Goal: Task Accomplishment & Management: Use online tool/utility

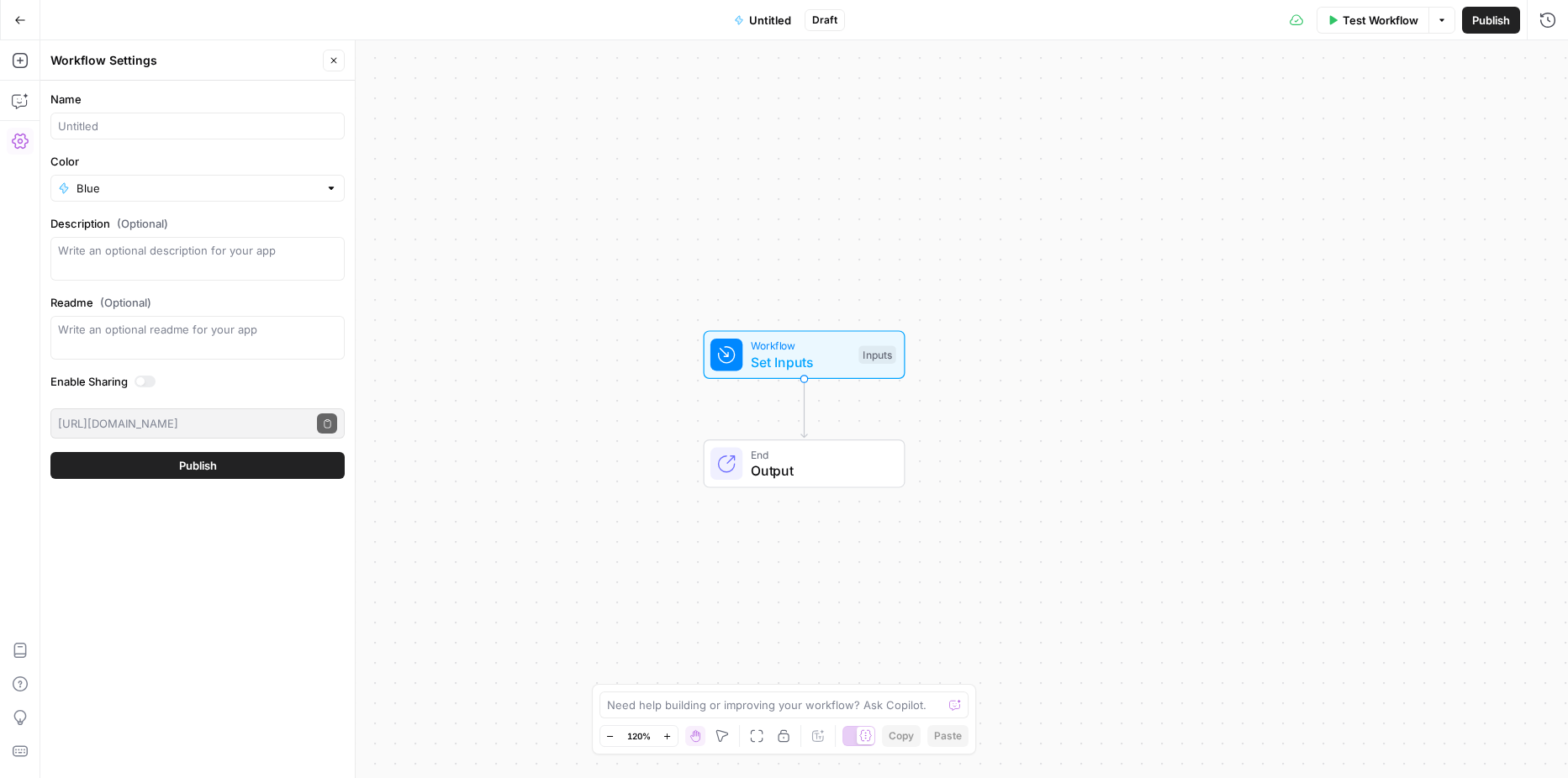
click at [26, 25] on icon "button" at bounding box center [19, 19] width 11 height 11
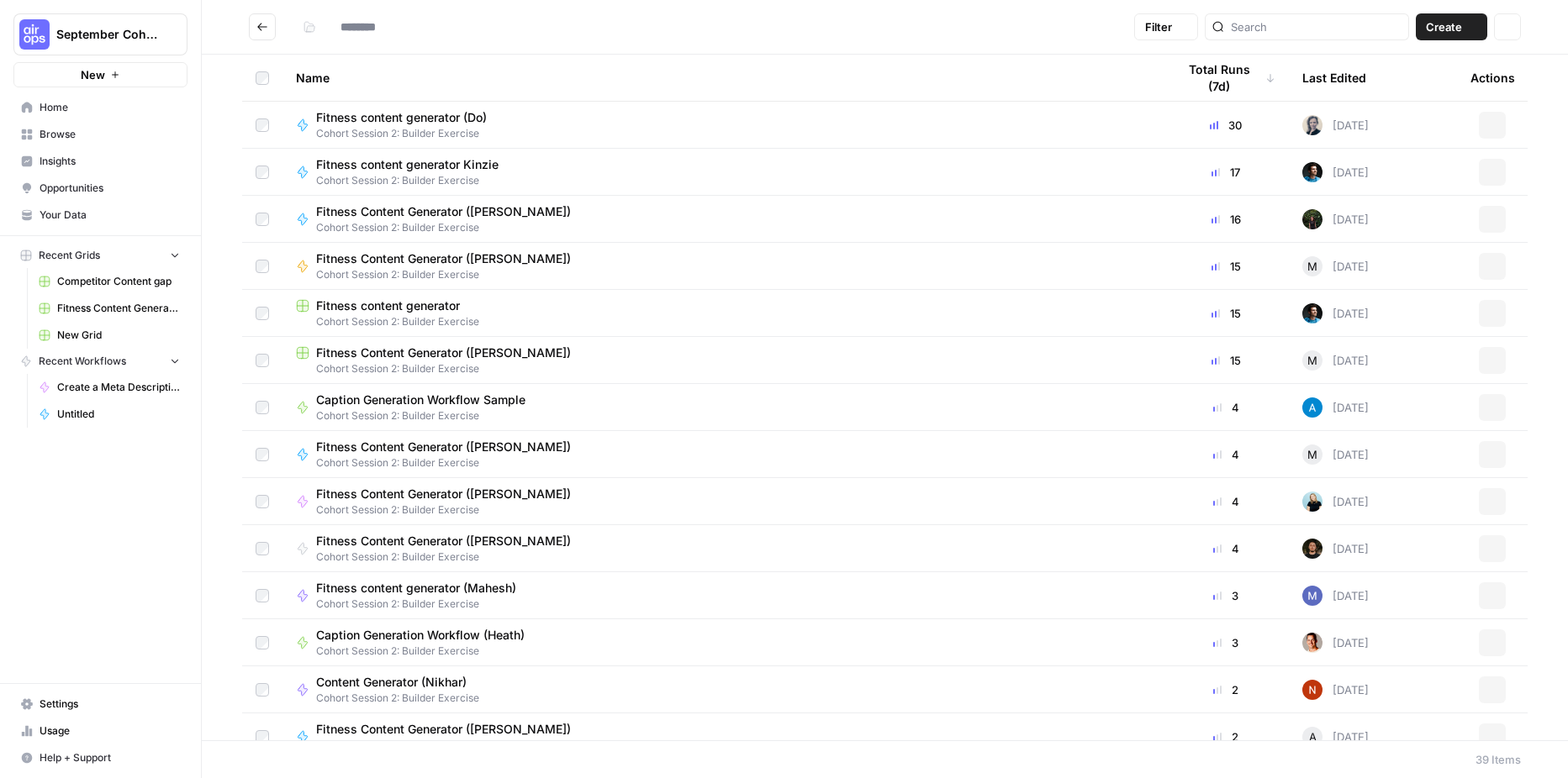
type input "**********"
click at [259, 27] on icon "Go back" at bounding box center [262, 27] width 10 height 8
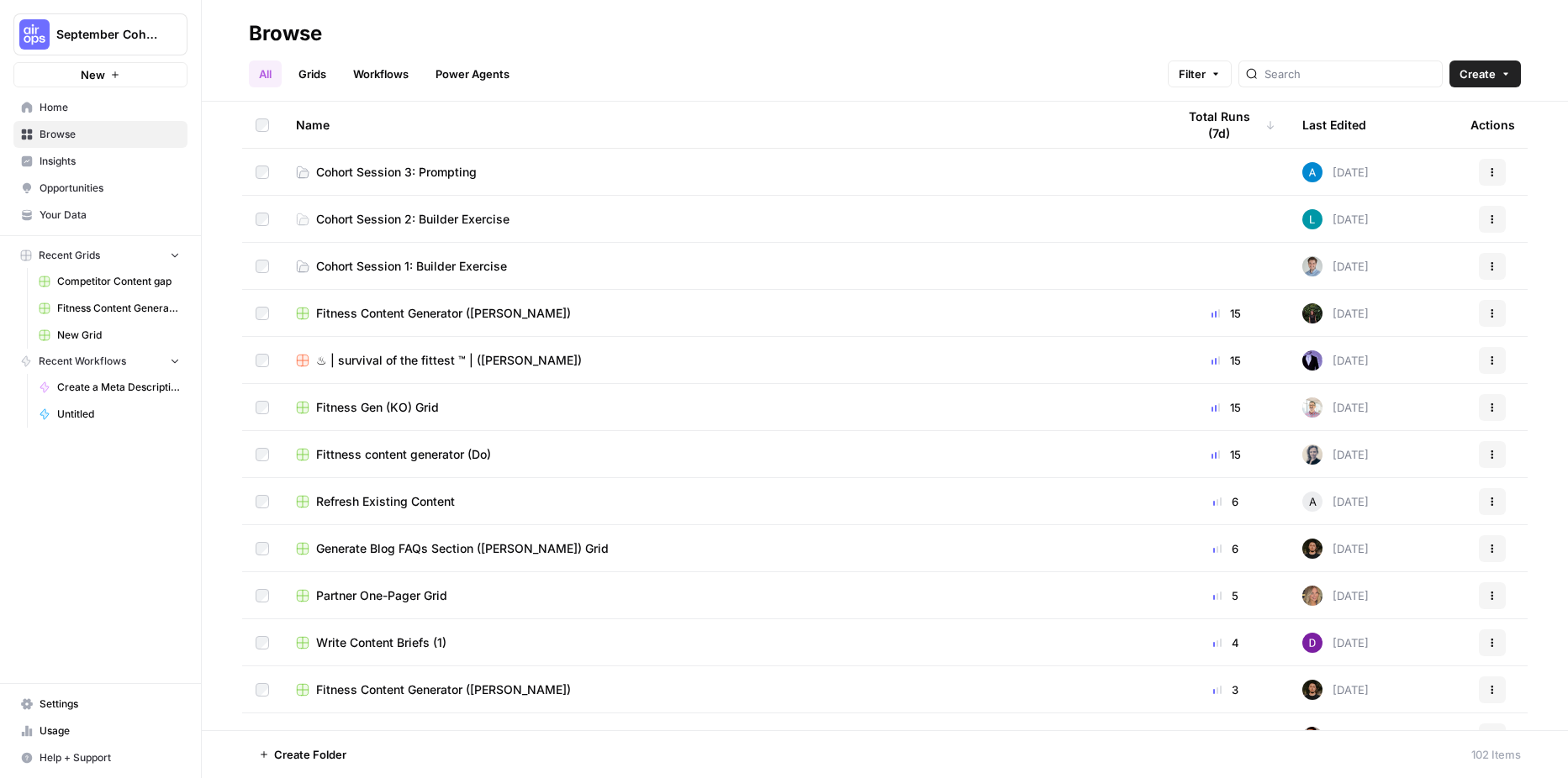
click at [385, 176] on span "Cohort Session 3: Prompting" at bounding box center [396, 172] width 161 height 17
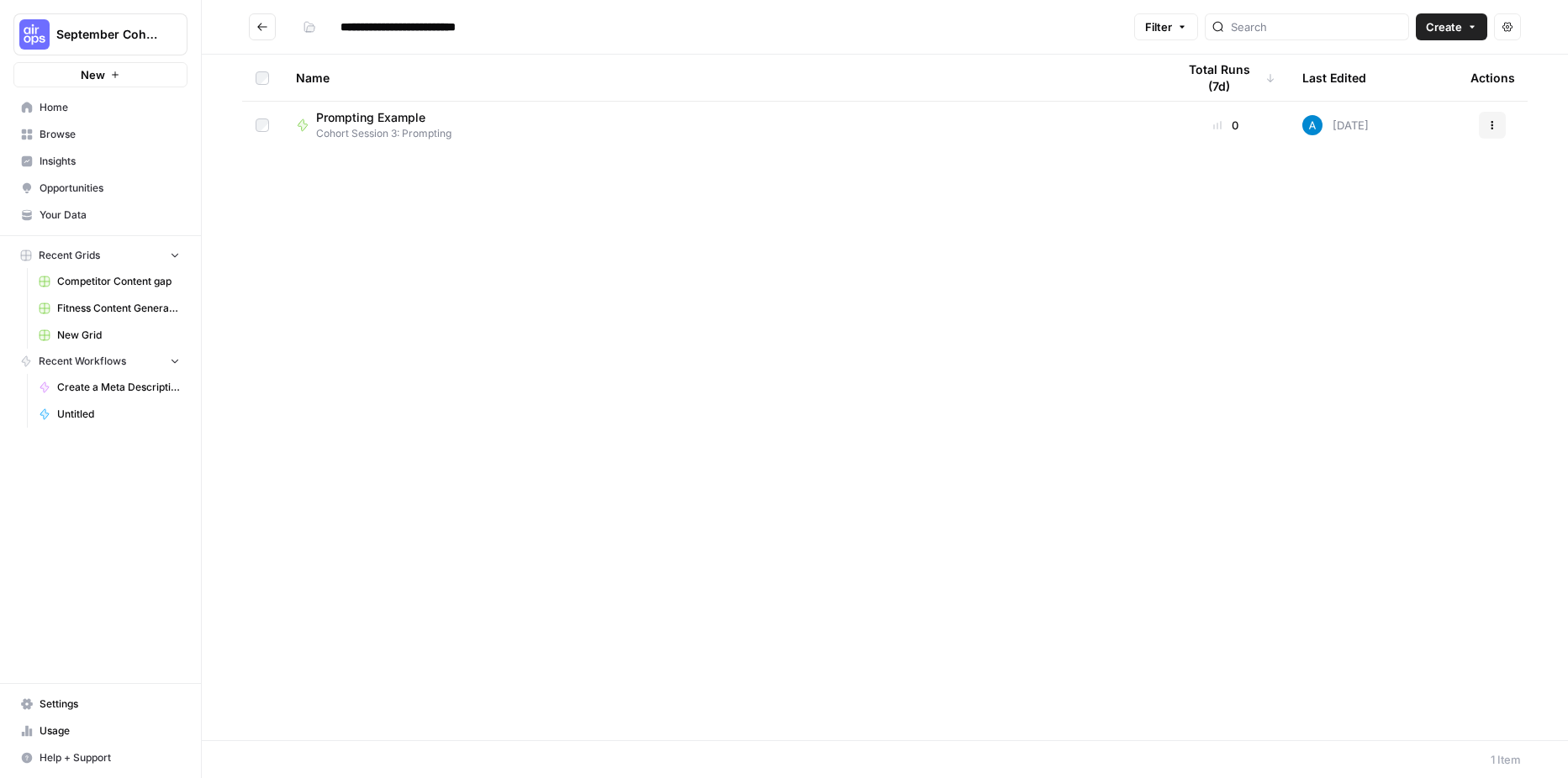
click at [1444, 33] on span "Create" at bounding box center [1444, 27] width 36 height 17
click at [1433, 95] on span "Workflow" at bounding box center [1419, 89] width 94 height 17
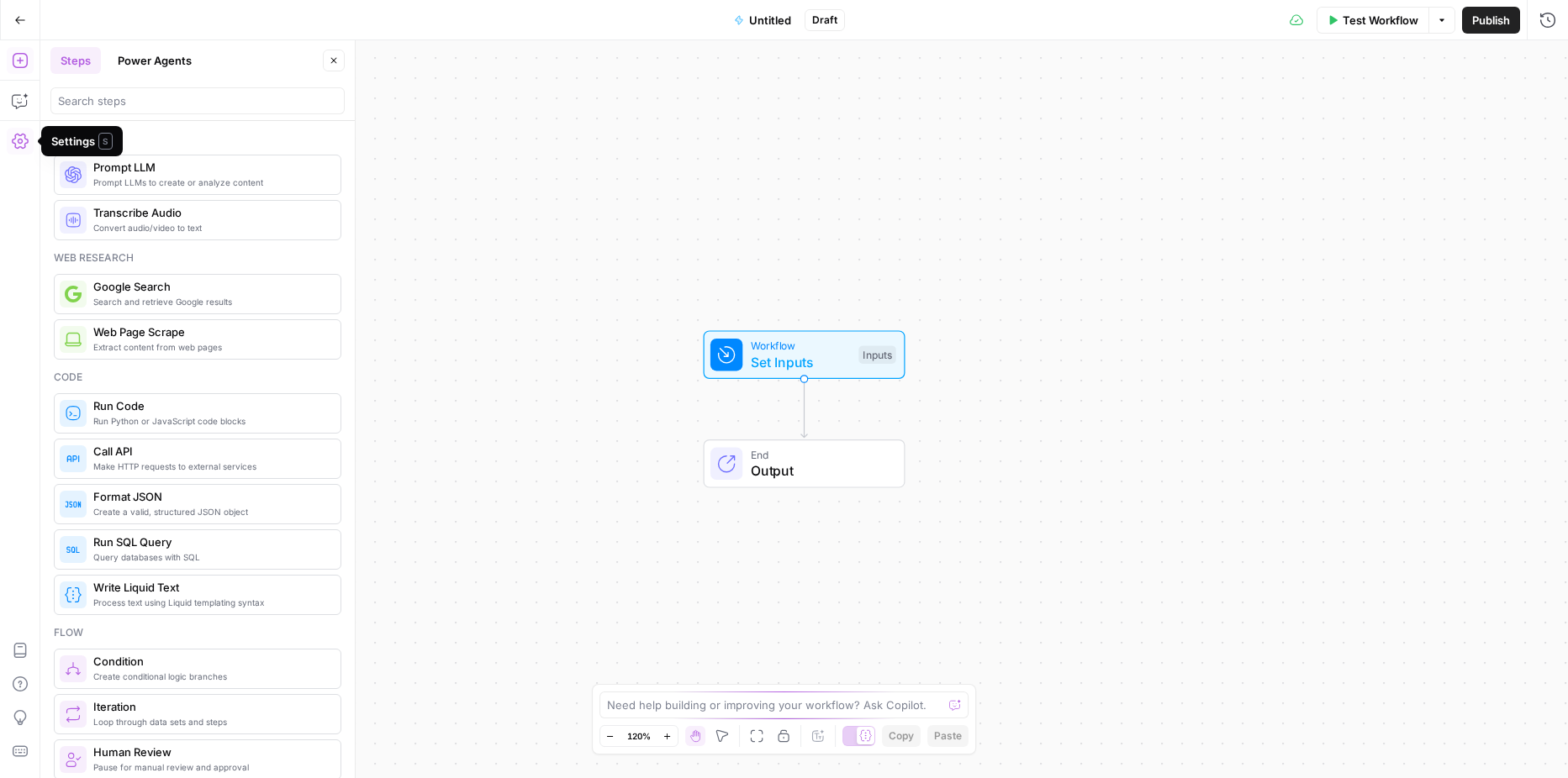
click at [16, 137] on icon "button" at bounding box center [19, 141] width 17 height 15
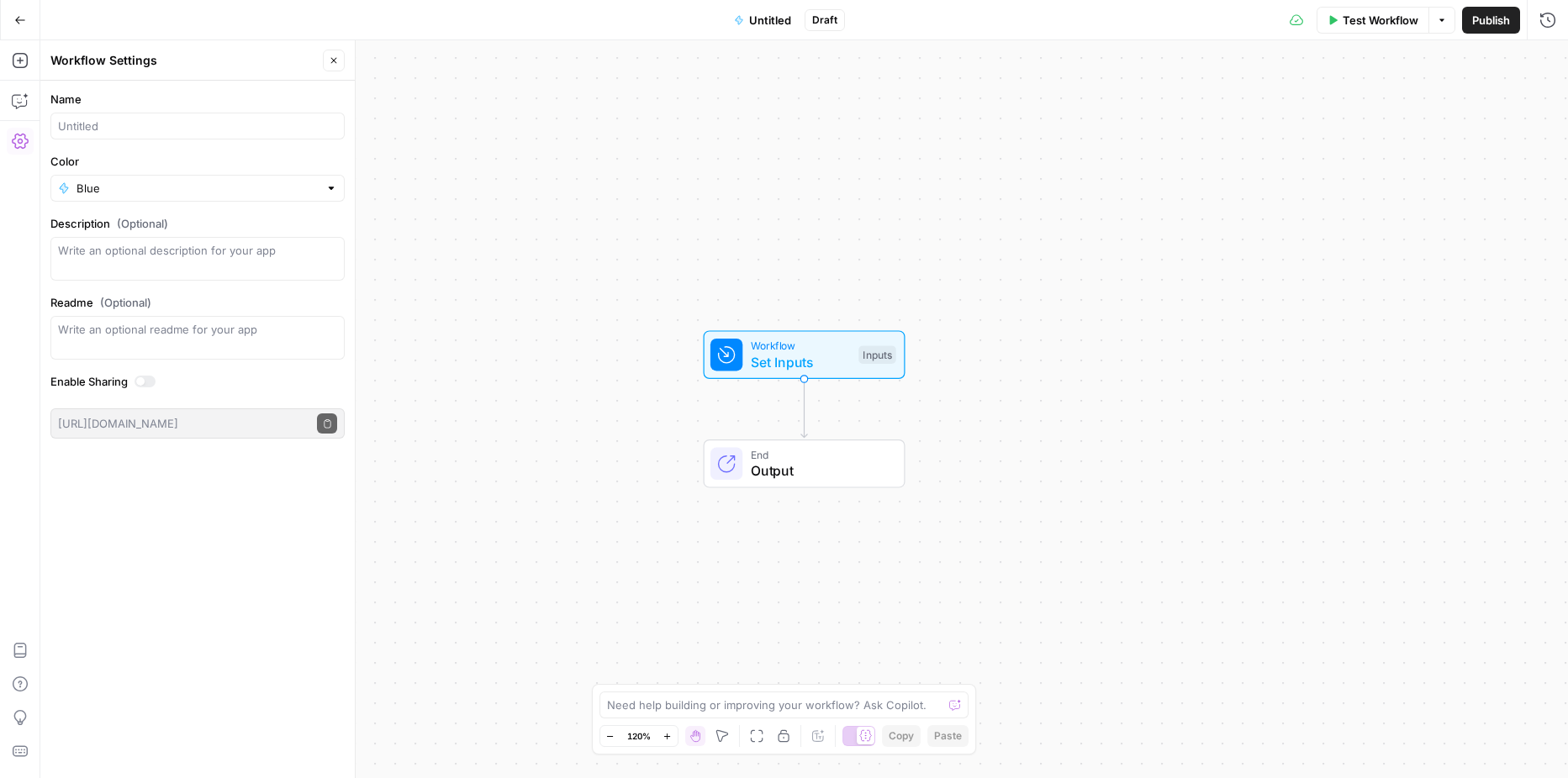
click at [333, 58] on icon "button" at bounding box center [333, 60] width 10 height 10
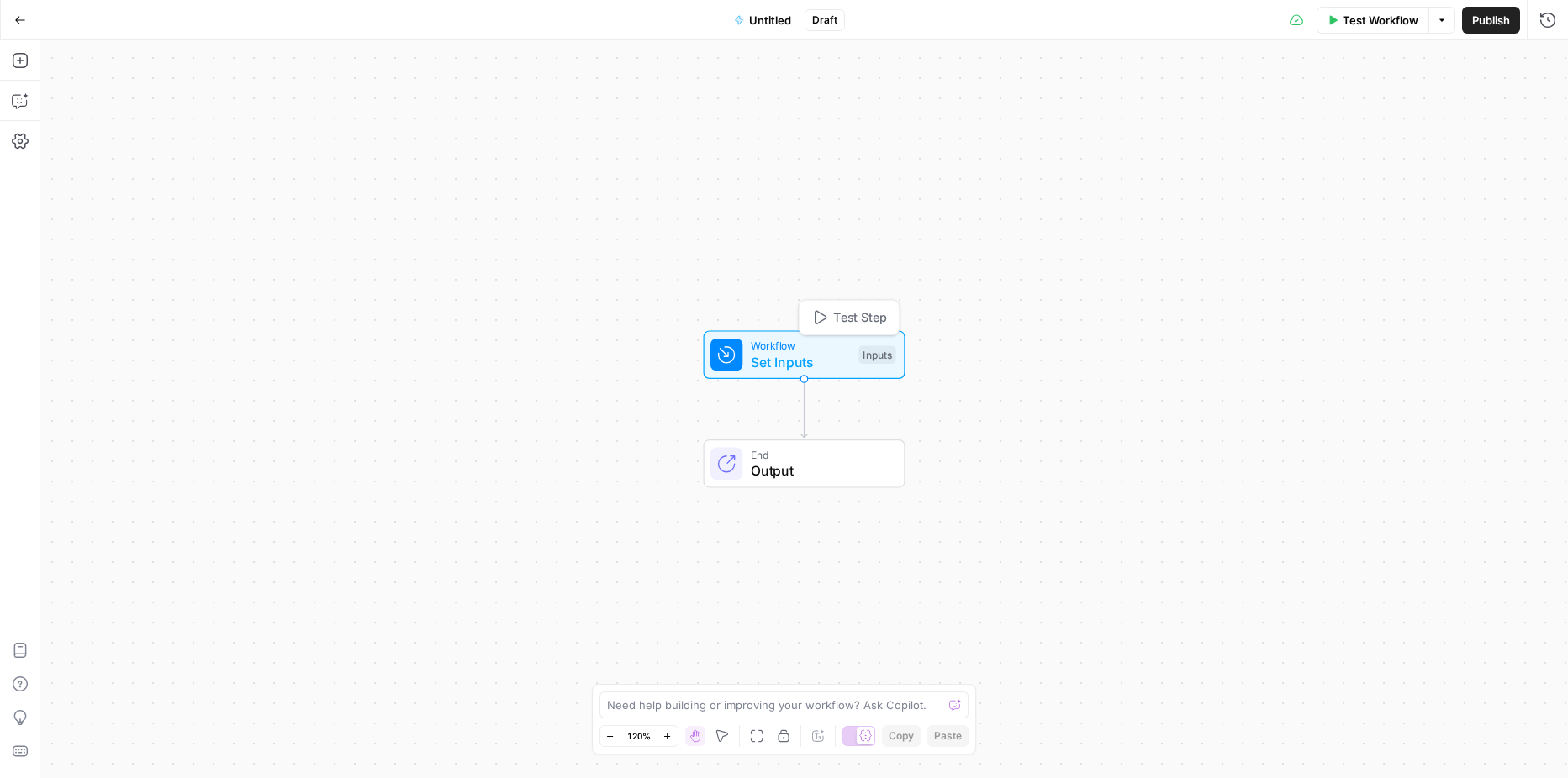
click at [790, 358] on span "Set Inputs" at bounding box center [800, 362] width 100 height 20
click at [1355, 116] on span "Add Field" at bounding box center [1379, 114] width 49 height 17
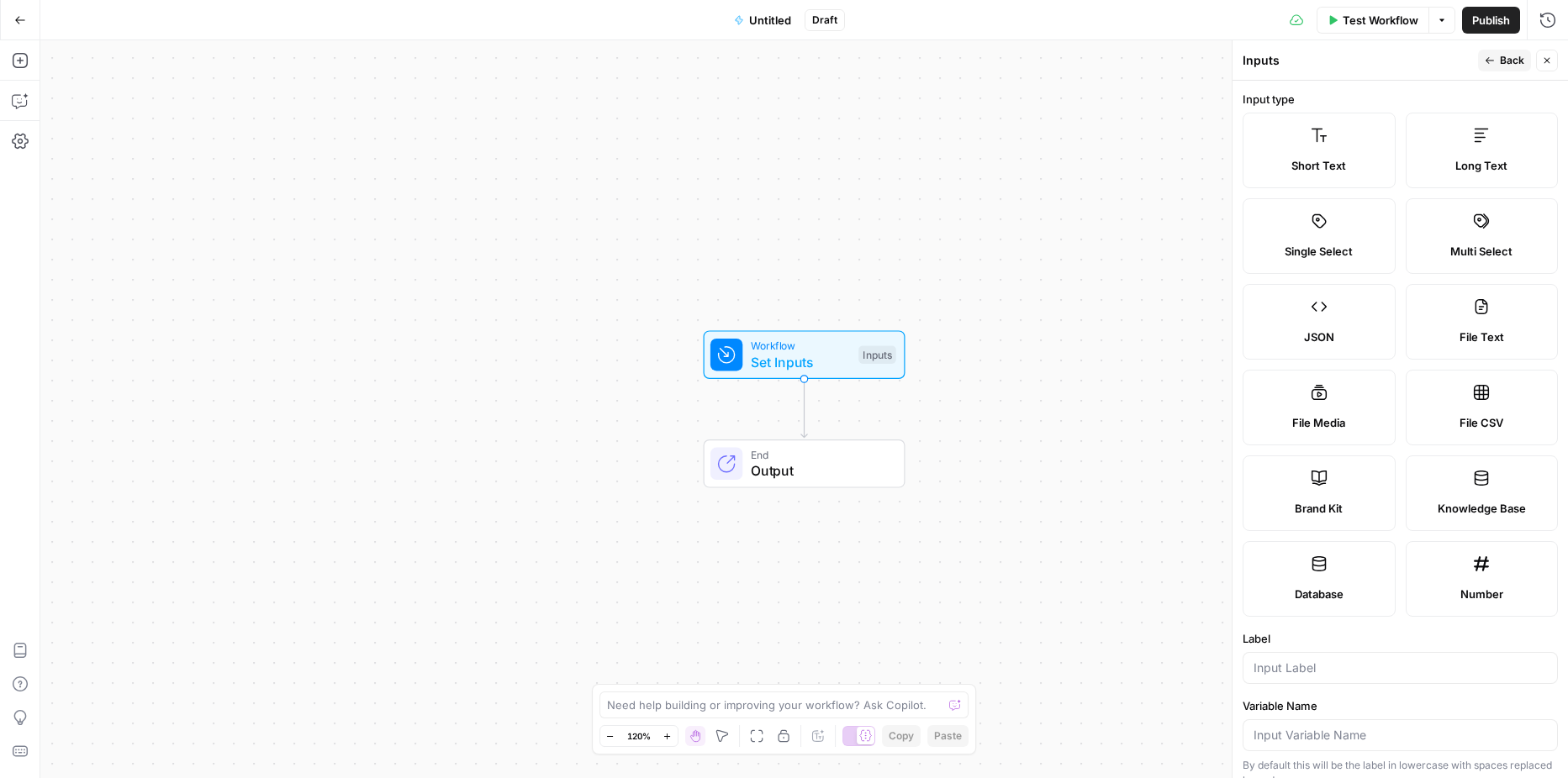
click at [1312, 496] on label "Brand Kit" at bounding box center [1319, 493] width 153 height 76
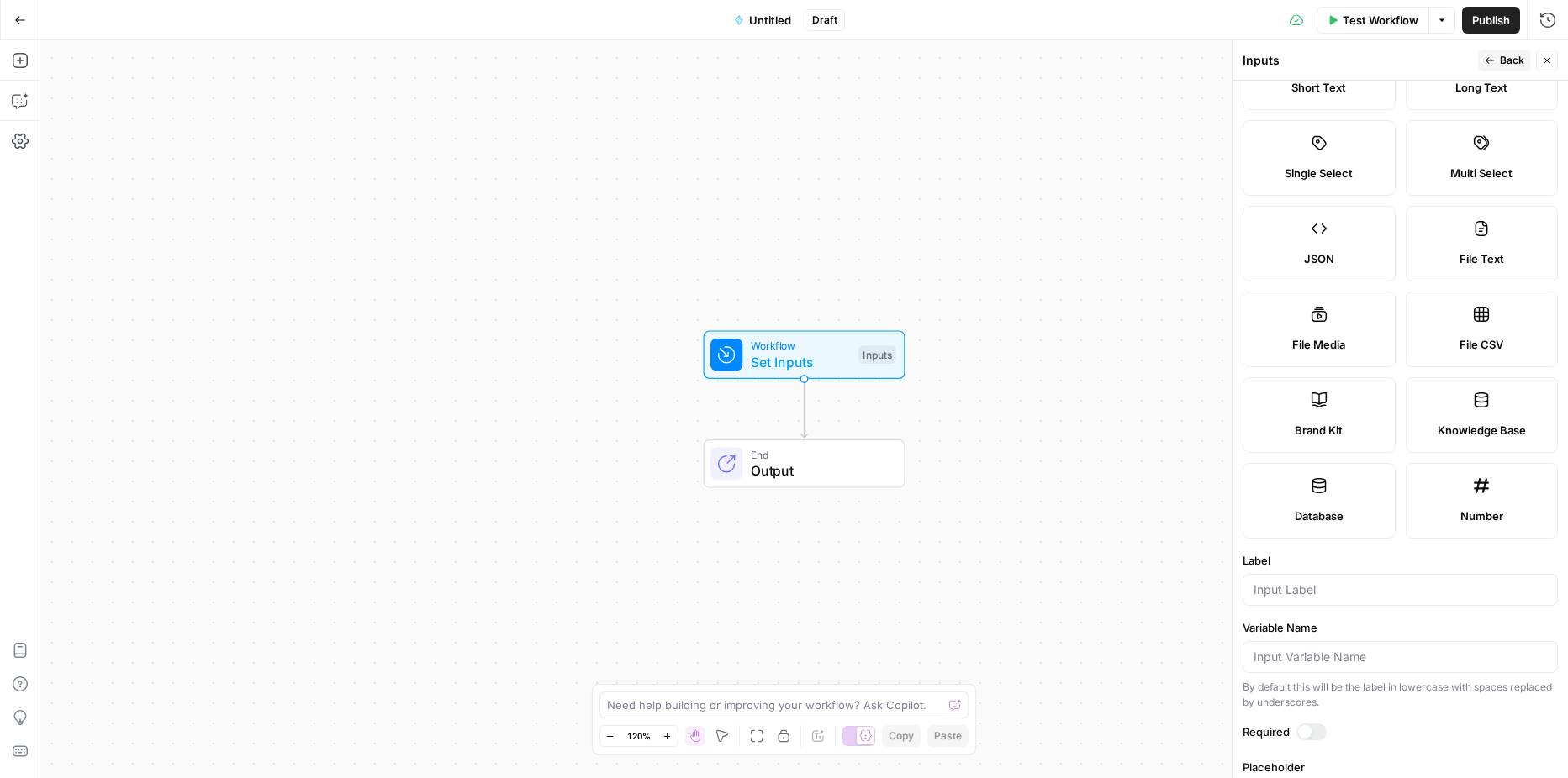
click at [1326, 599] on div at bounding box center [1400, 590] width 316 height 32
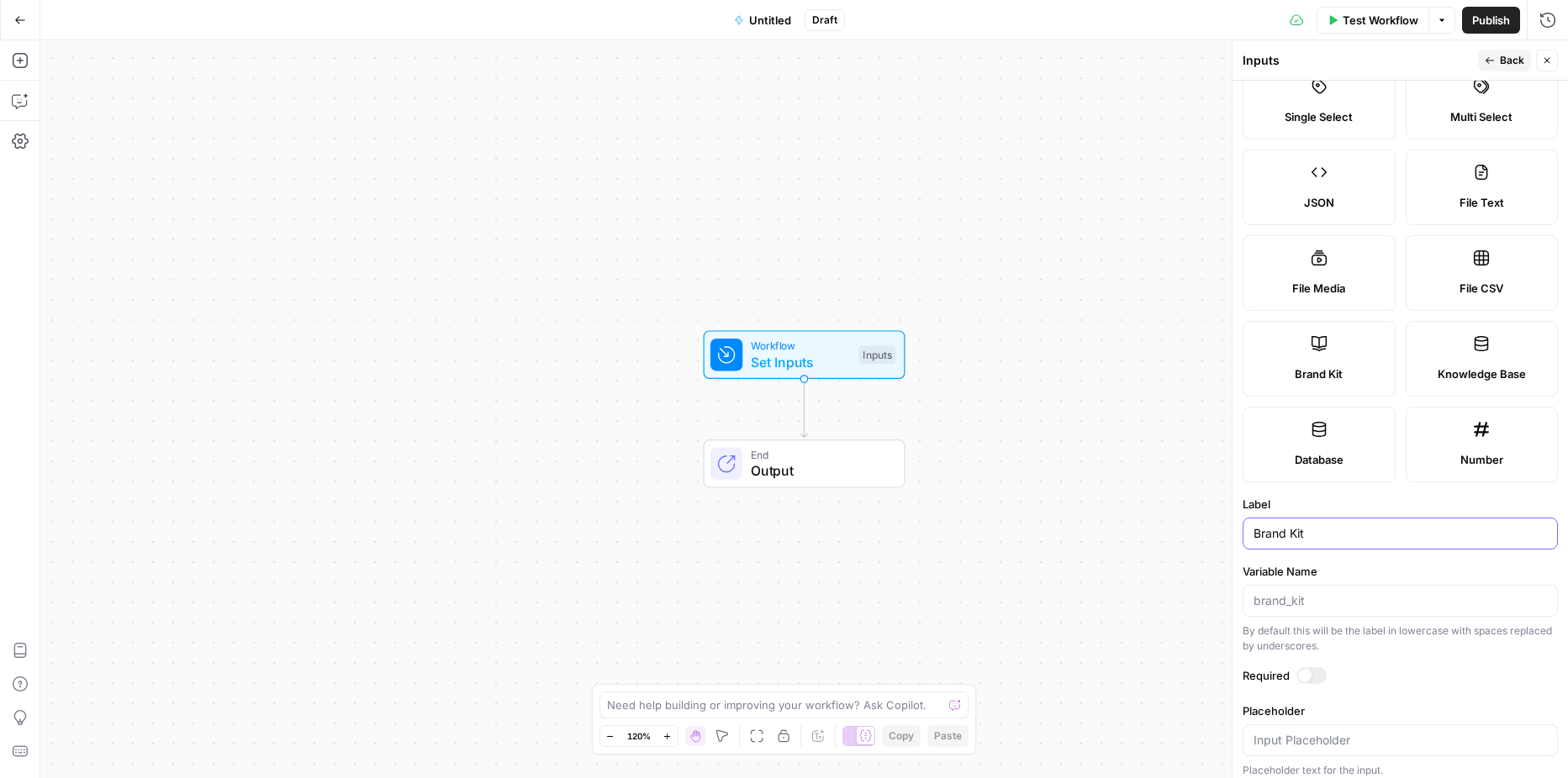
scroll to position [145, 0]
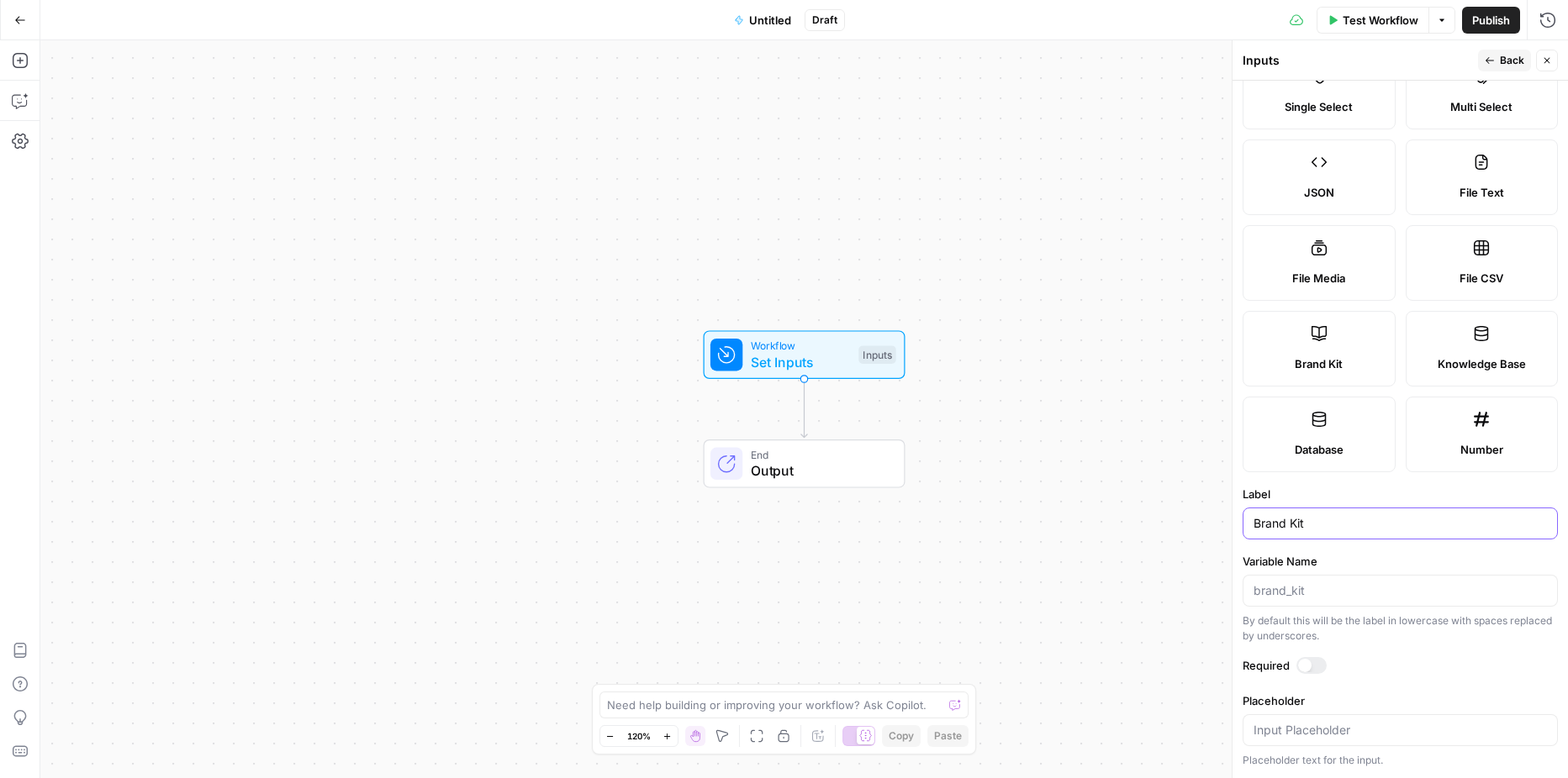
type input "Brand Kit"
click at [1252, 591] on div at bounding box center [1400, 591] width 316 height 32
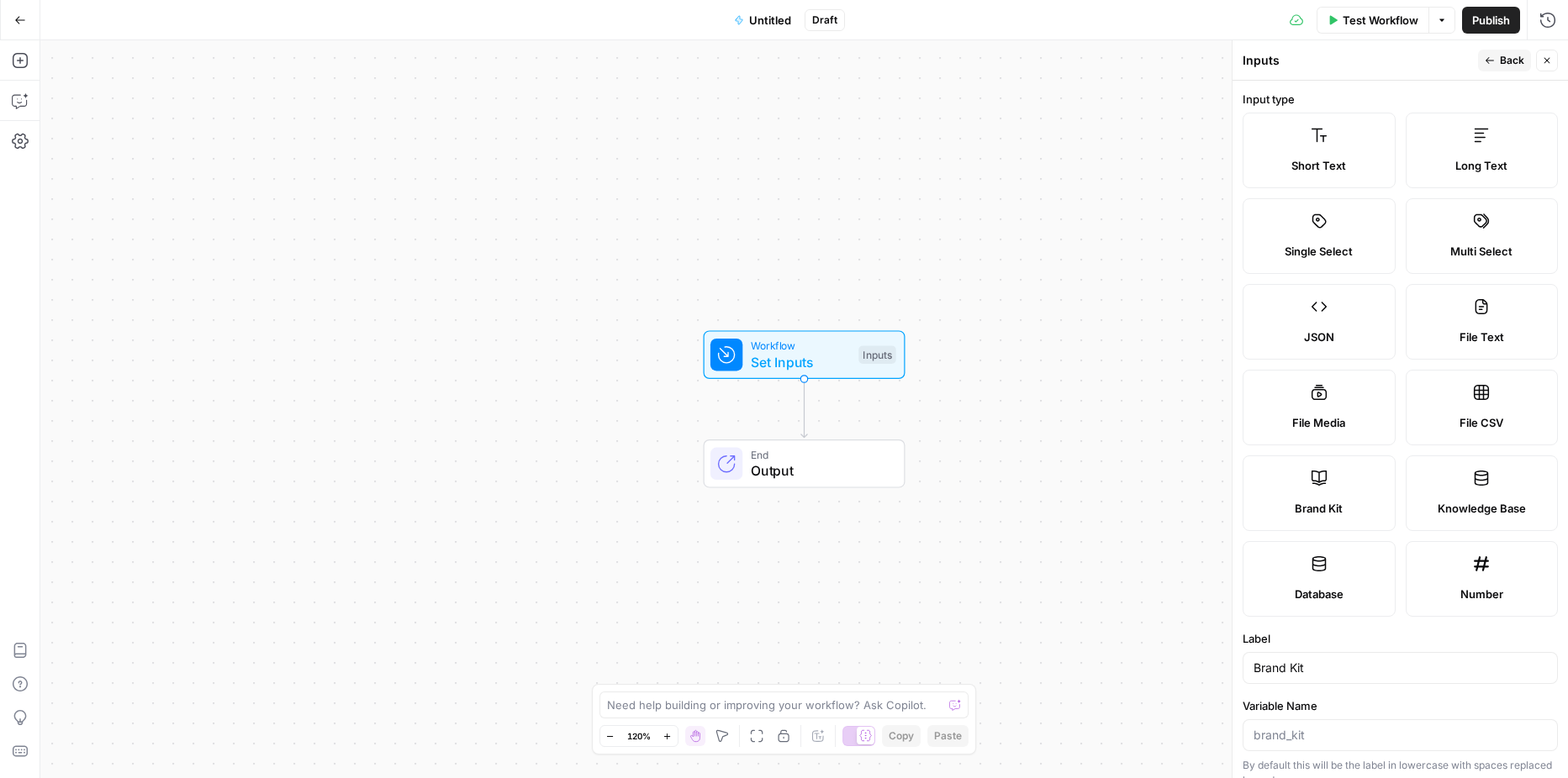
click at [1483, 67] on button "Back" at bounding box center [1504, 60] width 53 height 22
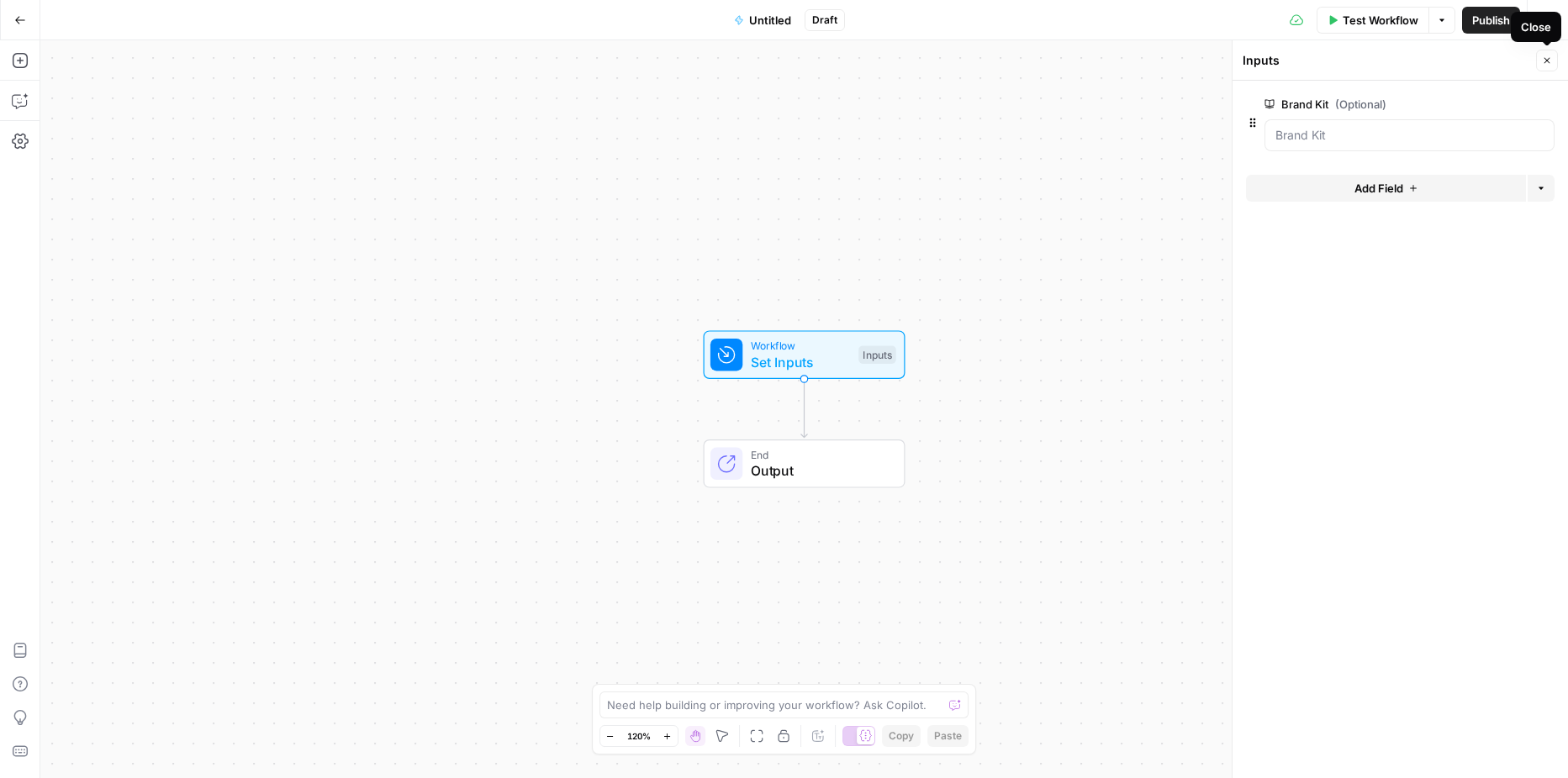
click at [1541, 60] on button "Close" at bounding box center [1547, 60] width 22 height 22
click at [22, 140] on icon "button" at bounding box center [19, 141] width 17 height 15
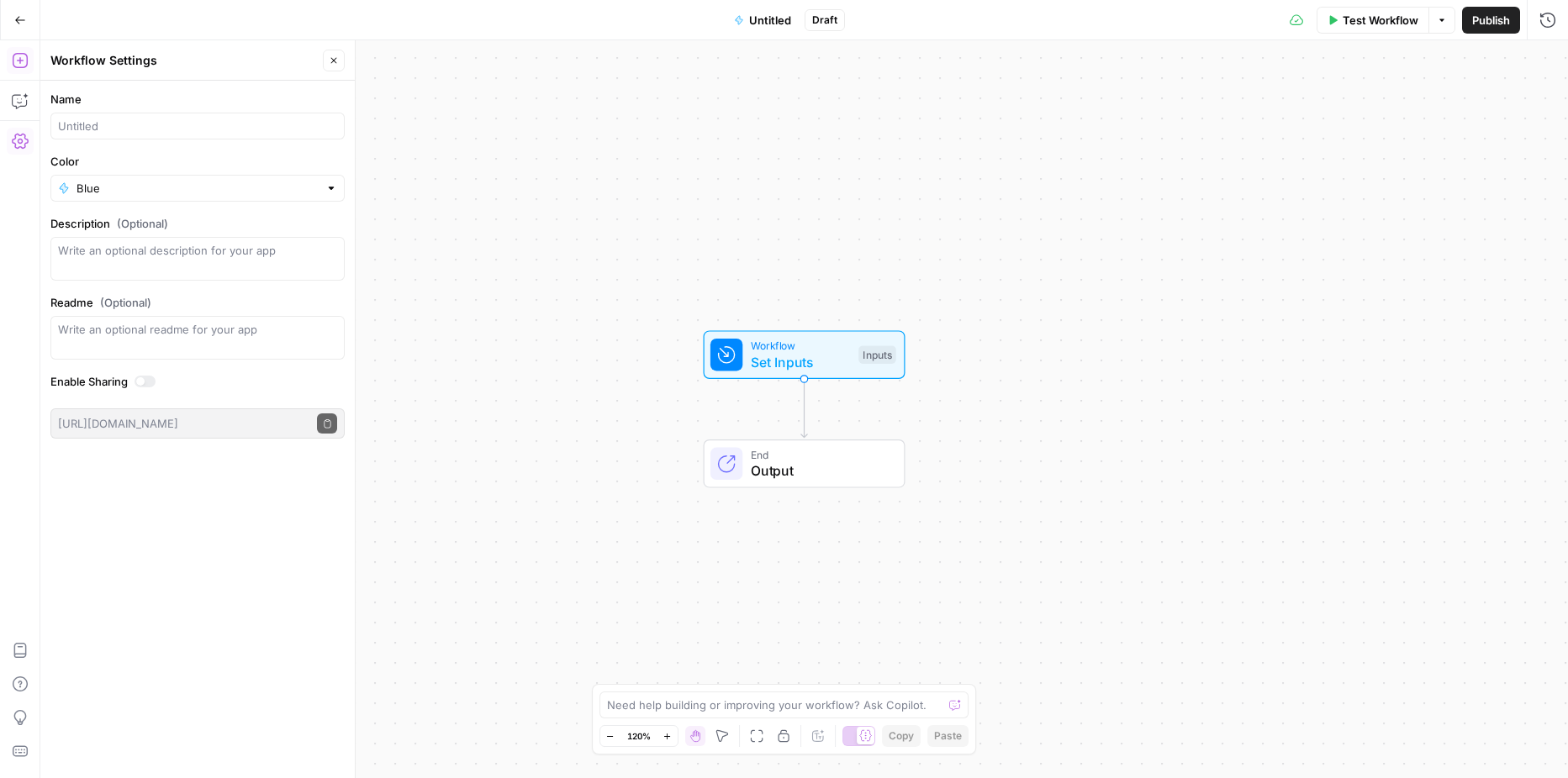
click at [19, 60] on icon "button" at bounding box center [19, 60] width 15 height 15
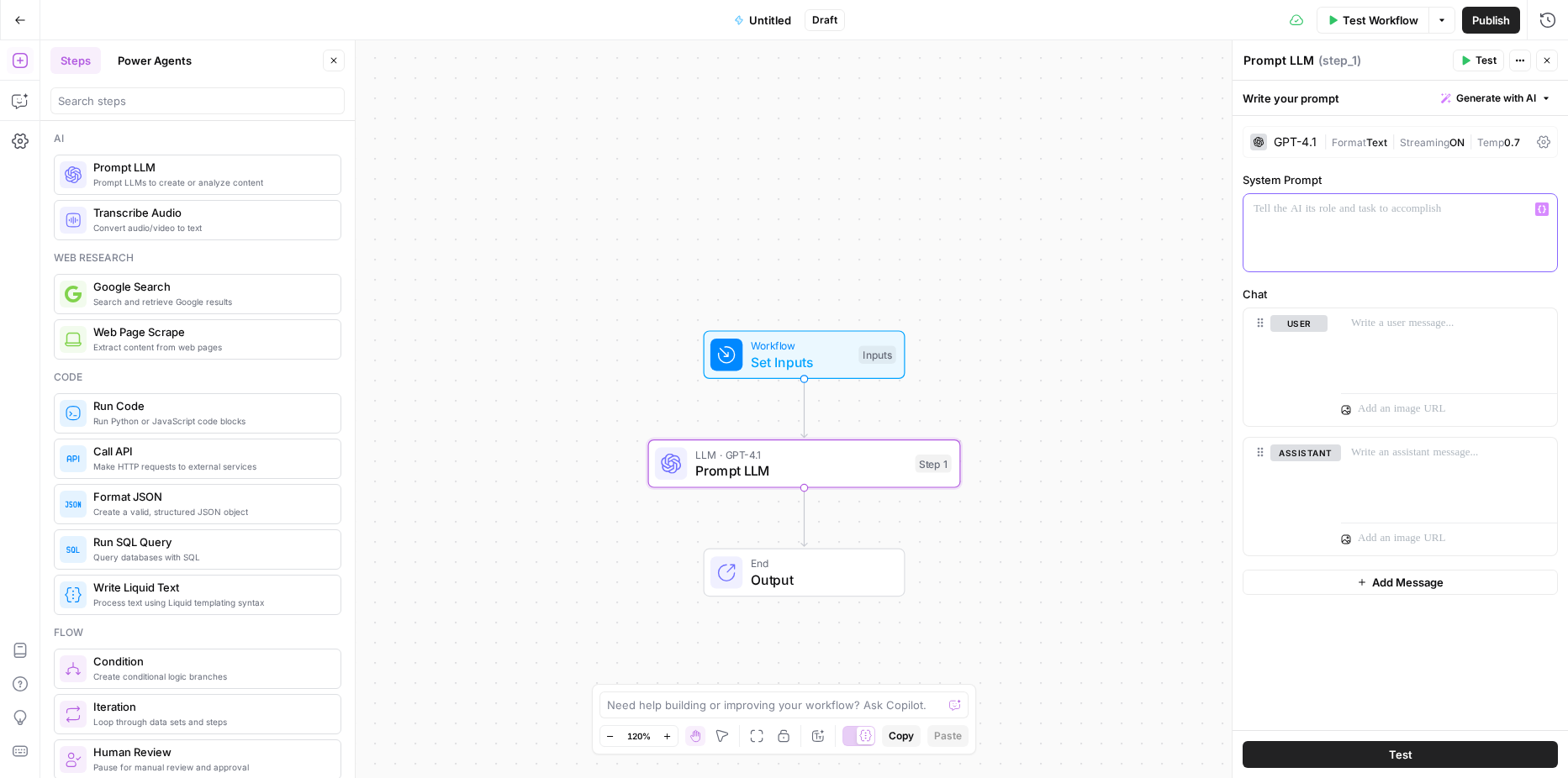
click at [1289, 231] on div at bounding box center [1400, 233] width 314 height 77
click at [1374, 357] on div at bounding box center [1449, 347] width 216 height 77
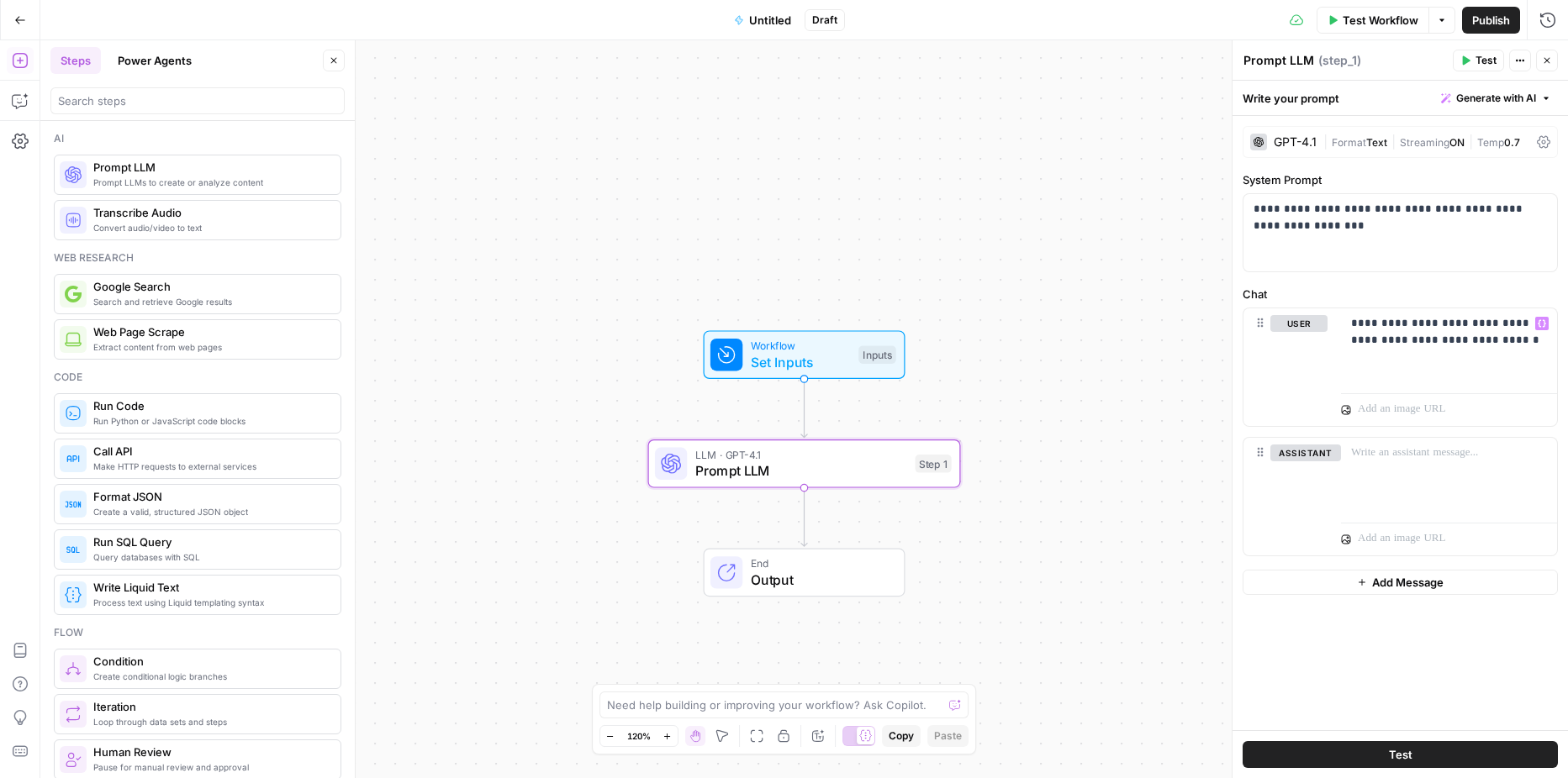
click at [1323, 21] on button "Test Workflow" at bounding box center [1373, 20] width 112 height 27
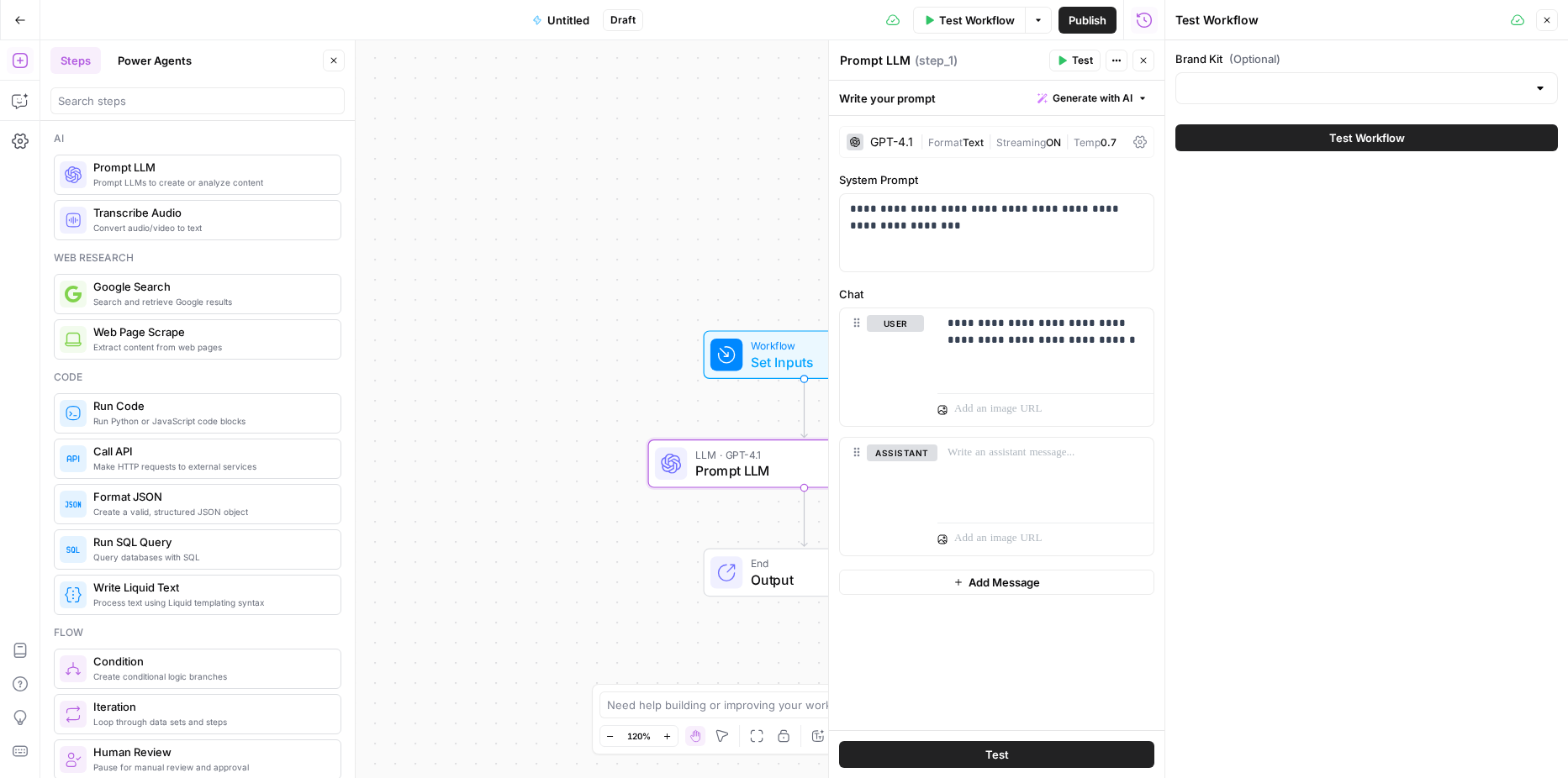
click at [1353, 135] on span "Test Workflow" at bounding box center [1367, 137] width 76 height 17
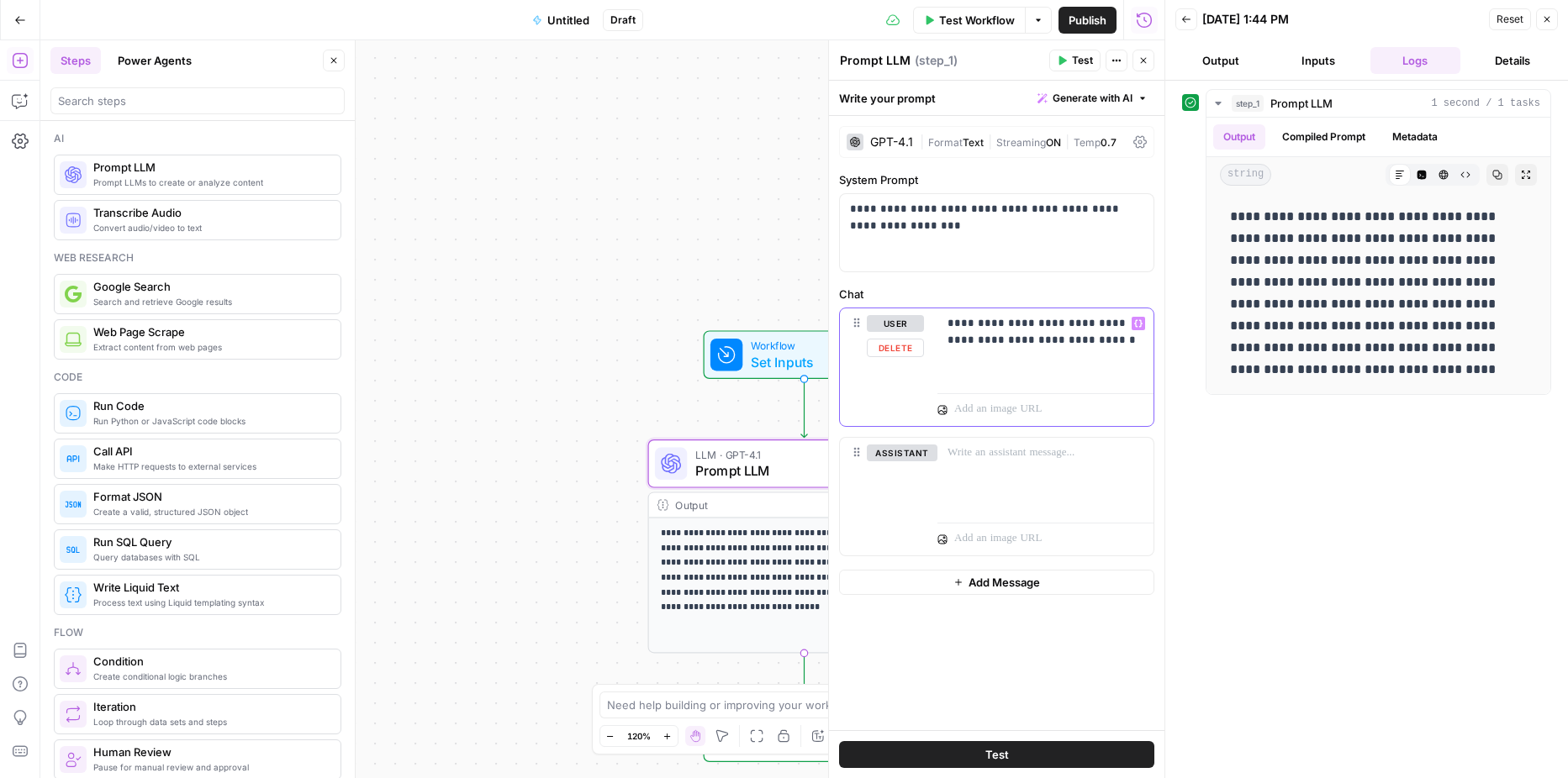
click at [968, 333] on p "**********" at bounding box center [1046, 332] width 196 height 34
click at [1014, 328] on p "**********" at bounding box center [1046, 332] width 196 height 34
click at [1108, 335] on p "**********" at bounding box center [1046, 332] width 196 height 34
click at [981, 21] on span "Test Workflow" at bounding box center [977, 19] width 76 height 17
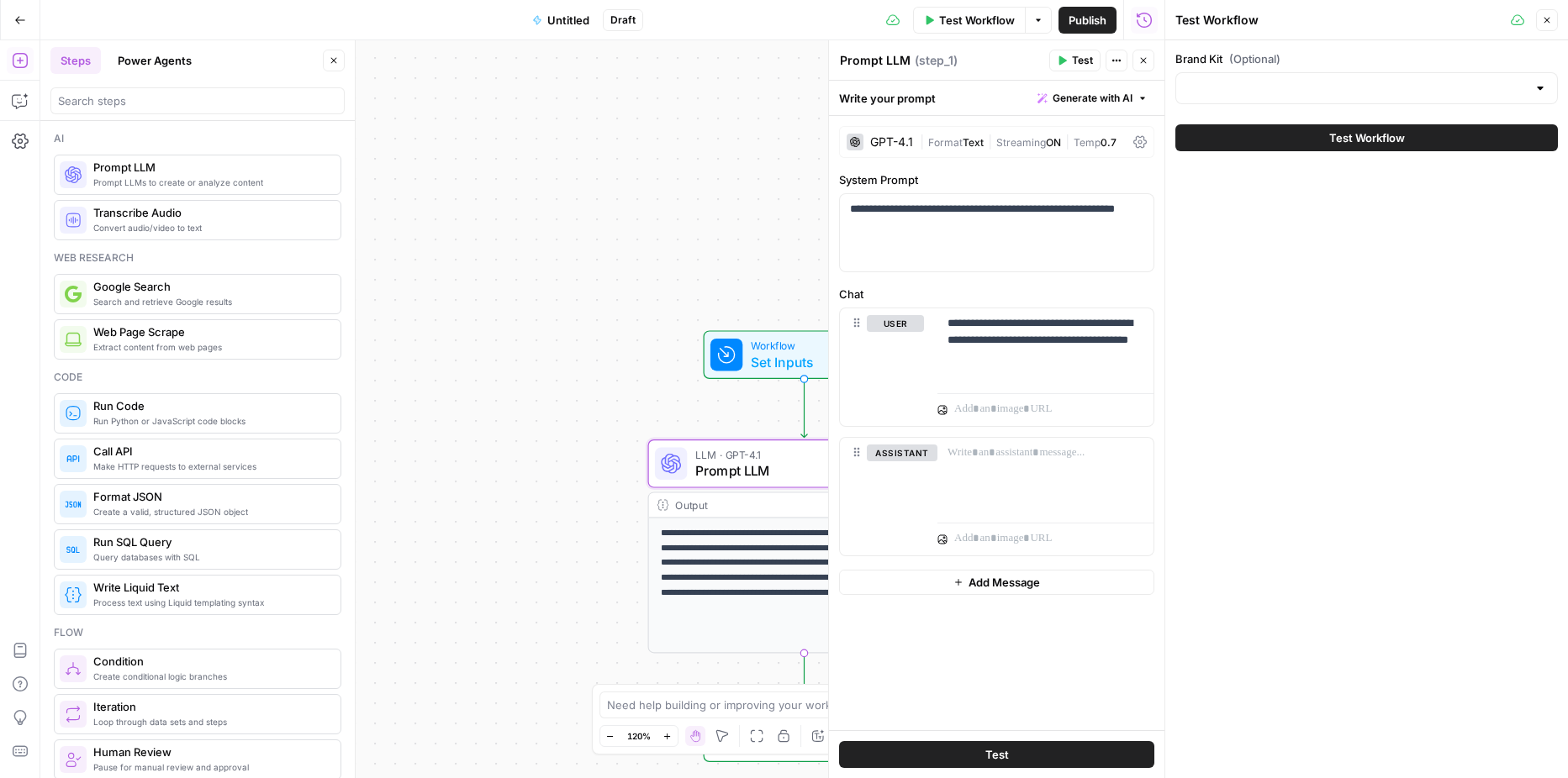
click at [1265, 125] on button "Test Workflow" at bounding box center [1366, 138] width 383 height 27
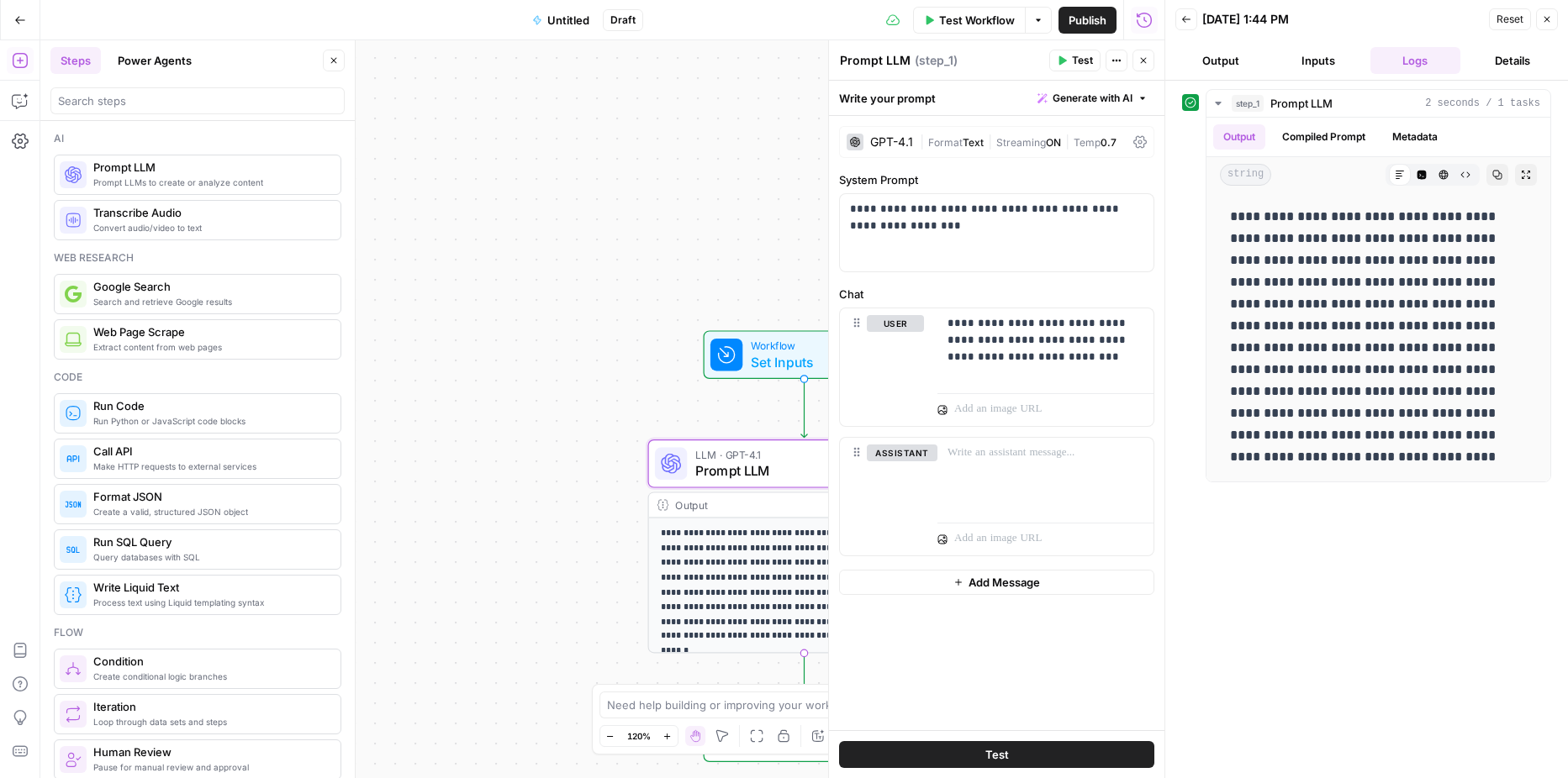
click at [892, 147] on div "GPT-4.1" at bounding box center [891, 141] width 42 height 11
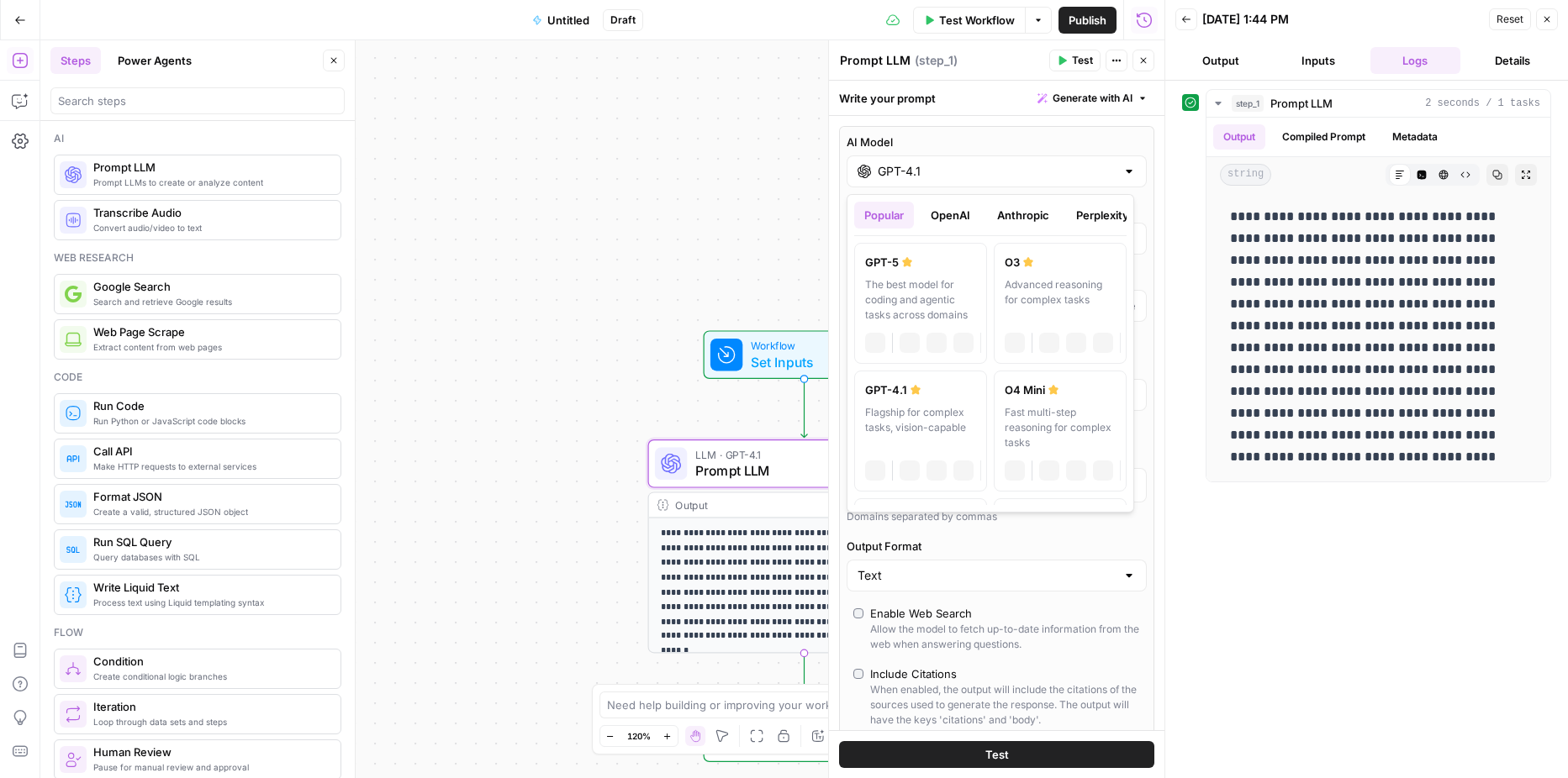
click at [1122, 178] on div at bounding box center [1128, 171] width 13 height 17
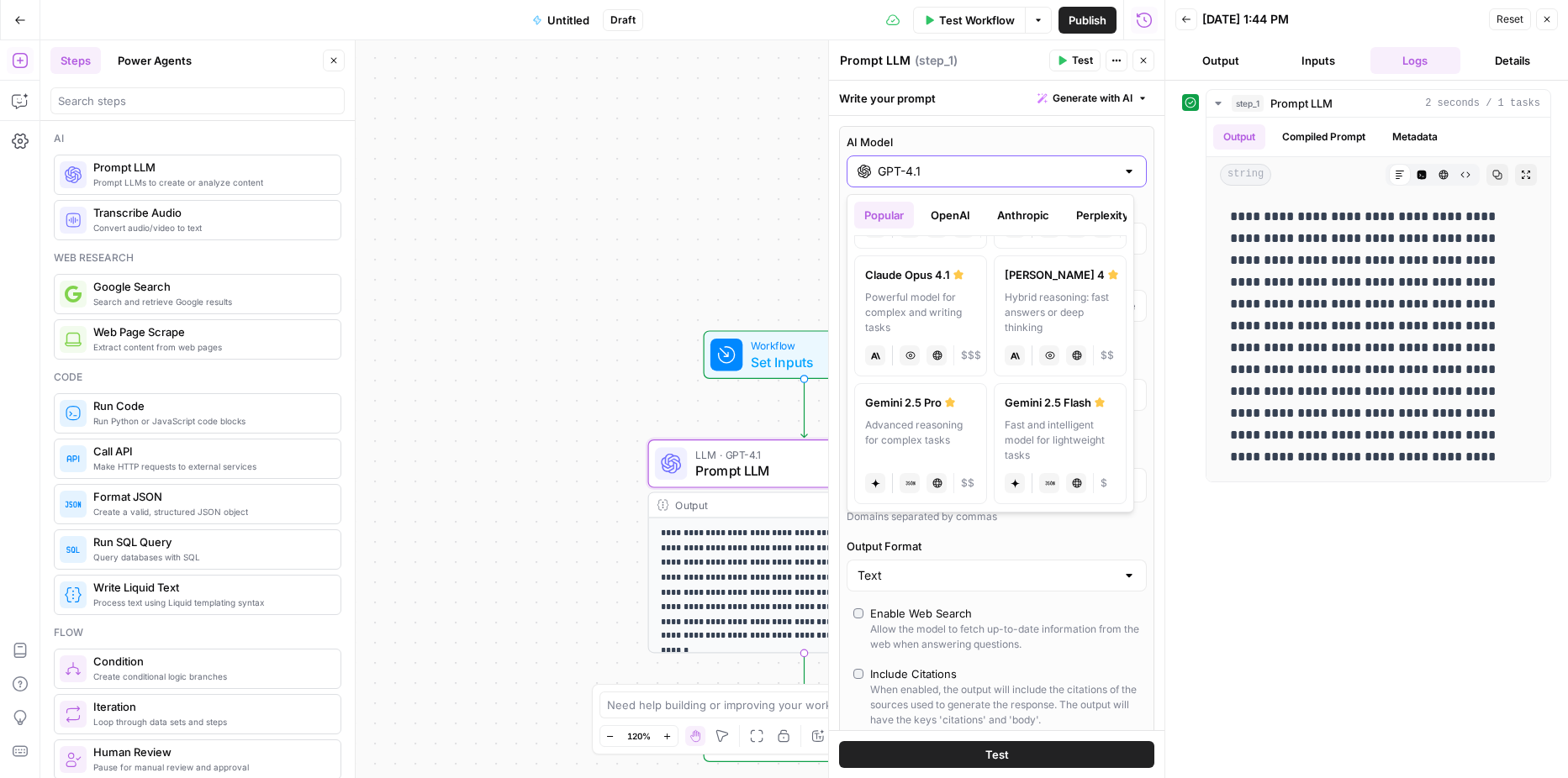
scroll to position [241, 0]
click at [1015, 286] on label "[PERSON_NAME] 4 Hybrid reasoning: fast answers or deep thinking anthropic Visio…" at bounding box center [1060, 317] width 133 height 121
type input "[PERSON_NAME] 4"
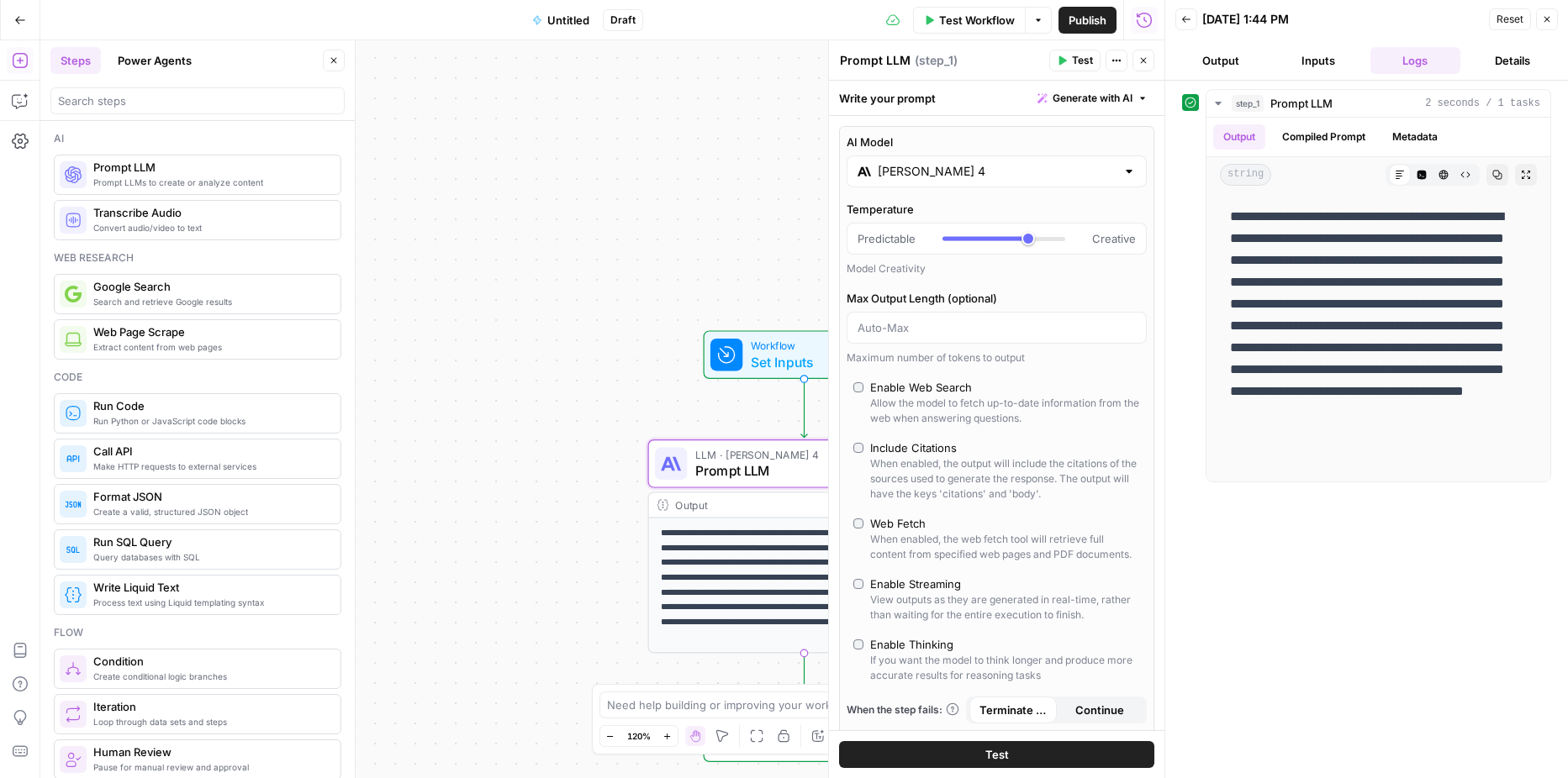
click at [1054, 754] on button "Test" at bounding box center [997, 755] width 316 height 27
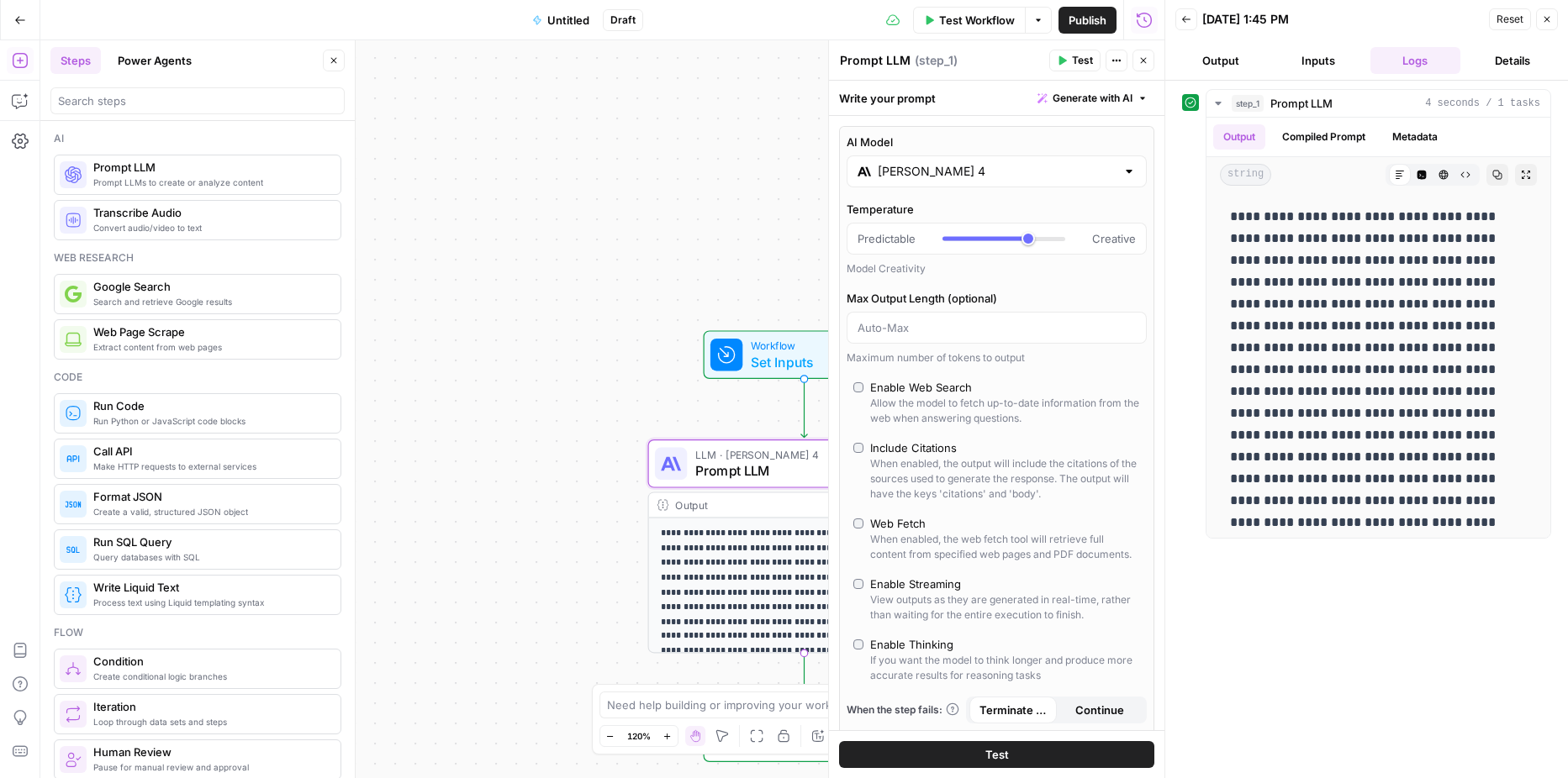
click at [1140, 59] on icon "button" at bounding box center [1143, 60] width 10 height 10
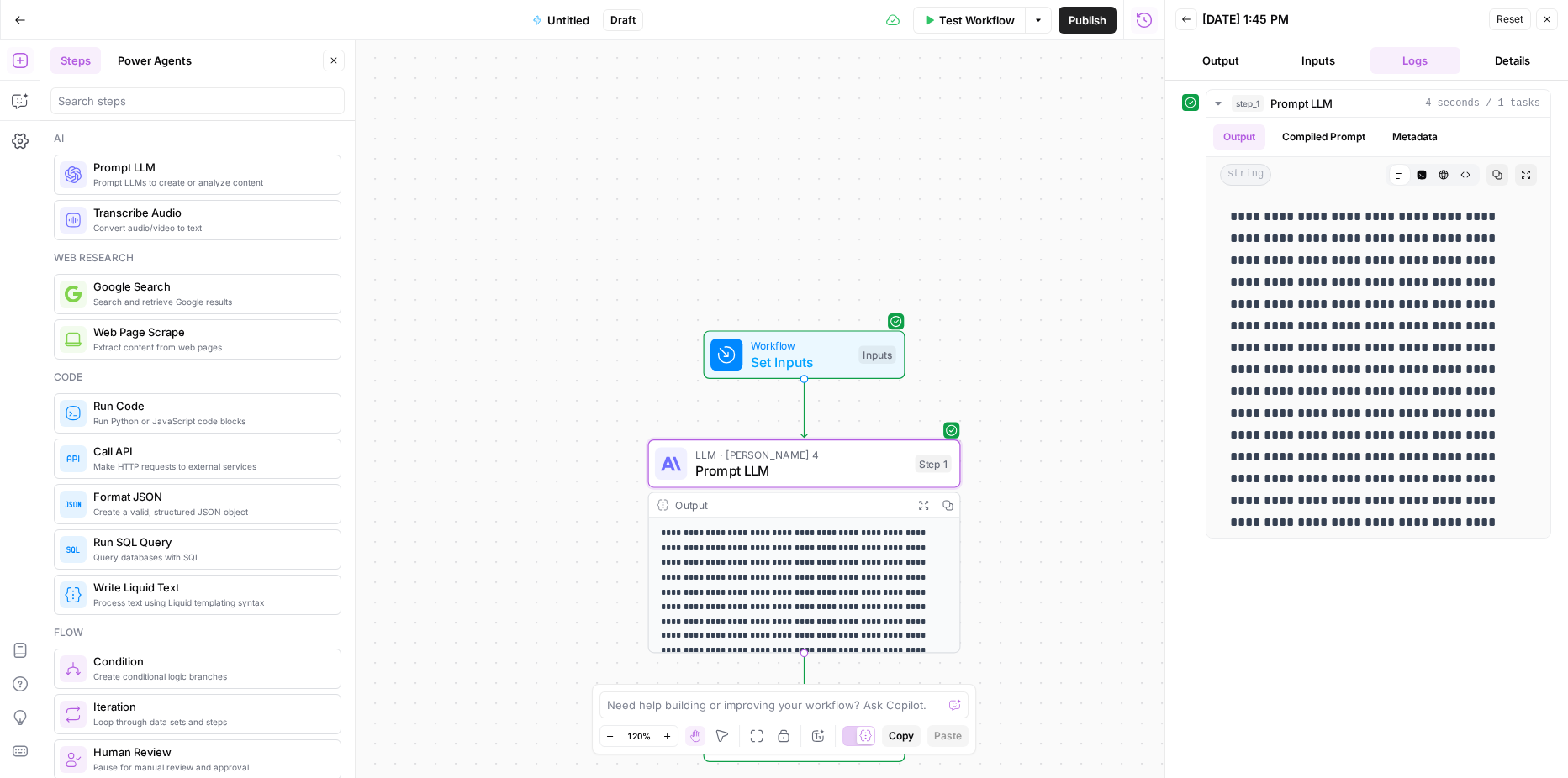
click at [1310, 66] on button "Inputs" at bounding box center [1319, 60] width 91 height 27
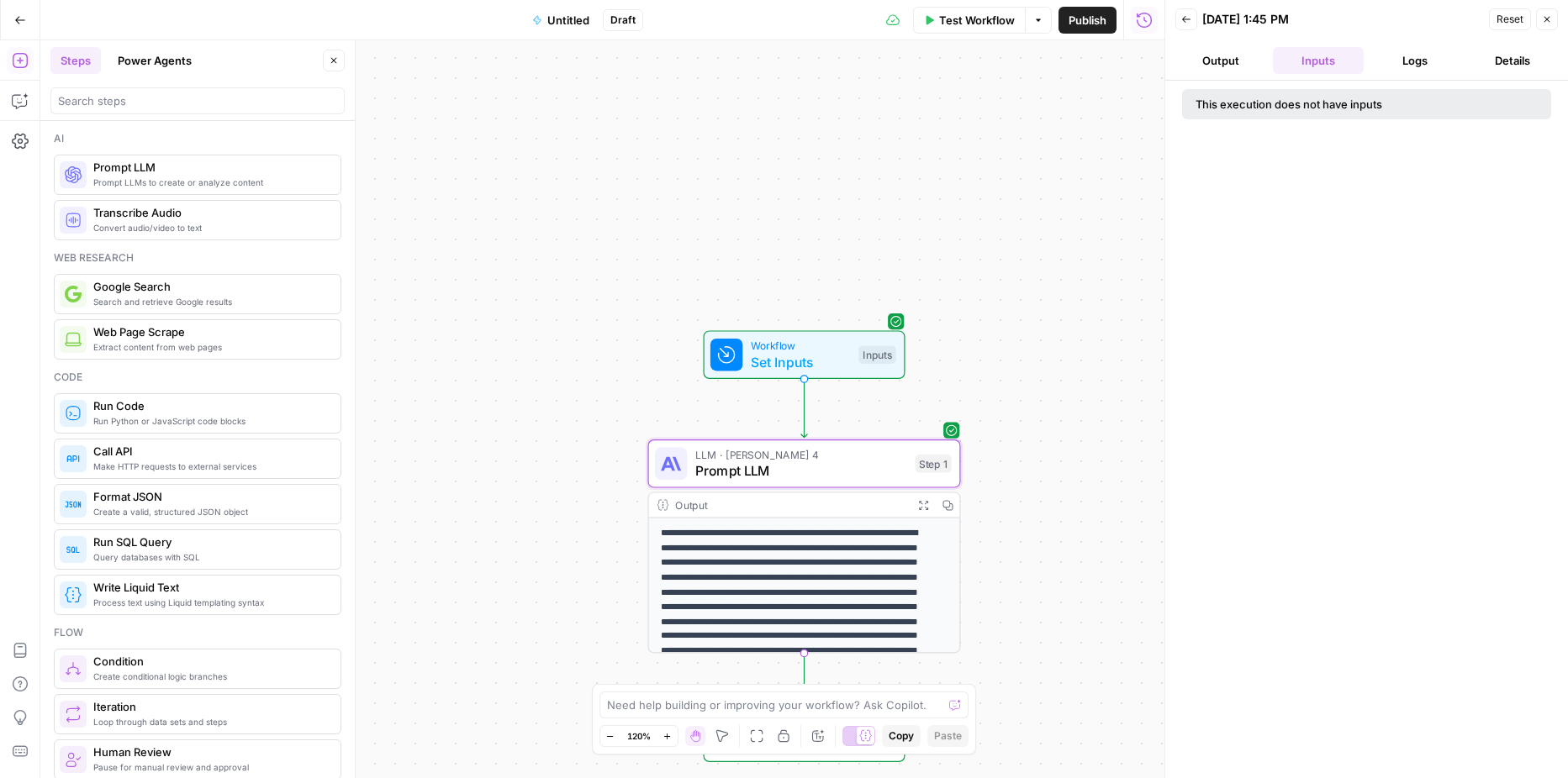
click at [1241, 60] on button "Output" at bounding box center [1220, 60] width 91 height 27
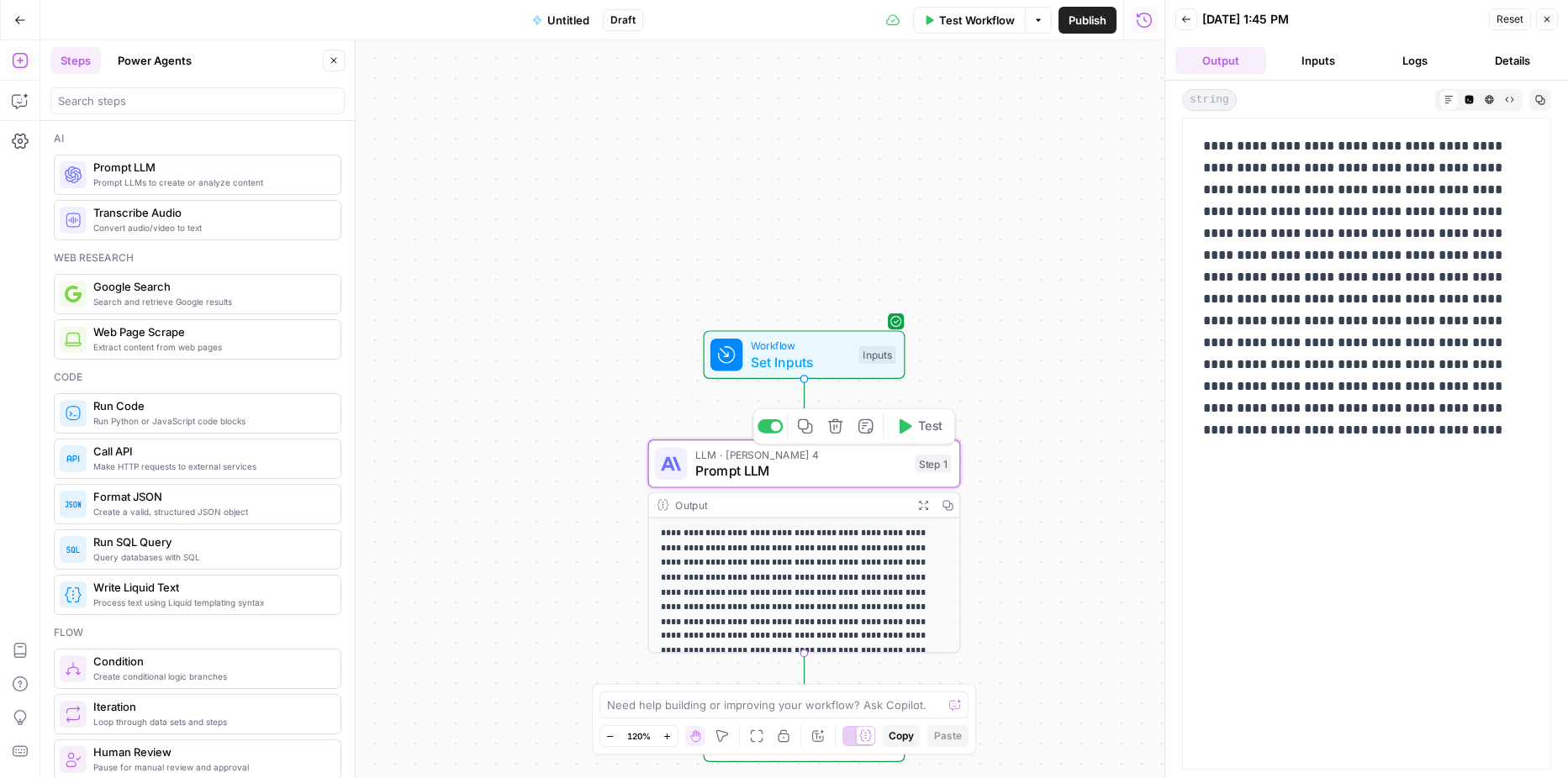
click at [841, 468] on span "Prompt LLM" at bounding box center [801, 470] width 212 height 20
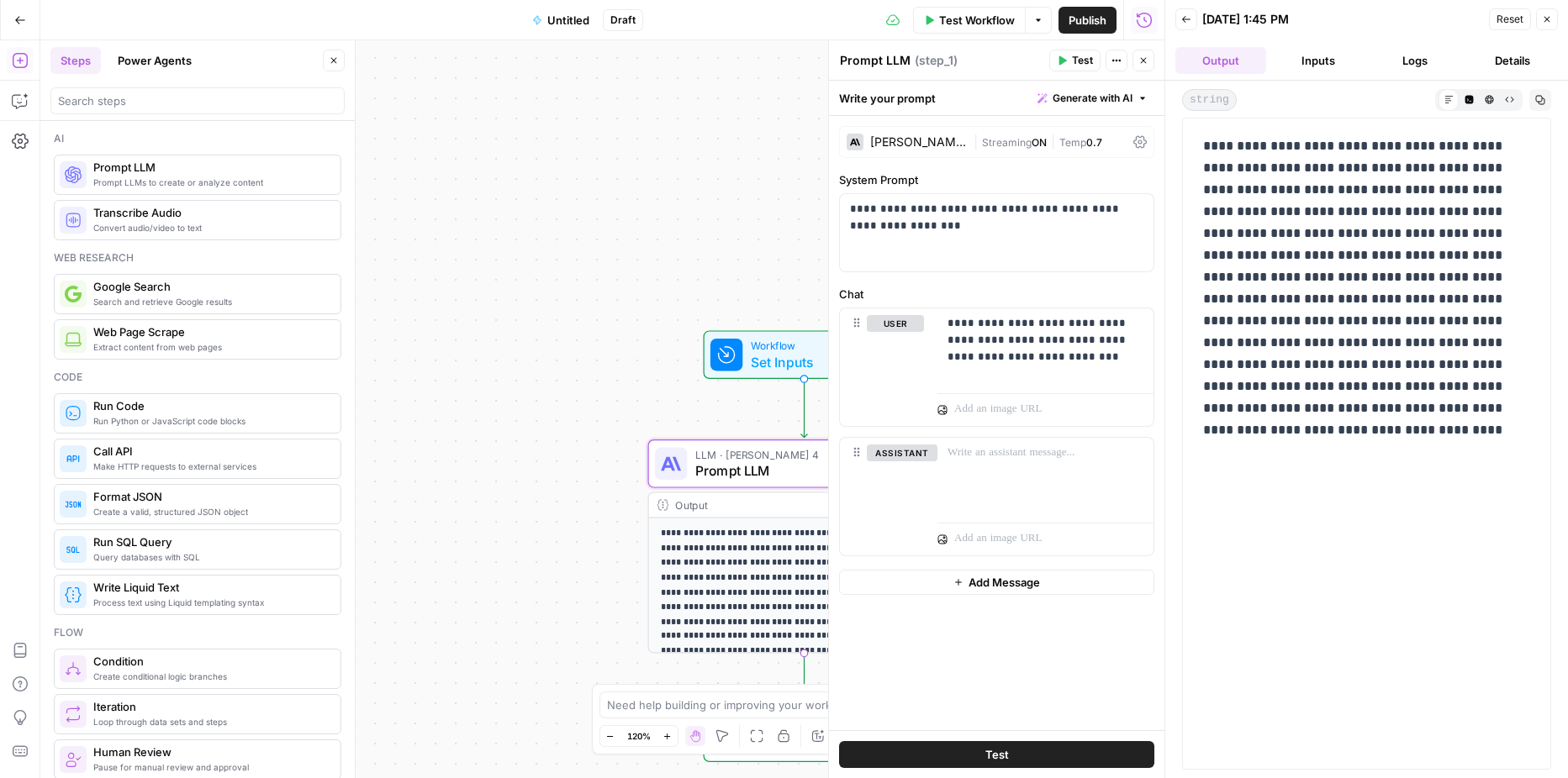
click at [887, 136] on div "[PERSON_NAME] 4" at bounding box center [918, 141] width 96 height 11
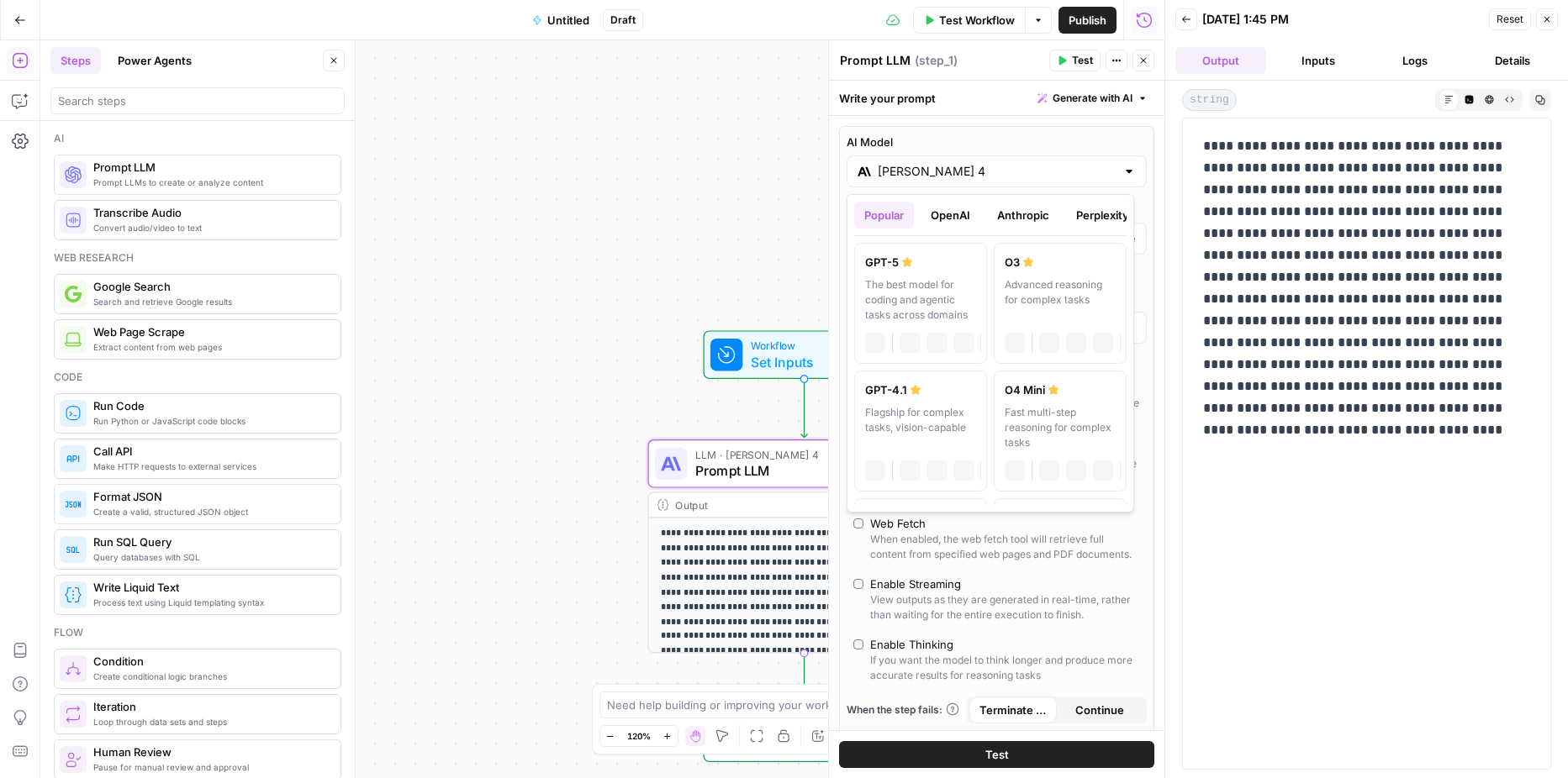
click at [1119, 181] on div "[PERSON_NAME] 4" at bounding box center [996, 172] width 300 height 32
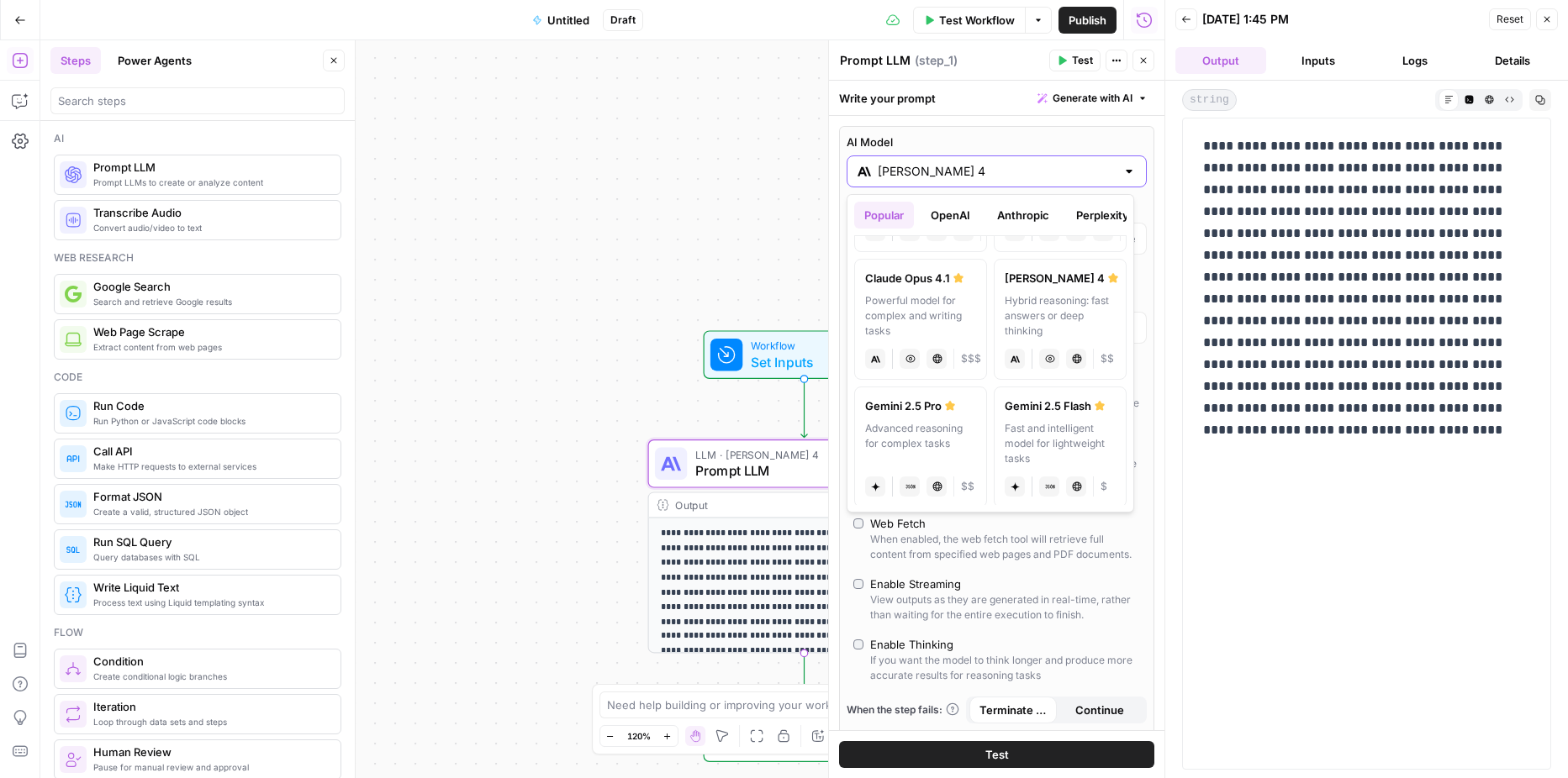
scroll to position [362, 0]
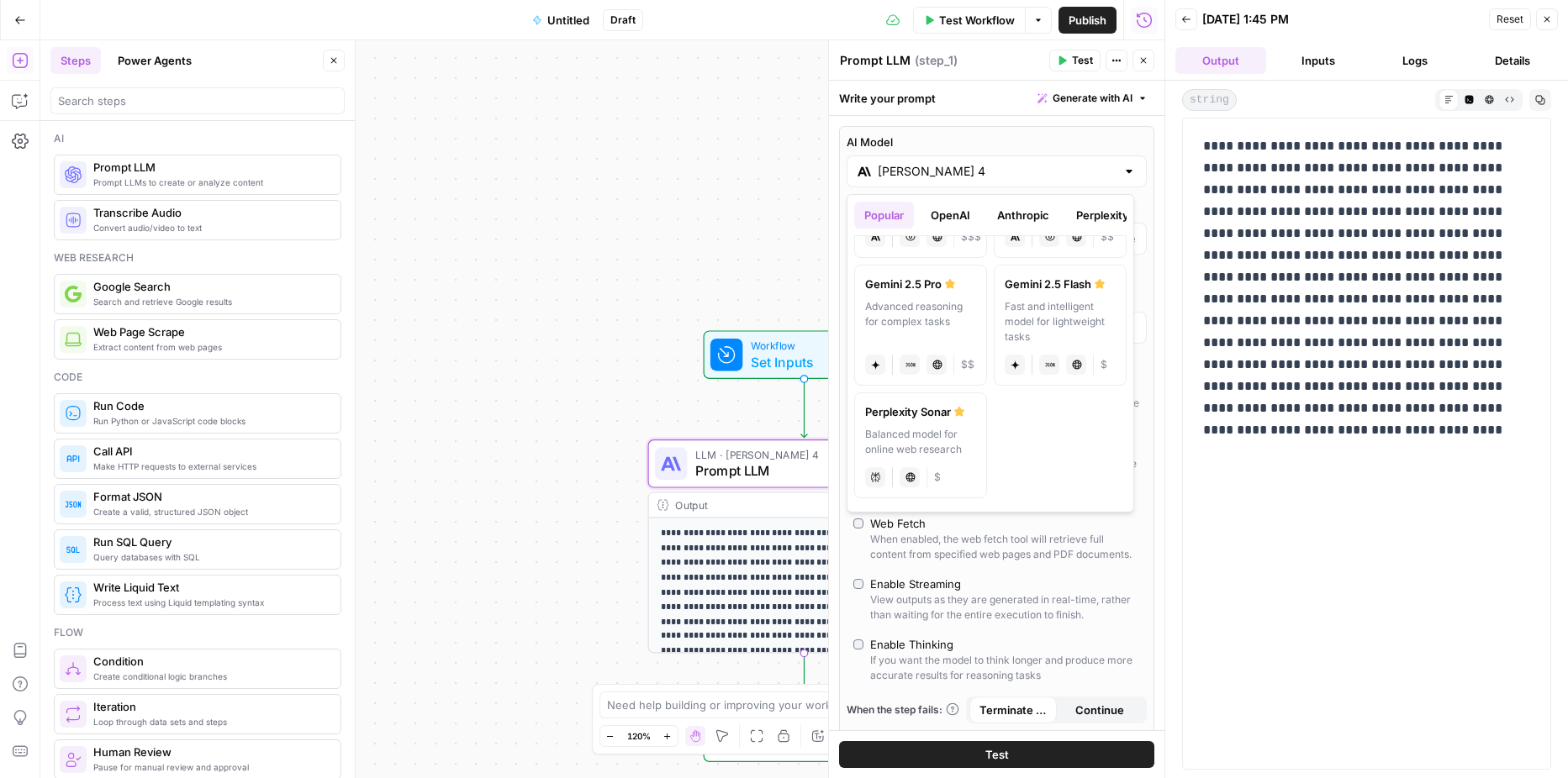
click at [955, 317] on div "Advanced reasoning for complex tasks" at bounding box center [921, 321] width 111 height 45
type input "Gemini 2.5 Pro"
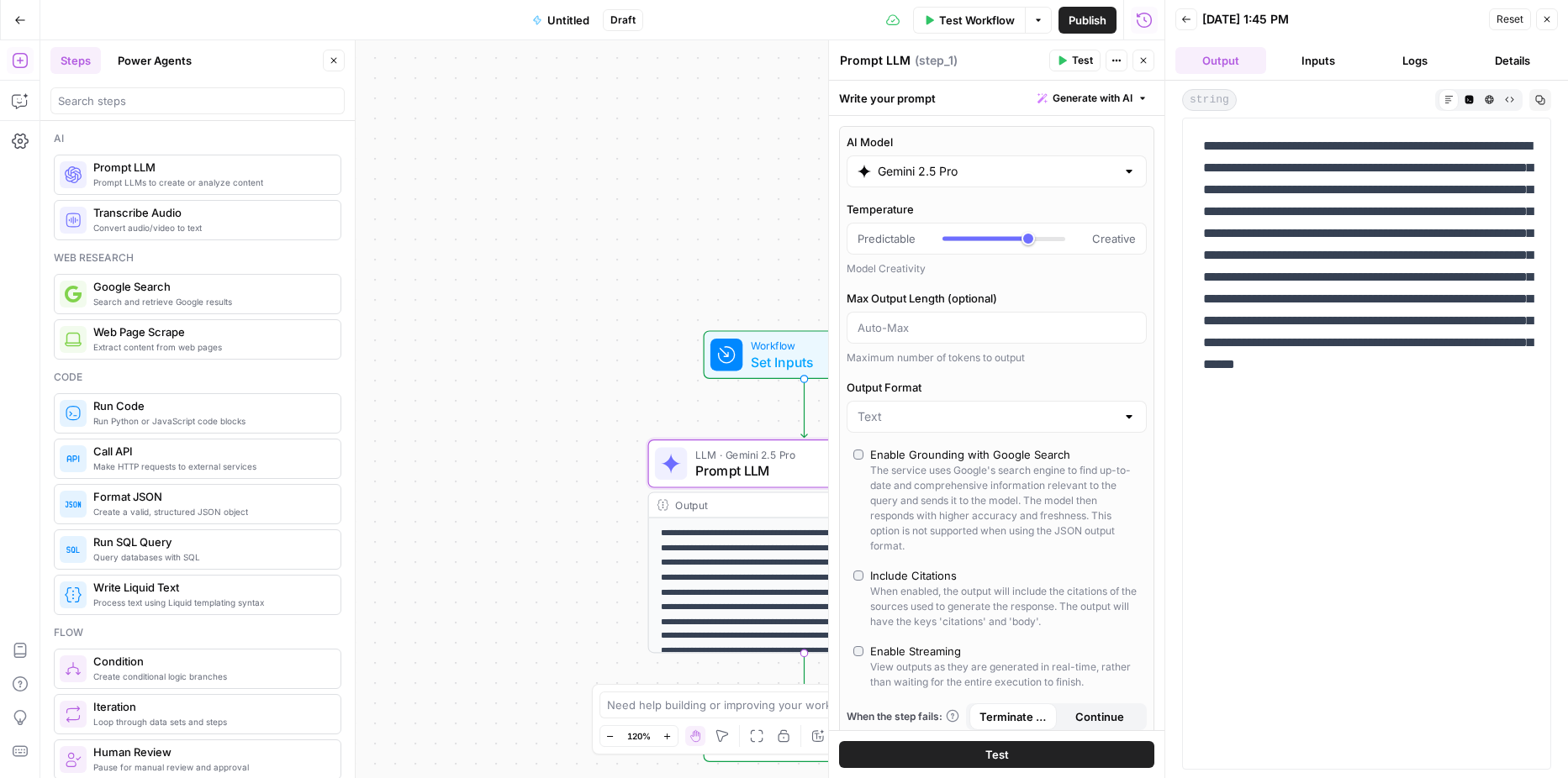
click at [1014, 757] on button "Test" at bounding box center [997, 755] width 316 height 27
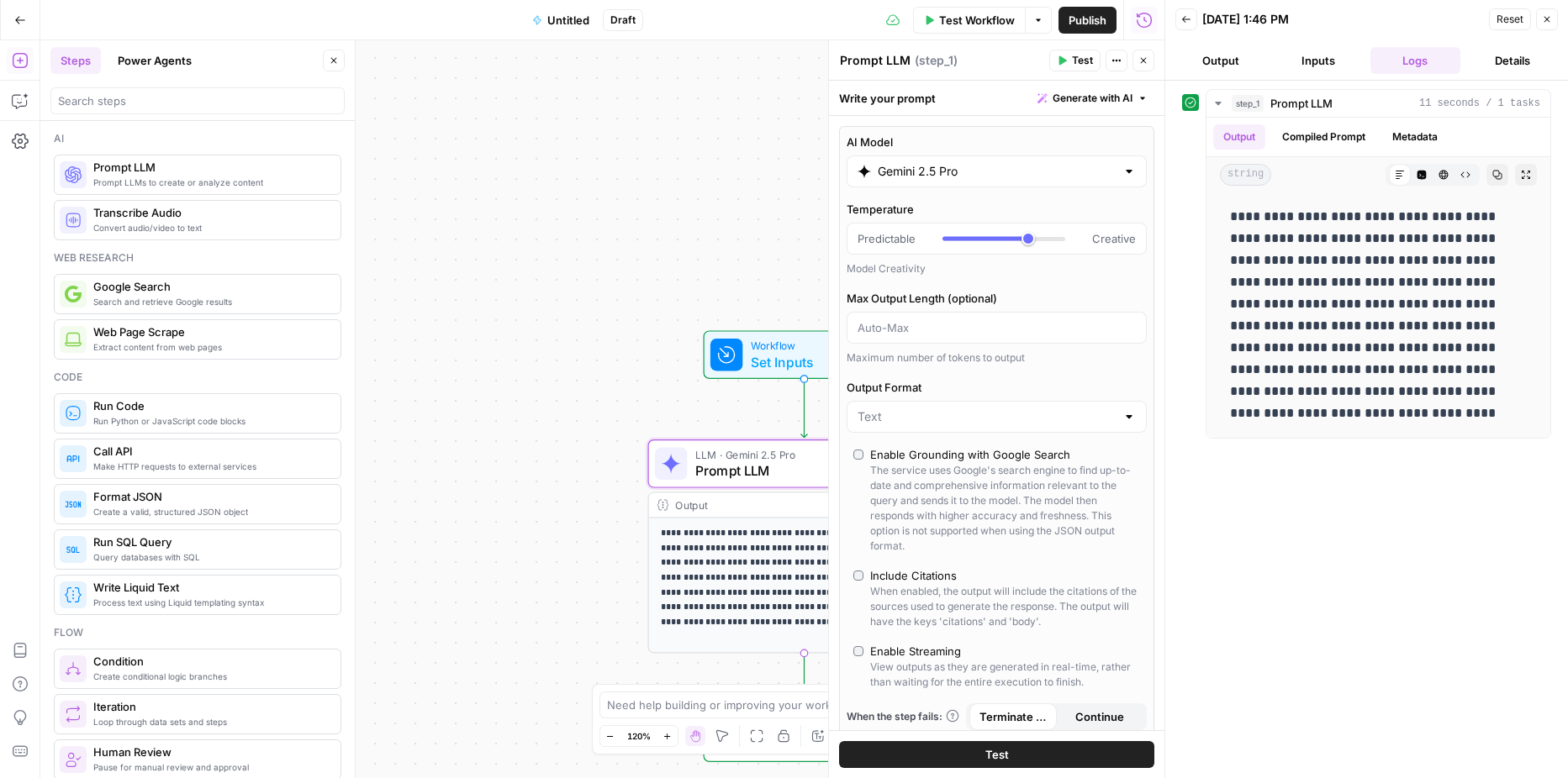
click at [572, 28] on button "Untitled" at bounding box center [560, 20] width 77 height 27
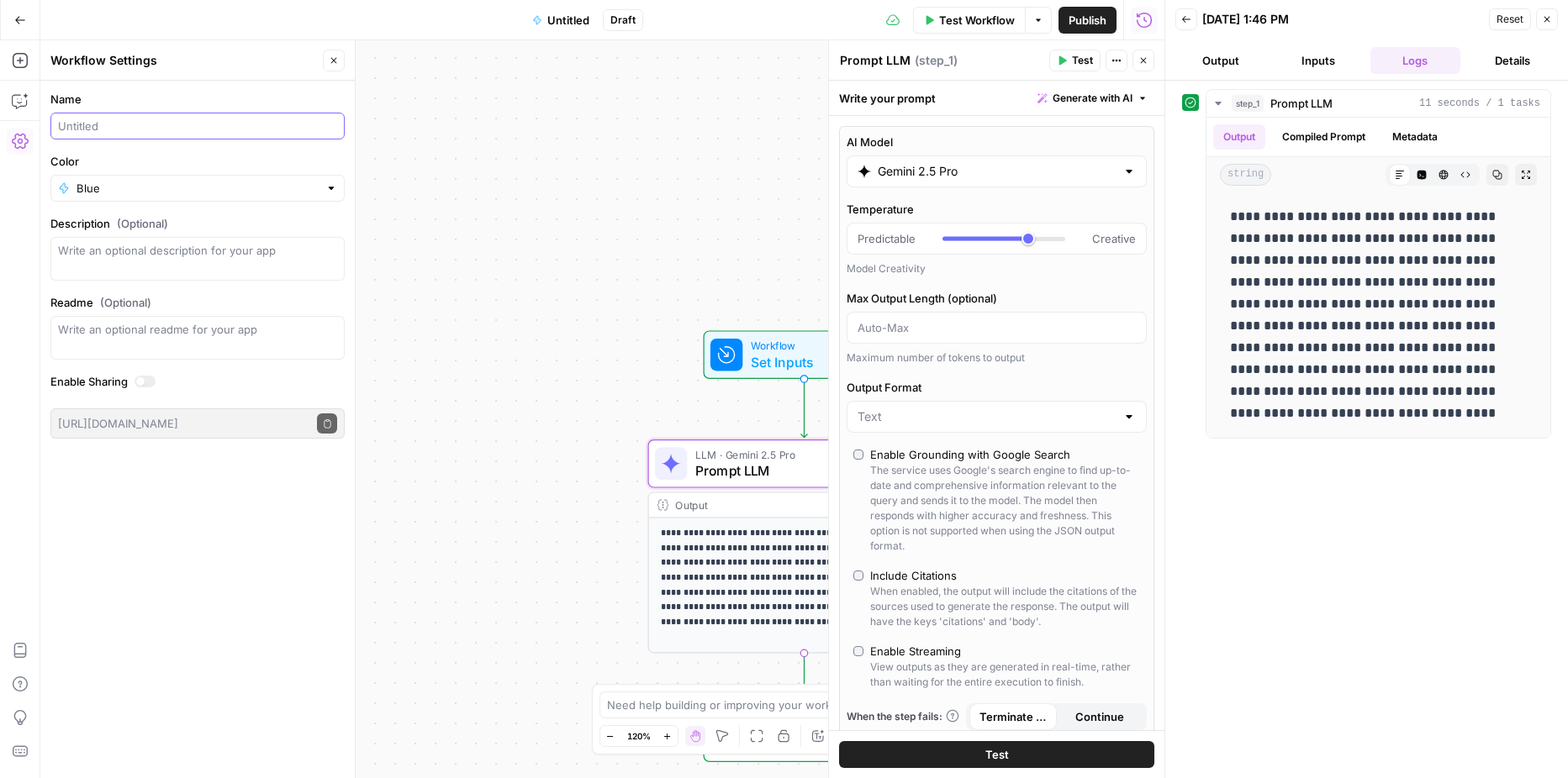
click at [277, 121] on input "Name" at bounding box center [198, 126] width 279 height 17
type input "Product Description ([PERSON_NAME])"
click at [1083, 13] on span "Publish" at bounding box center [1087, 19] width 38 height 17
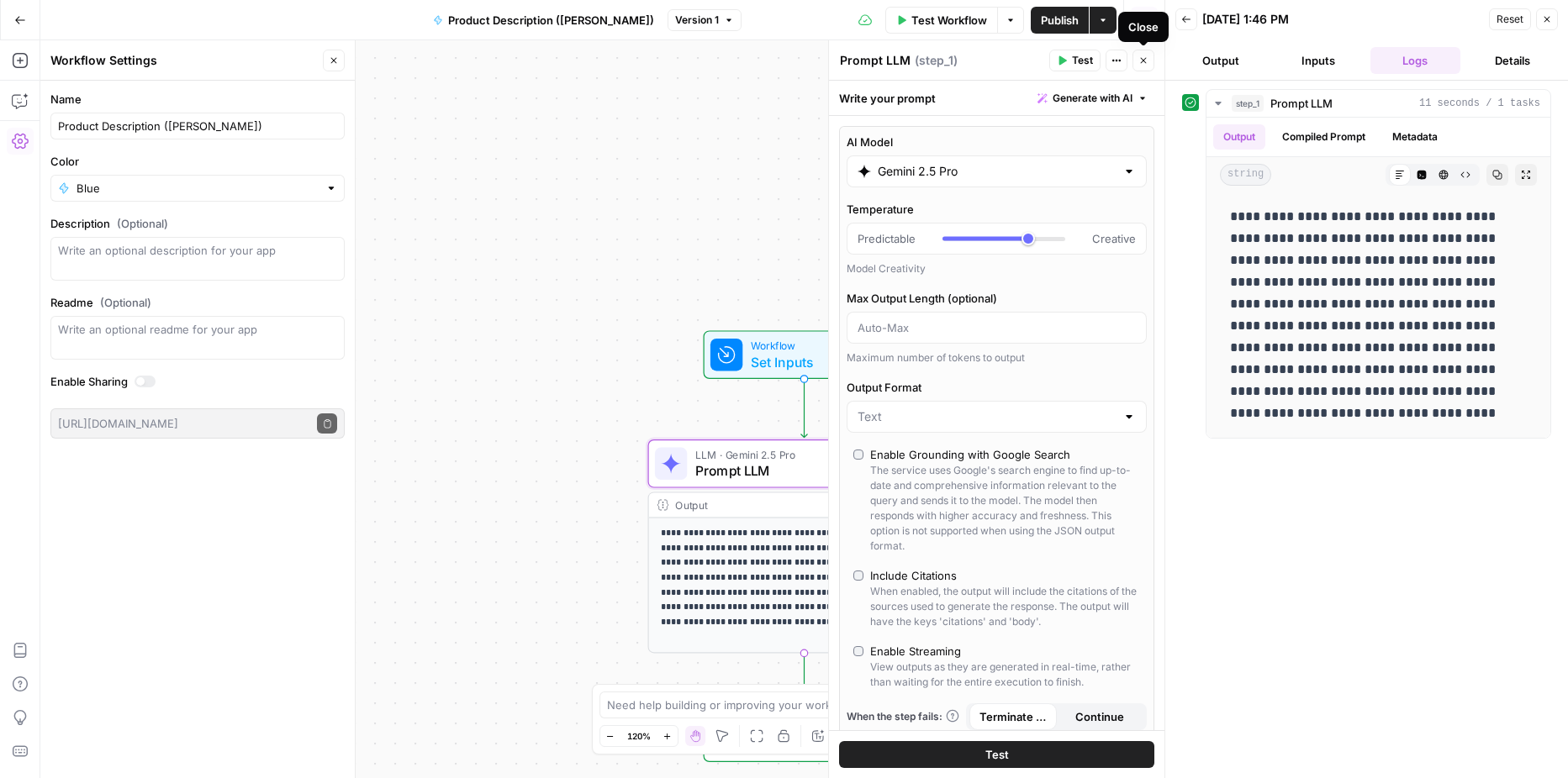
click at [1141, 65] on button "Close" at bounding box center [1143, 60] width 22 height 22
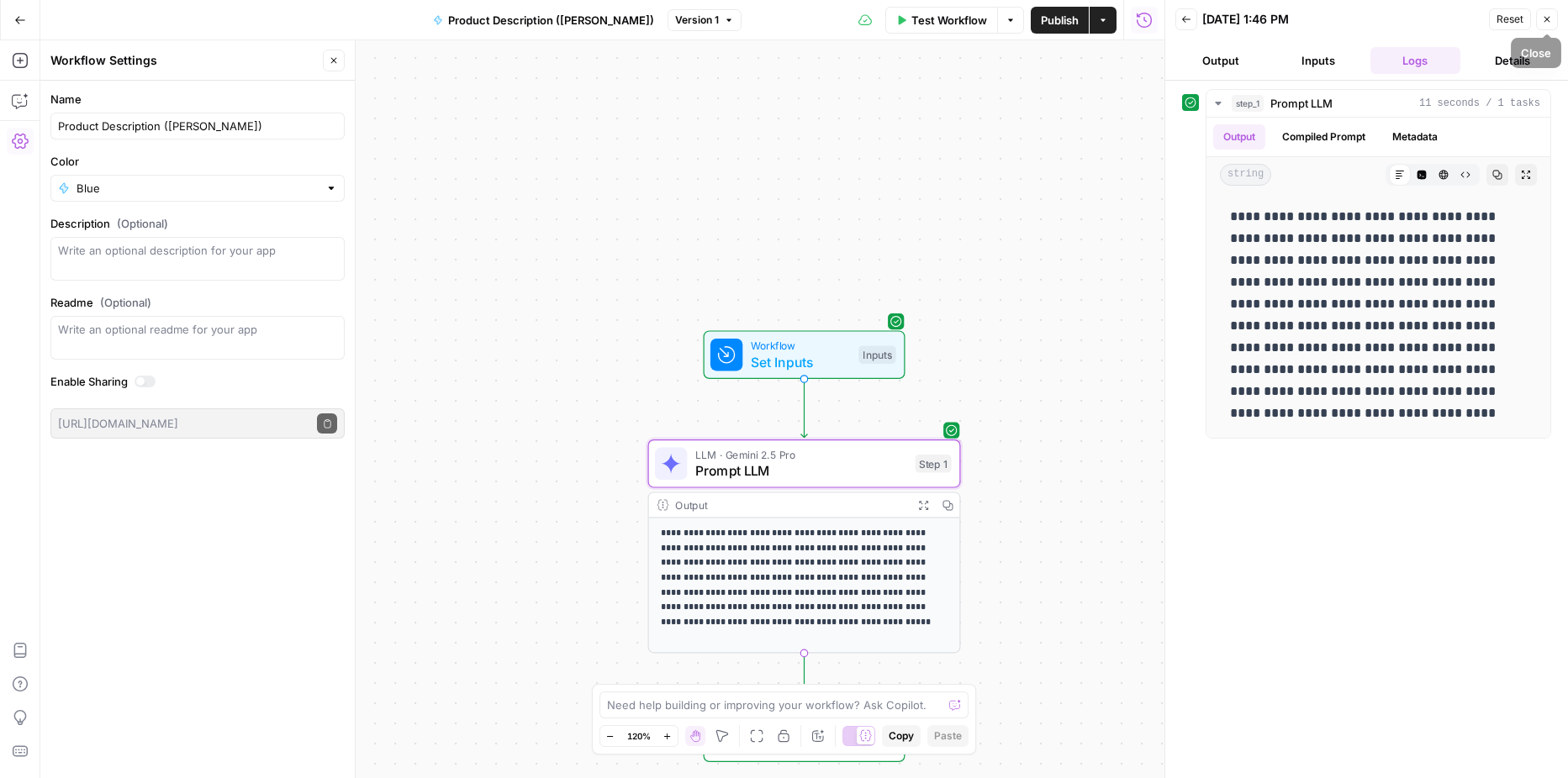
click at [1548, 19] on icon "button" at bounding box center [1548, 19] width 6 height 6
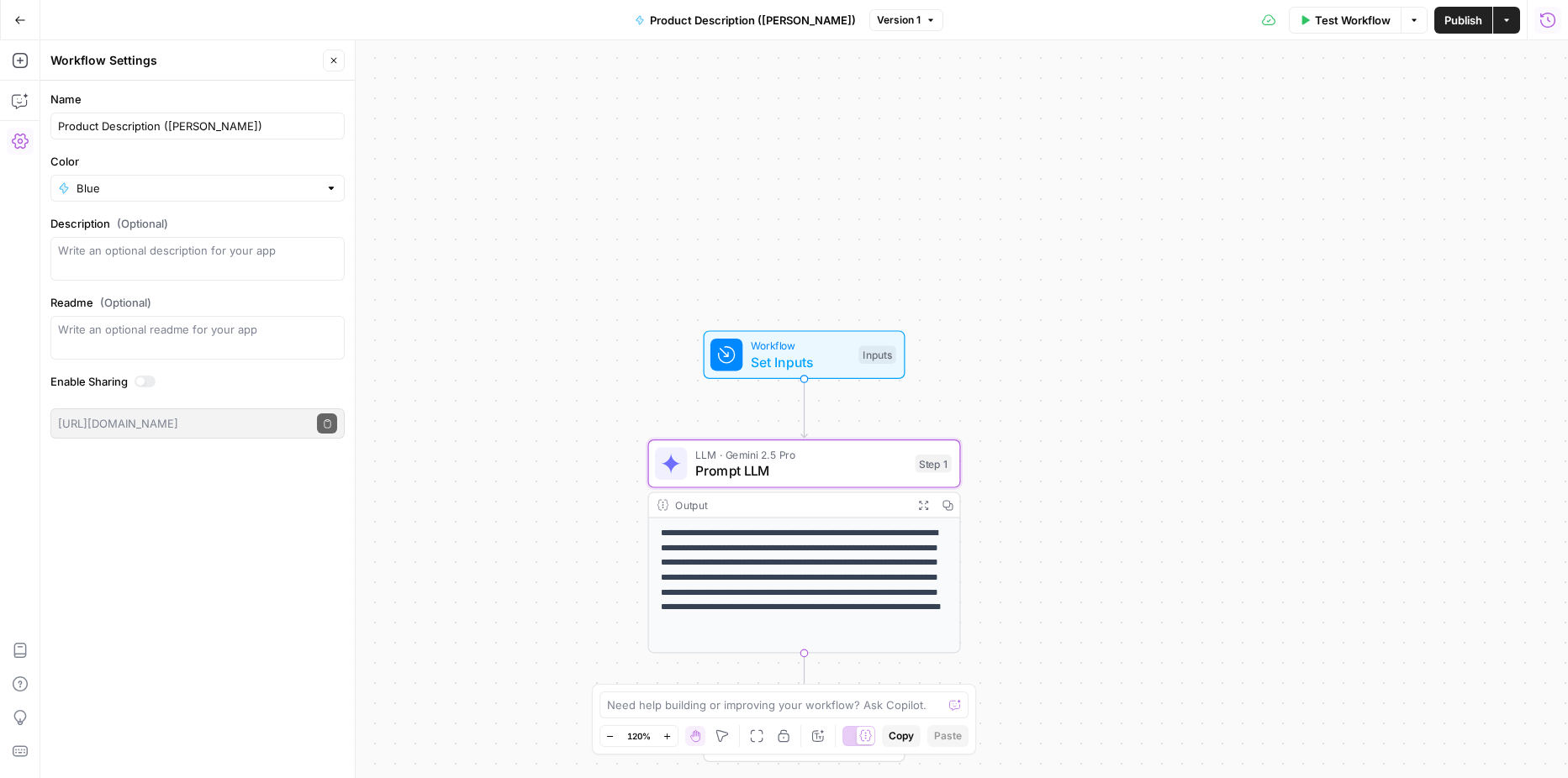
click at [1541, 29] on button "Run History" at bounding box center [1548, 20] width 27 height 27
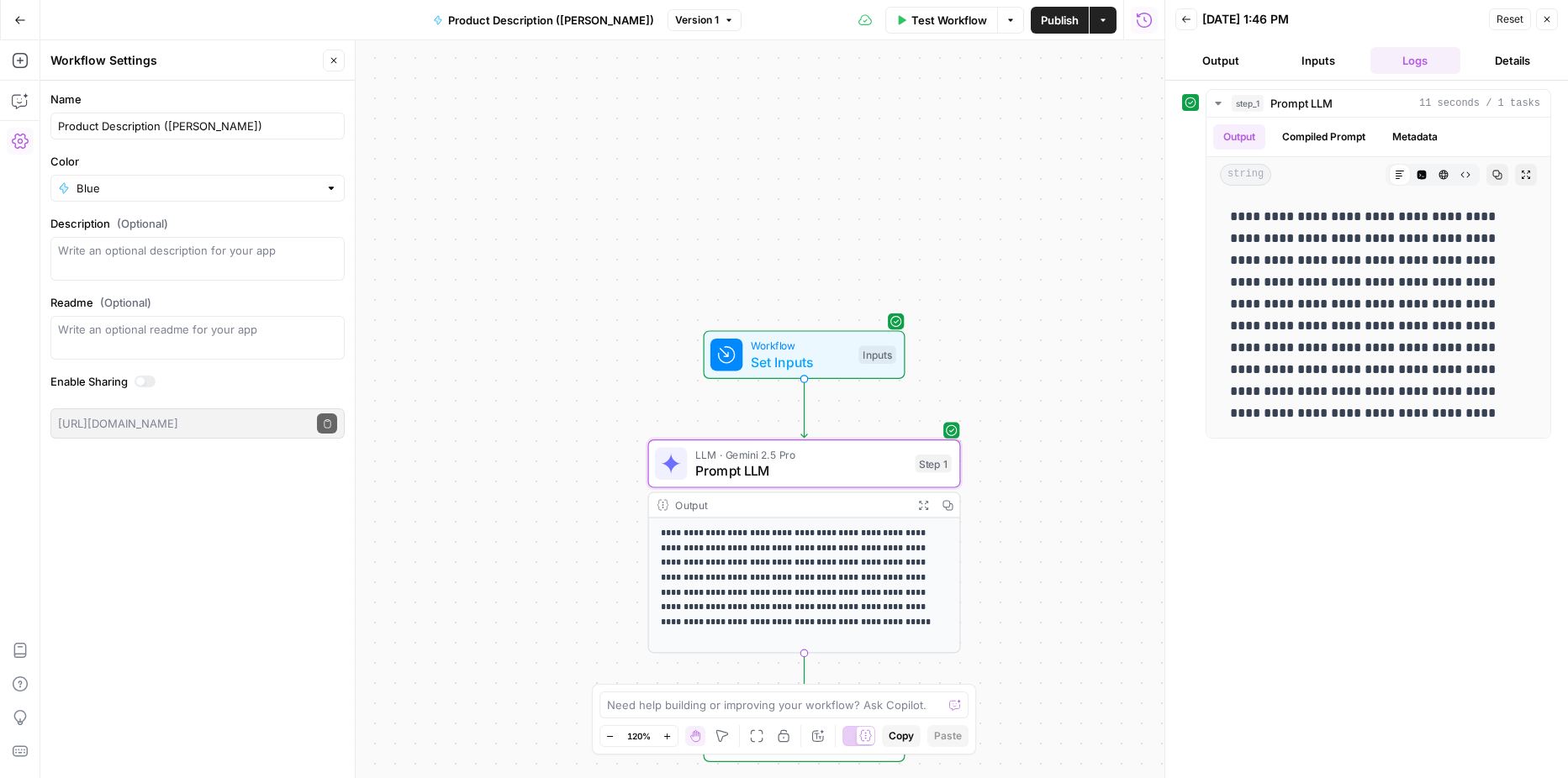
click at [1487, 57] on button "Details" at bounding box center [1512, 60] width 91 height 27
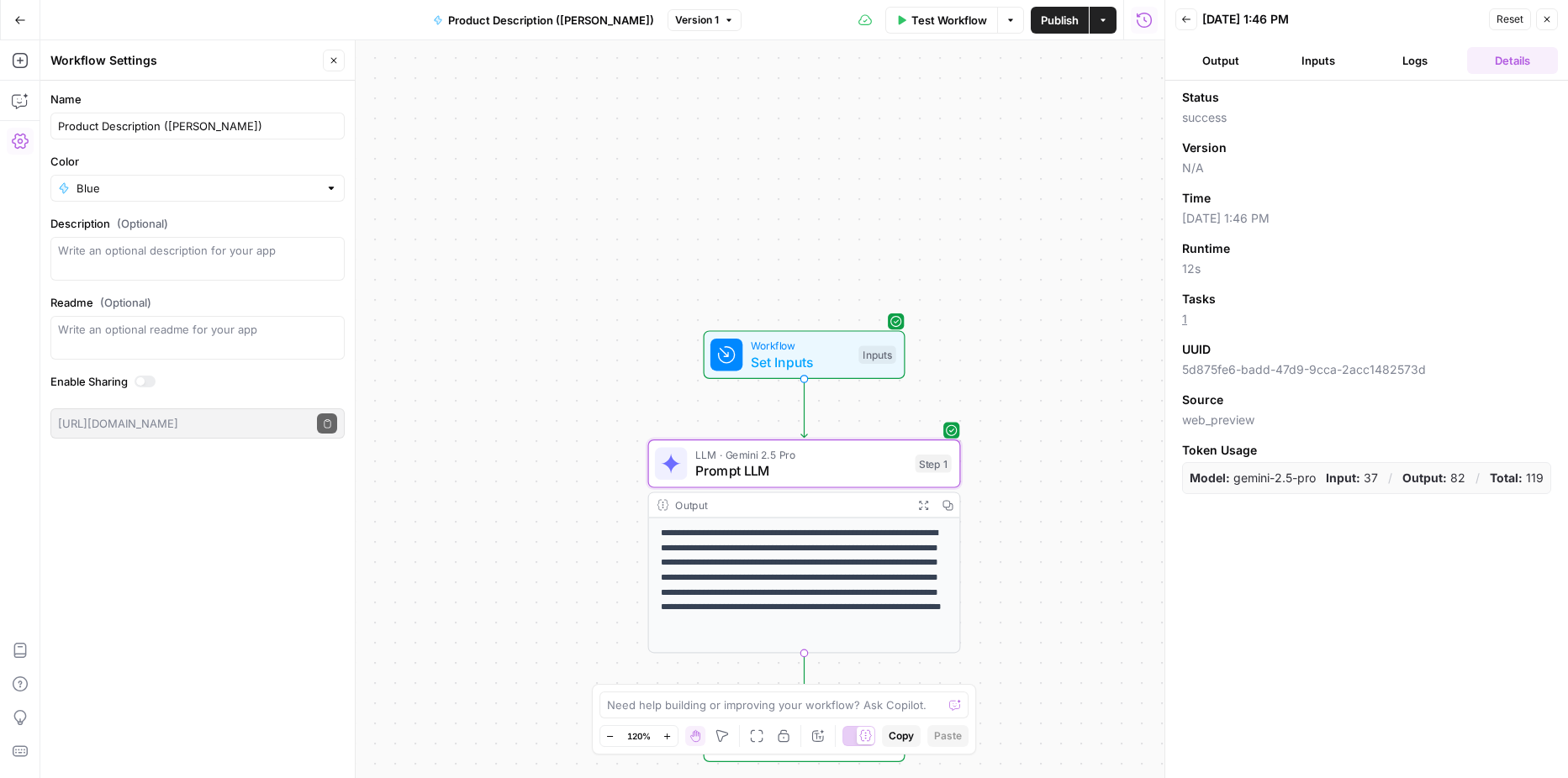
click at [1305, 61] on button "Inputs" at bounding box center [1319, 60] width 91 height 27
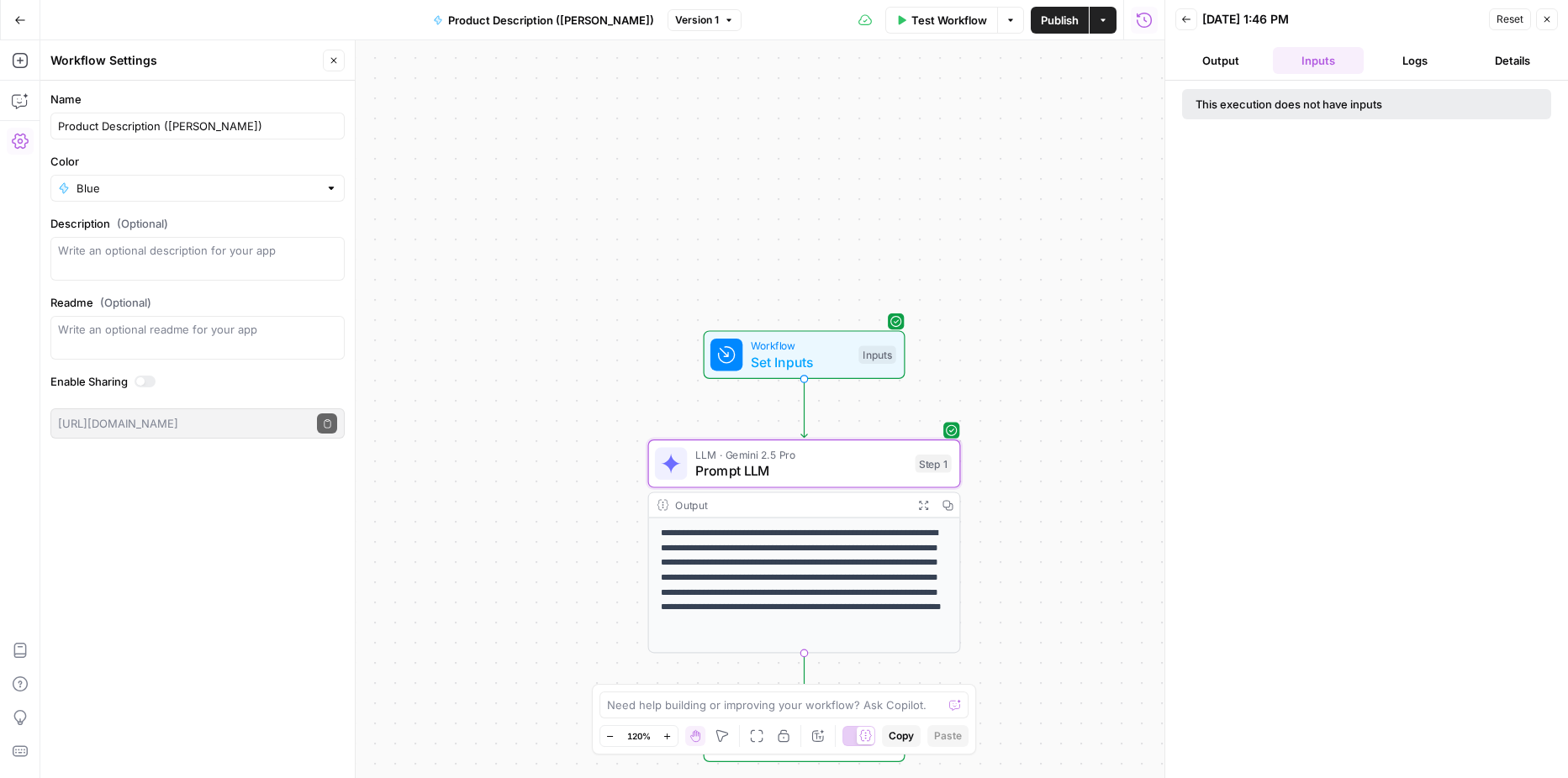
click at [1235, 68] on button "Output" at bounding box center [1220, 60] width 91 height 27
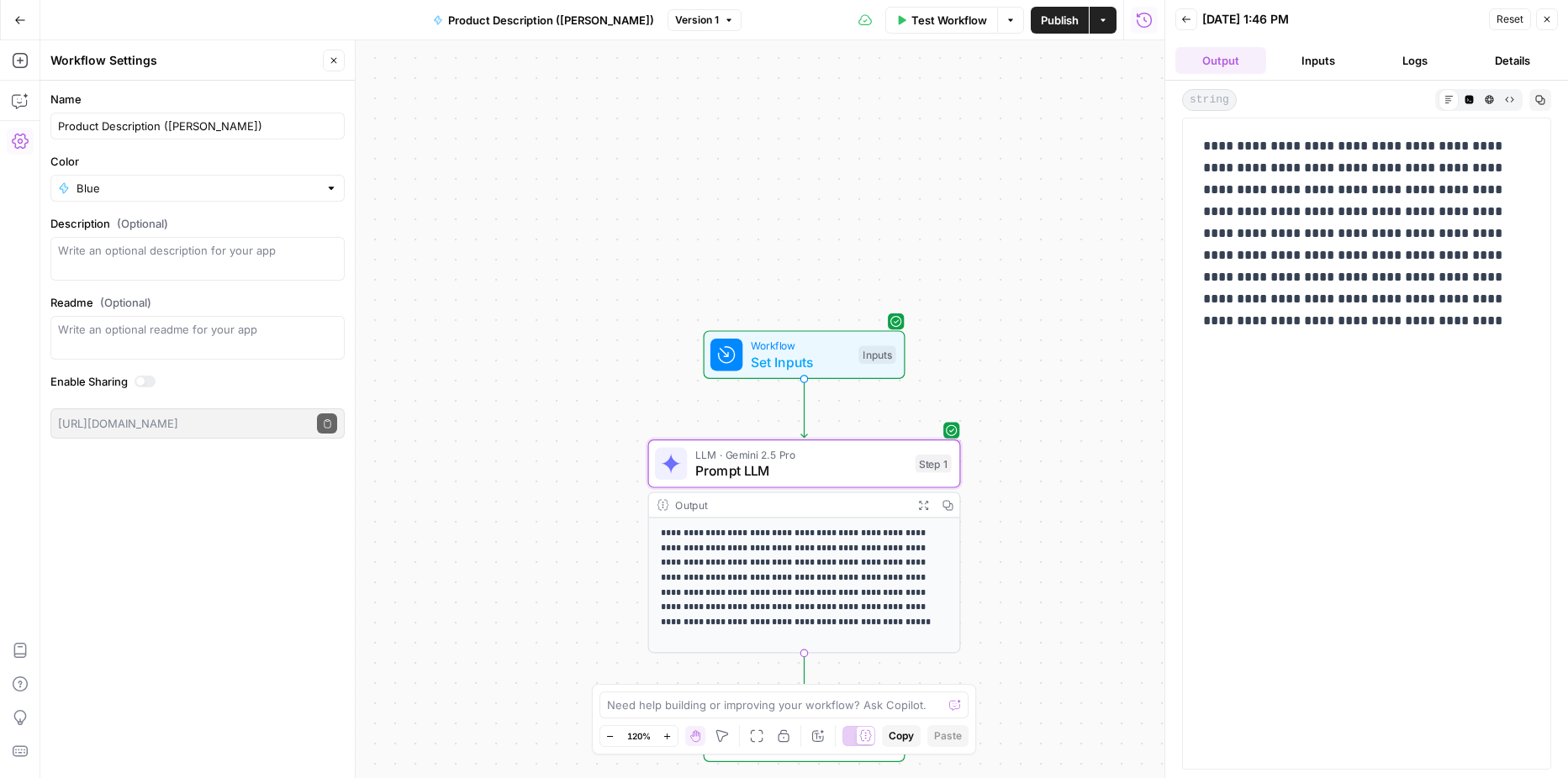
click at [1547, 23] on icon "button" at bounding box center [1547, 19] width 10 height 10
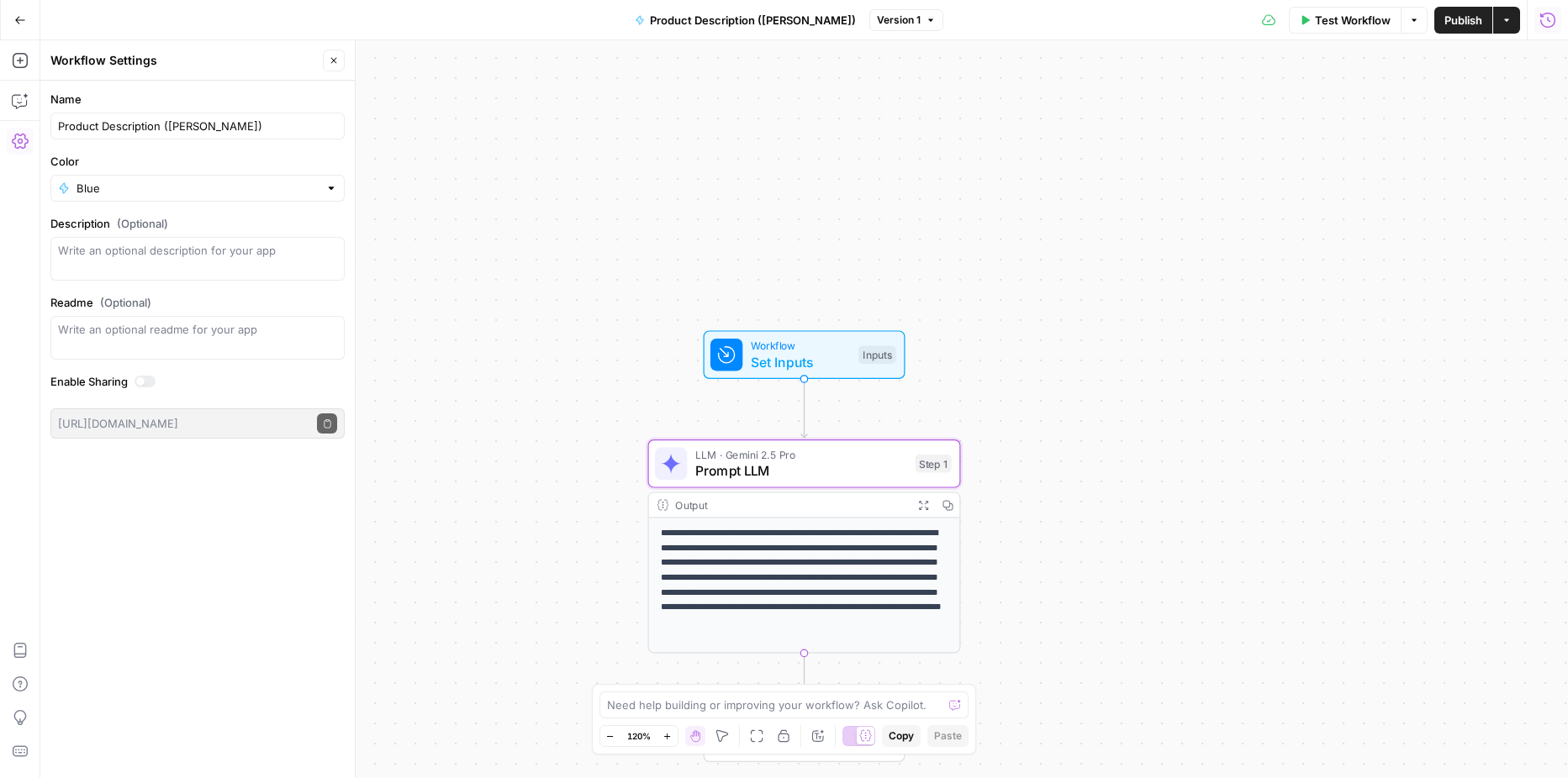
click at [1547, 23] on icon "button" at bounding box center [1548, 19] width 17 height 17
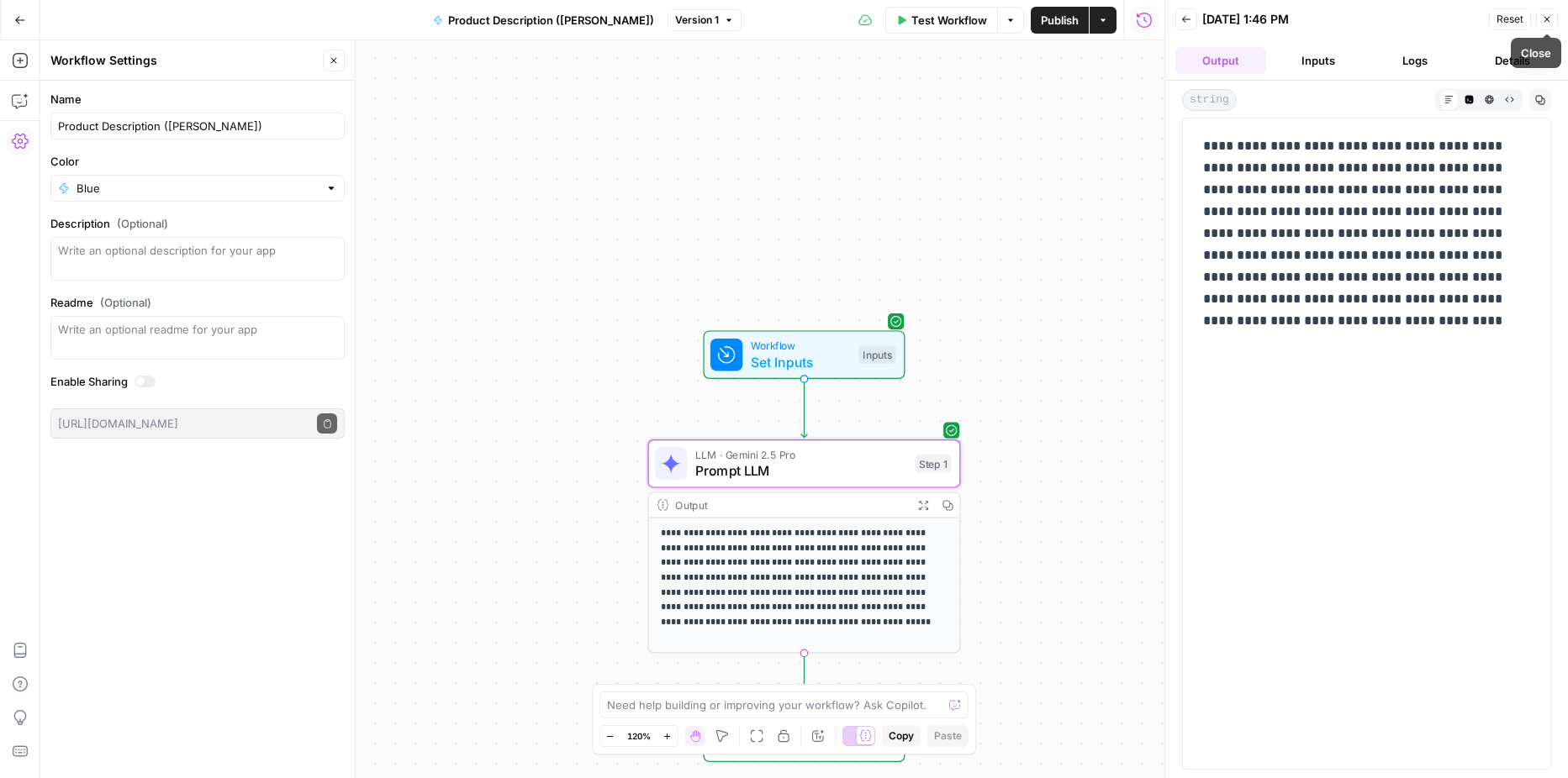
click at [1556, 26] on button "Close" at bounding box center [1547, 19] width 22 height 22
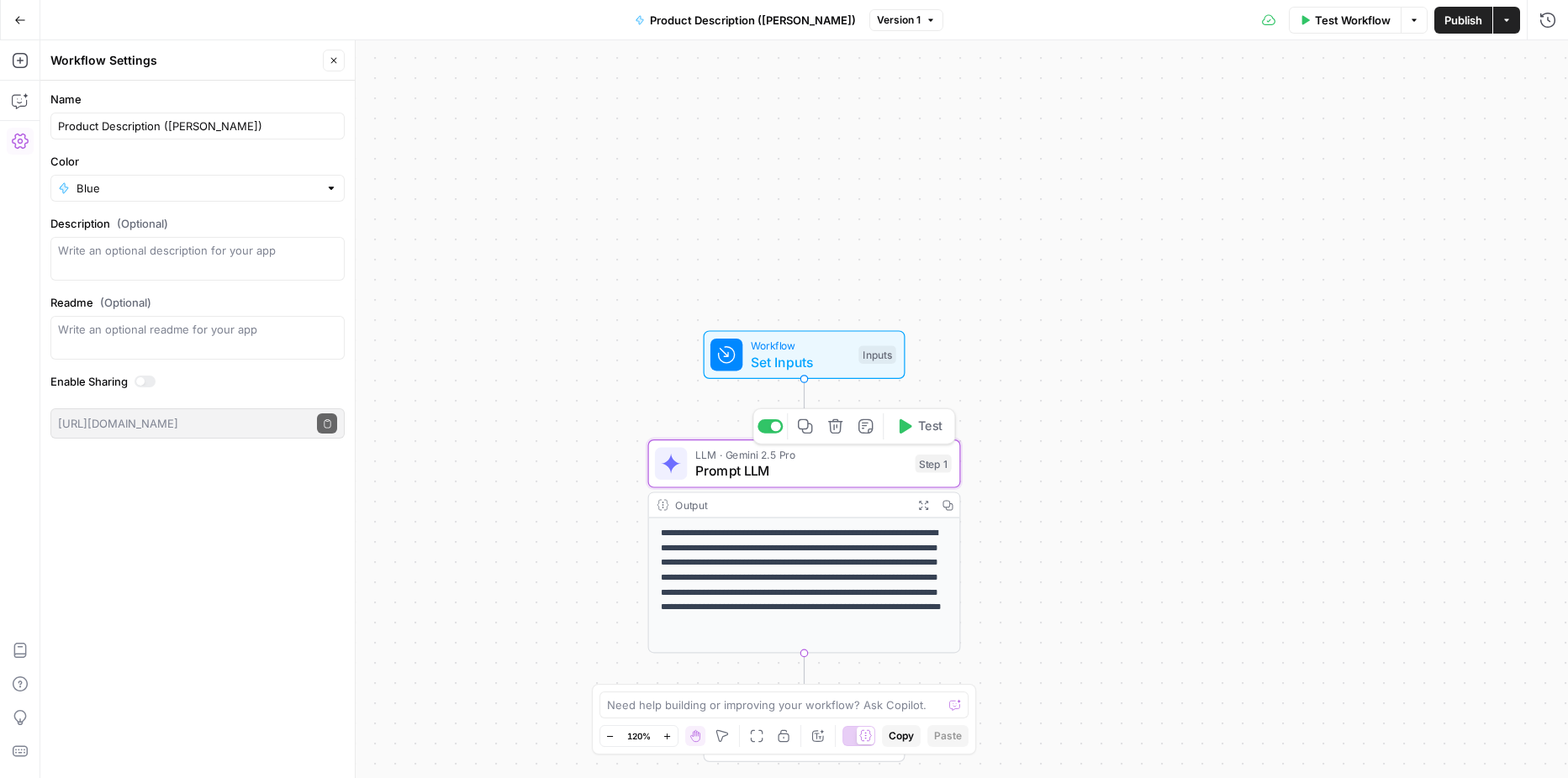
click at [786, 461] on span "Prompt LLM" at bounding box center [801, 470] width 212 height 20
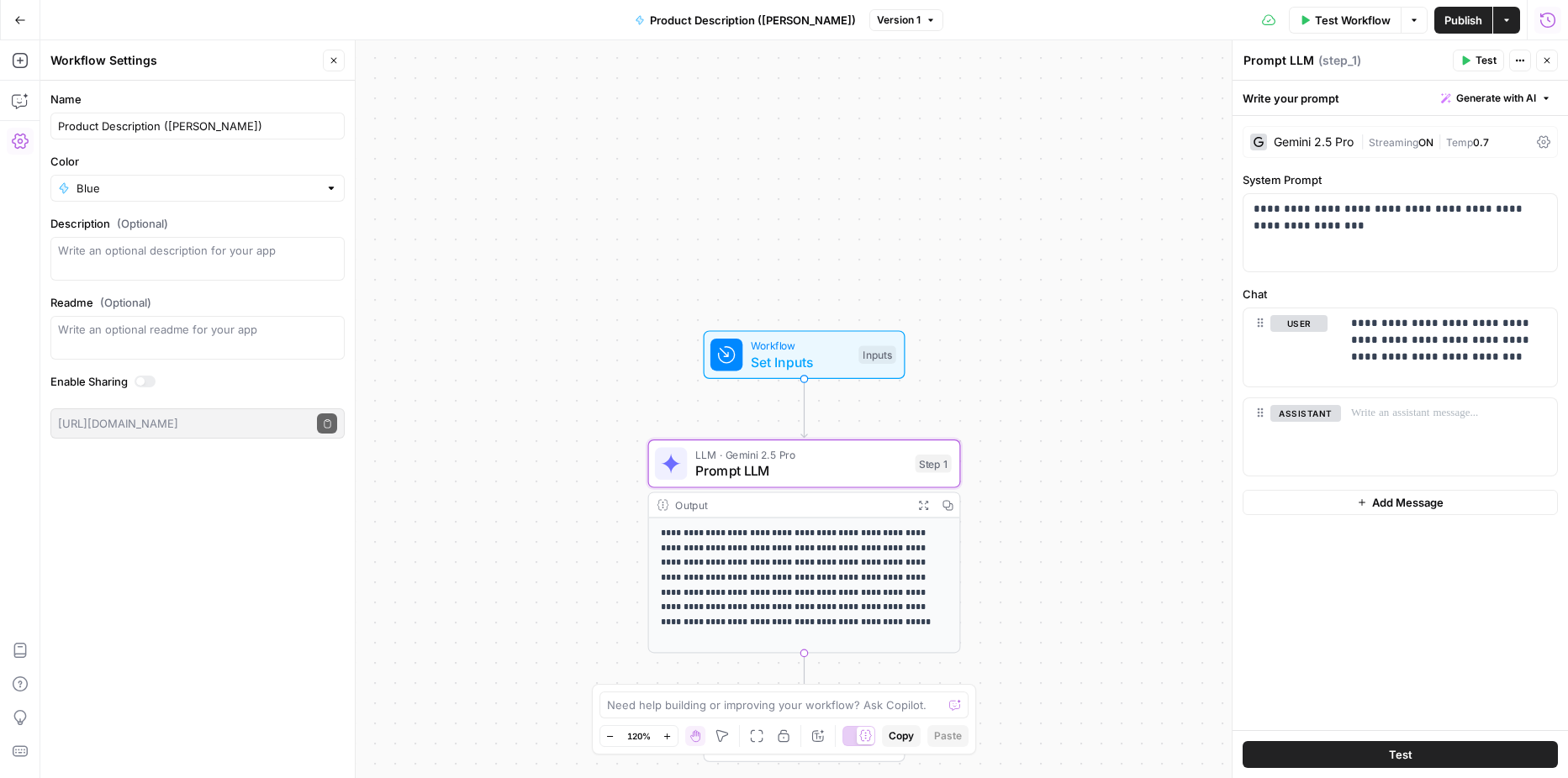
click at [1553, 26] on icon "button" at bounding box center [1548, 19] width 15 height 15
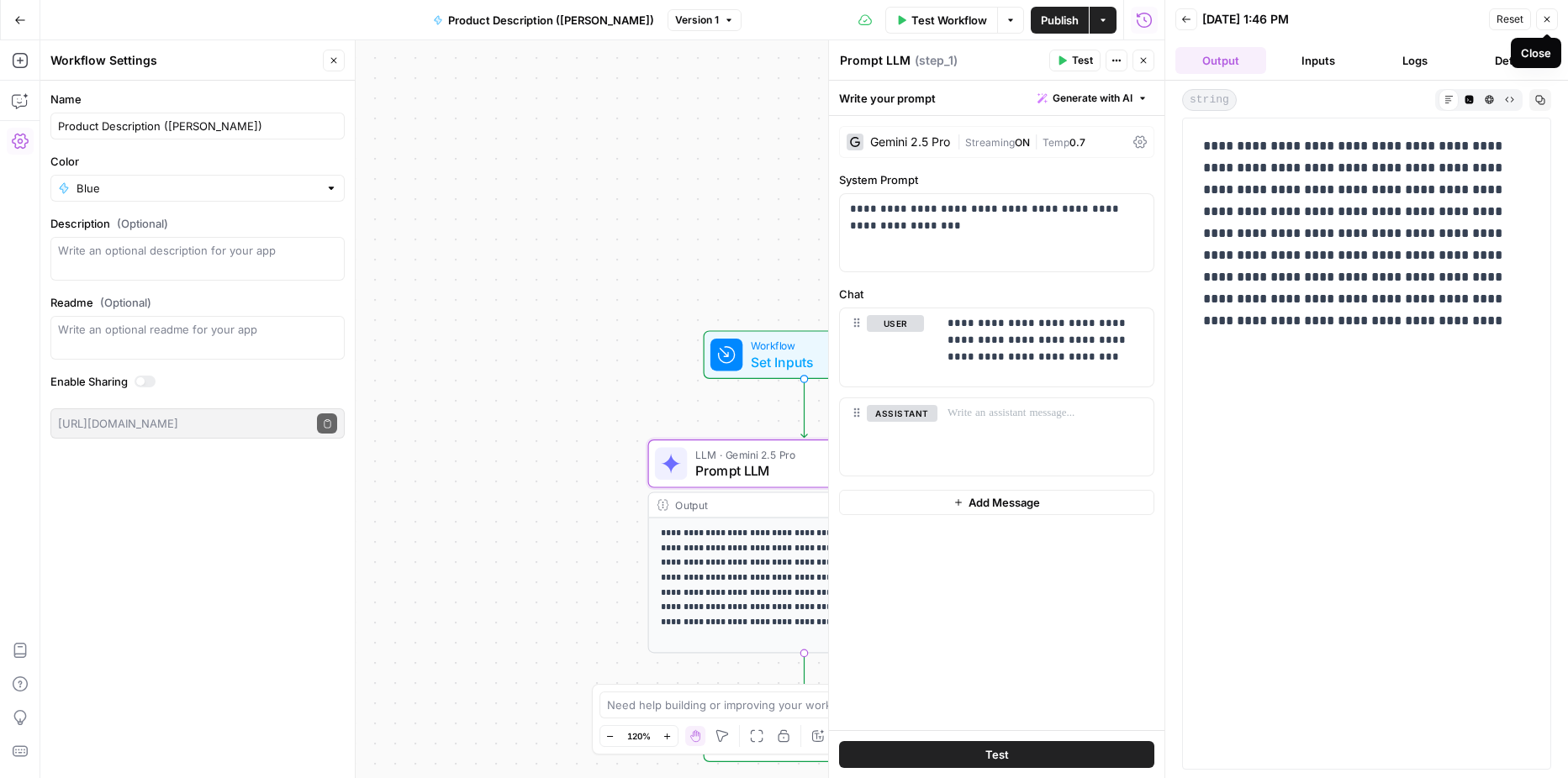
click at [1543, 27] on button "Close" at bounding box center [1547, 19] width 22 height 22
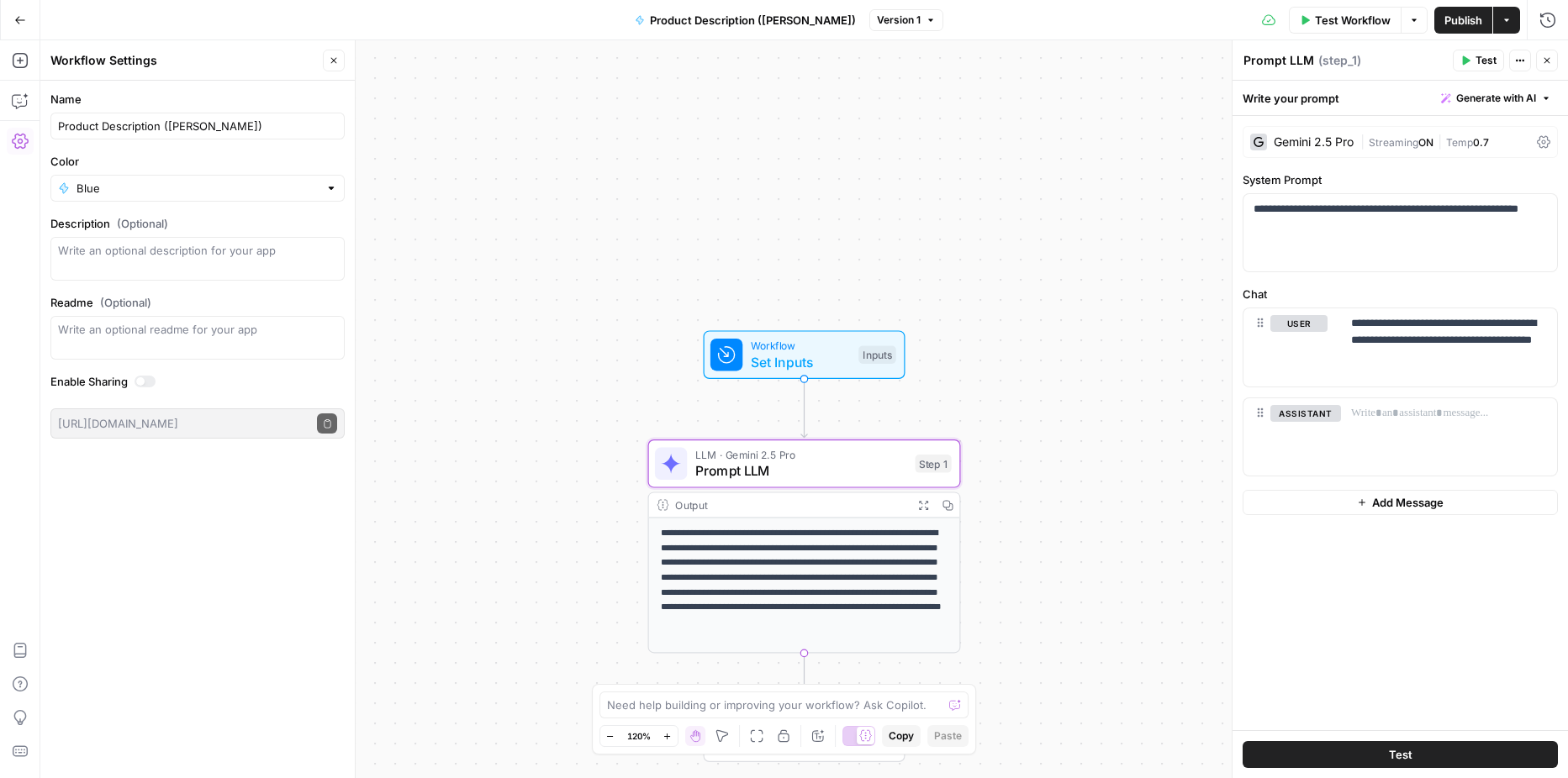
click at [865, 604] on p "**********" at bounding box center [804, 577] width 287 height 103
click at [827, 510] on div "Output" at bounding box center [790, 505] width 231 height 16
click at [807, 355] on span "Set Inputs" at bounding box center [800, 362] width 100 height 20
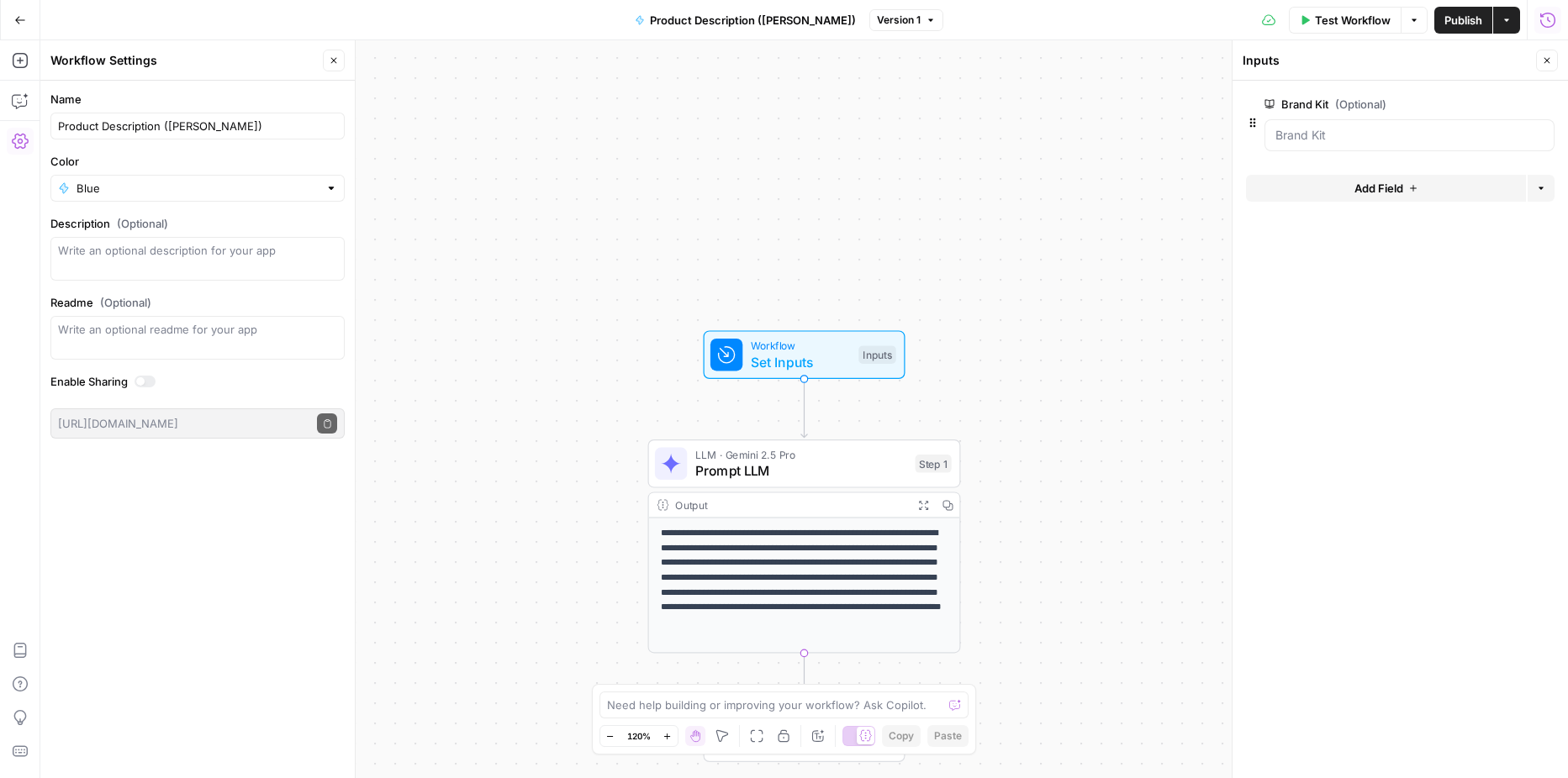
click at [1553, 16] on icon "button" at bounding box center [1548, 19] width 15 height 15
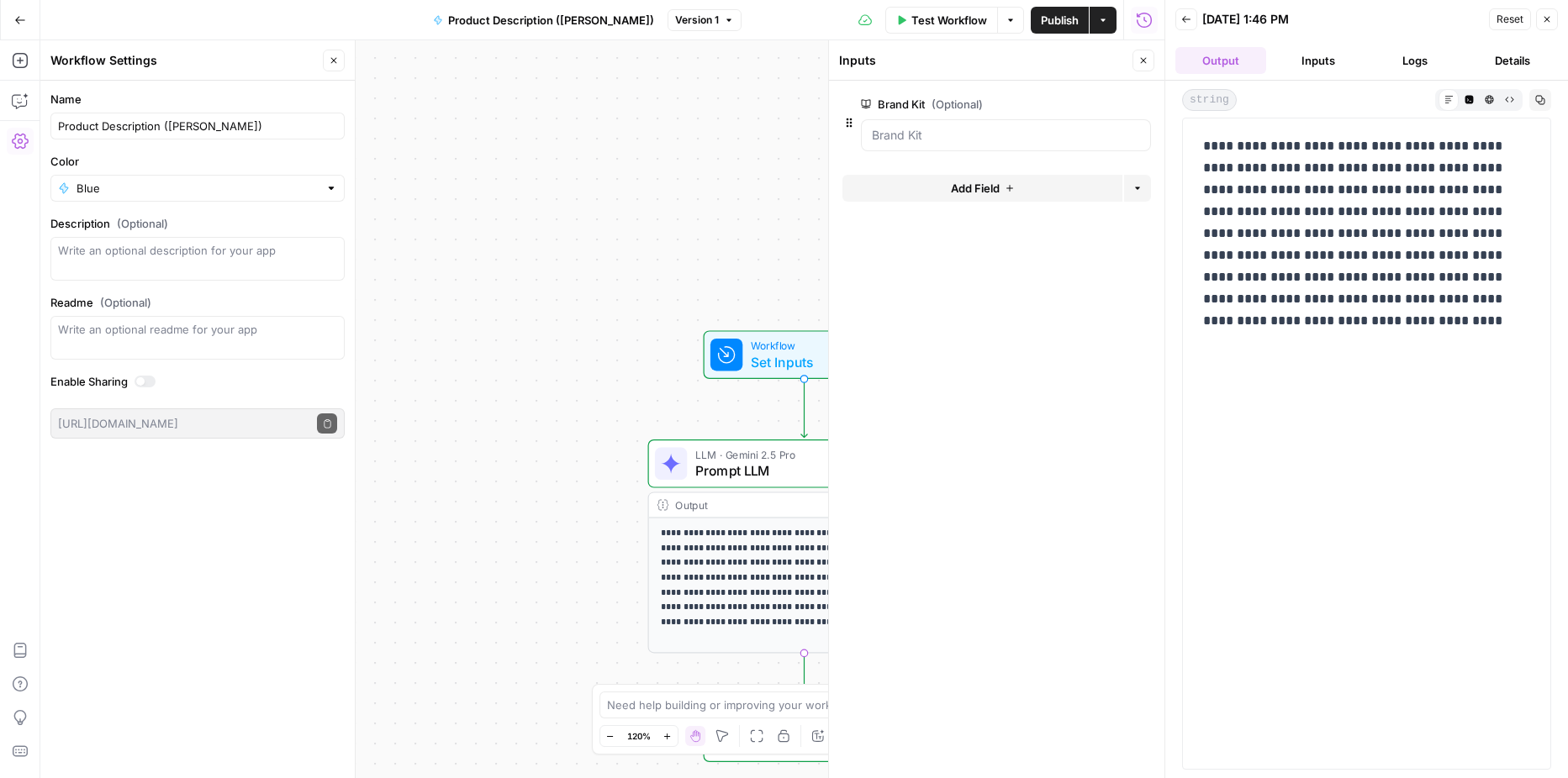
click at [614, 132] on div "**********" at bounding box center [602, 409] width 1124 height 738
click at [1135, 61] on button "Close" at bounding box center [1143, 60] width 22 height 22
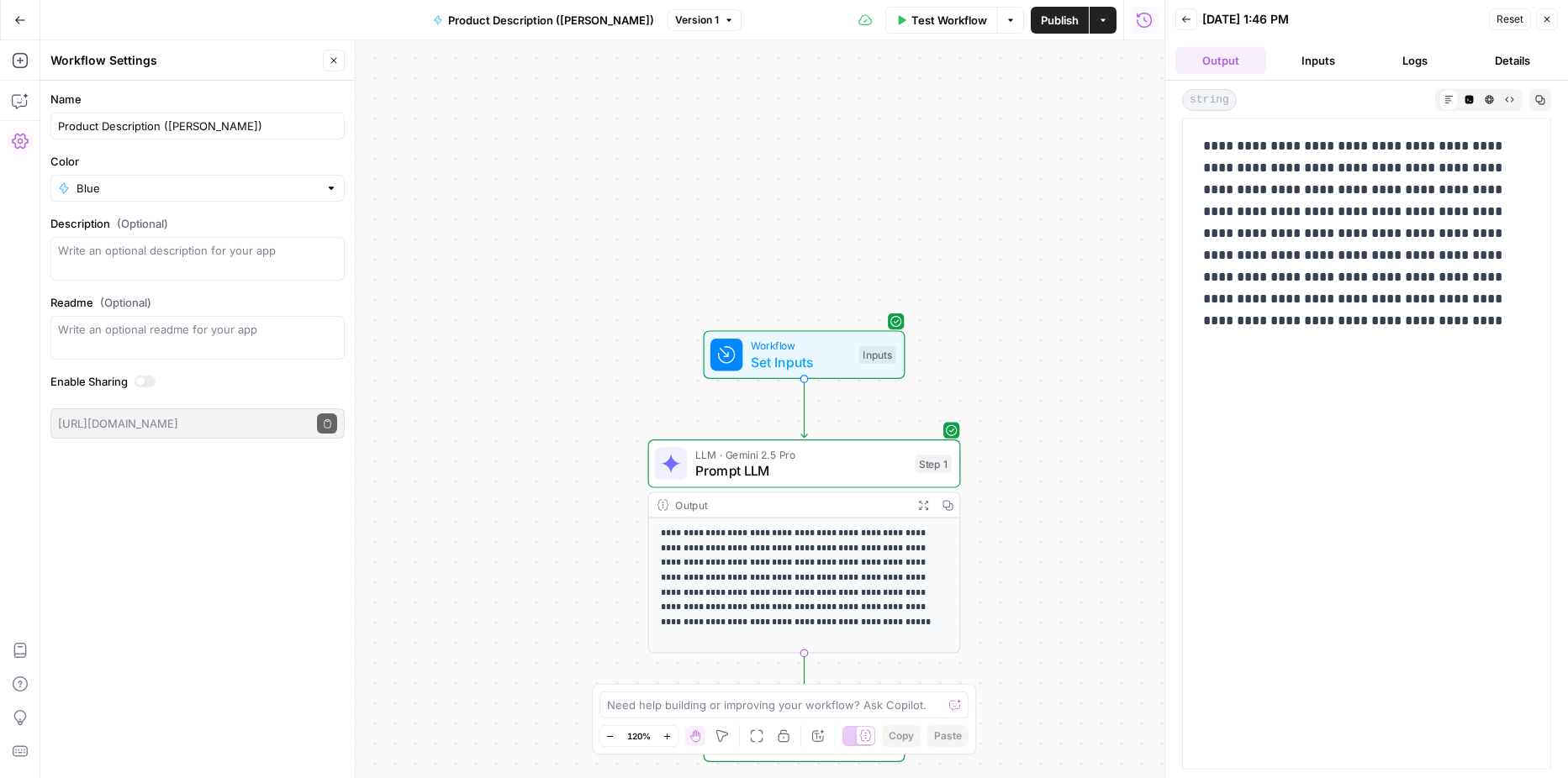
click at [1541, 19] on button "Close" at bounding box center [1547, 19] width 22 height 22
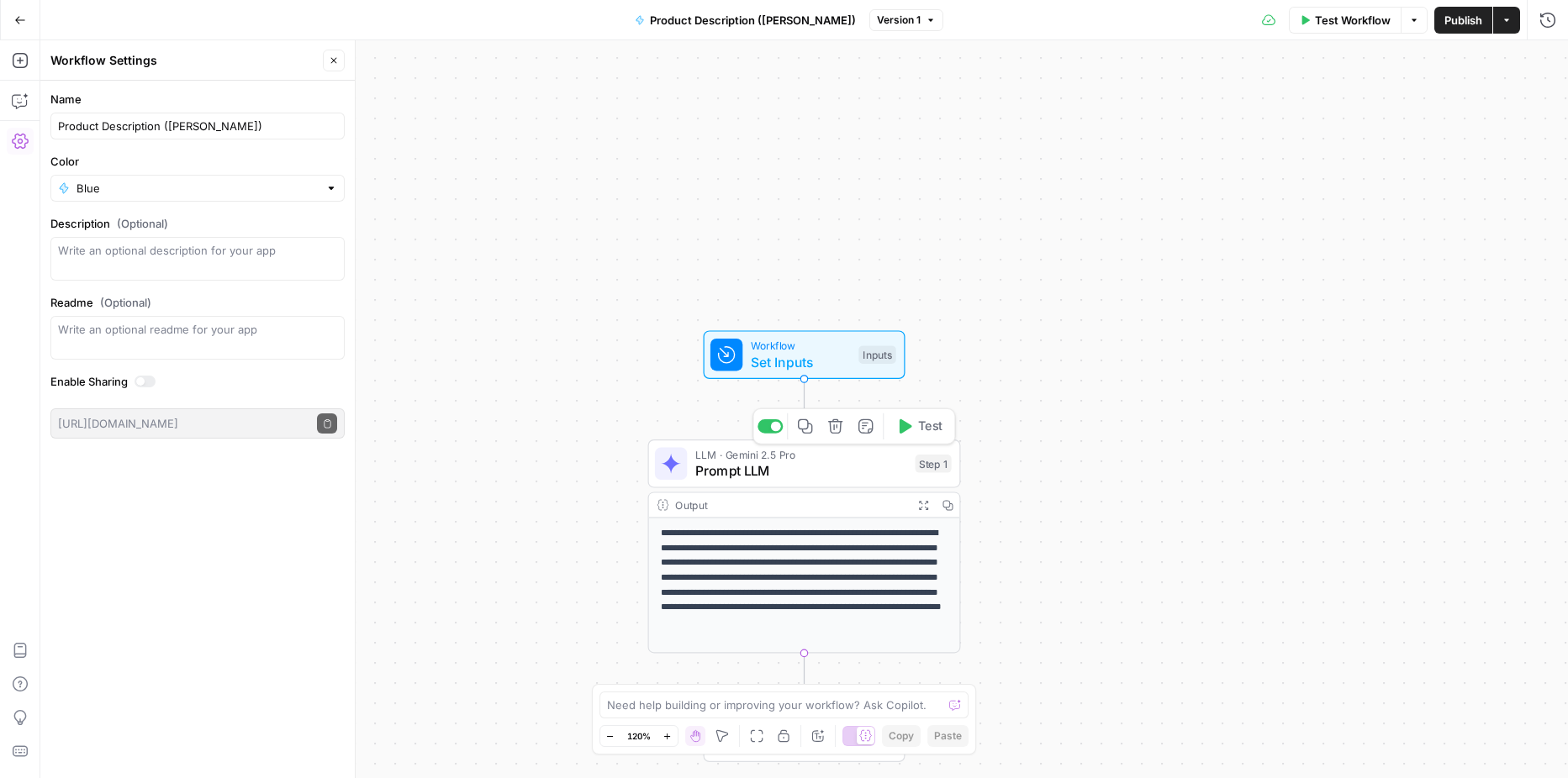
click at [765, 475] on span "Prompt LLM" at bounding box center [801, 470] width 212 height 20
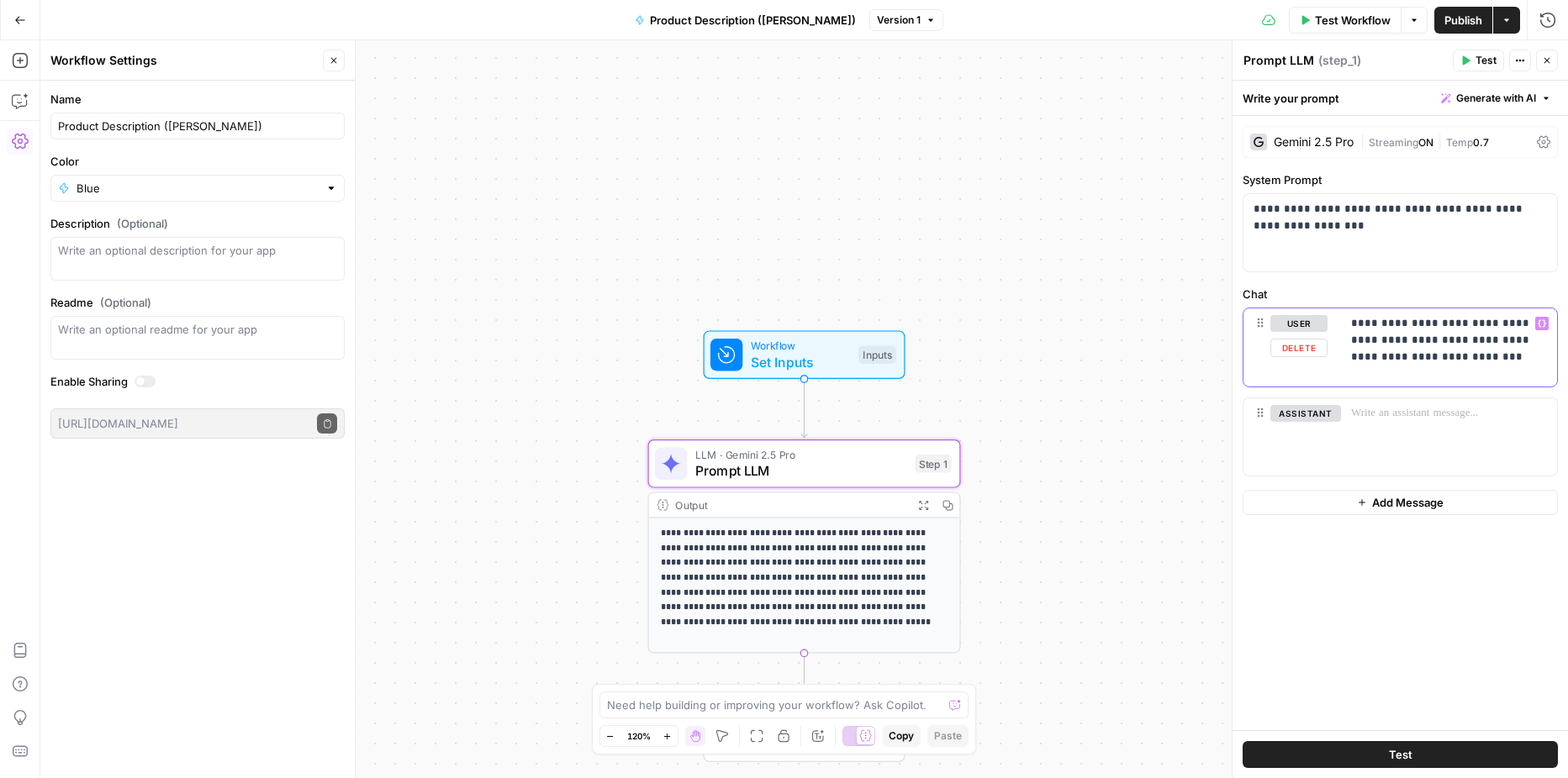
click at [1508, 362] on p "**********" at bounding box center [1449, 340] width 196 height 50
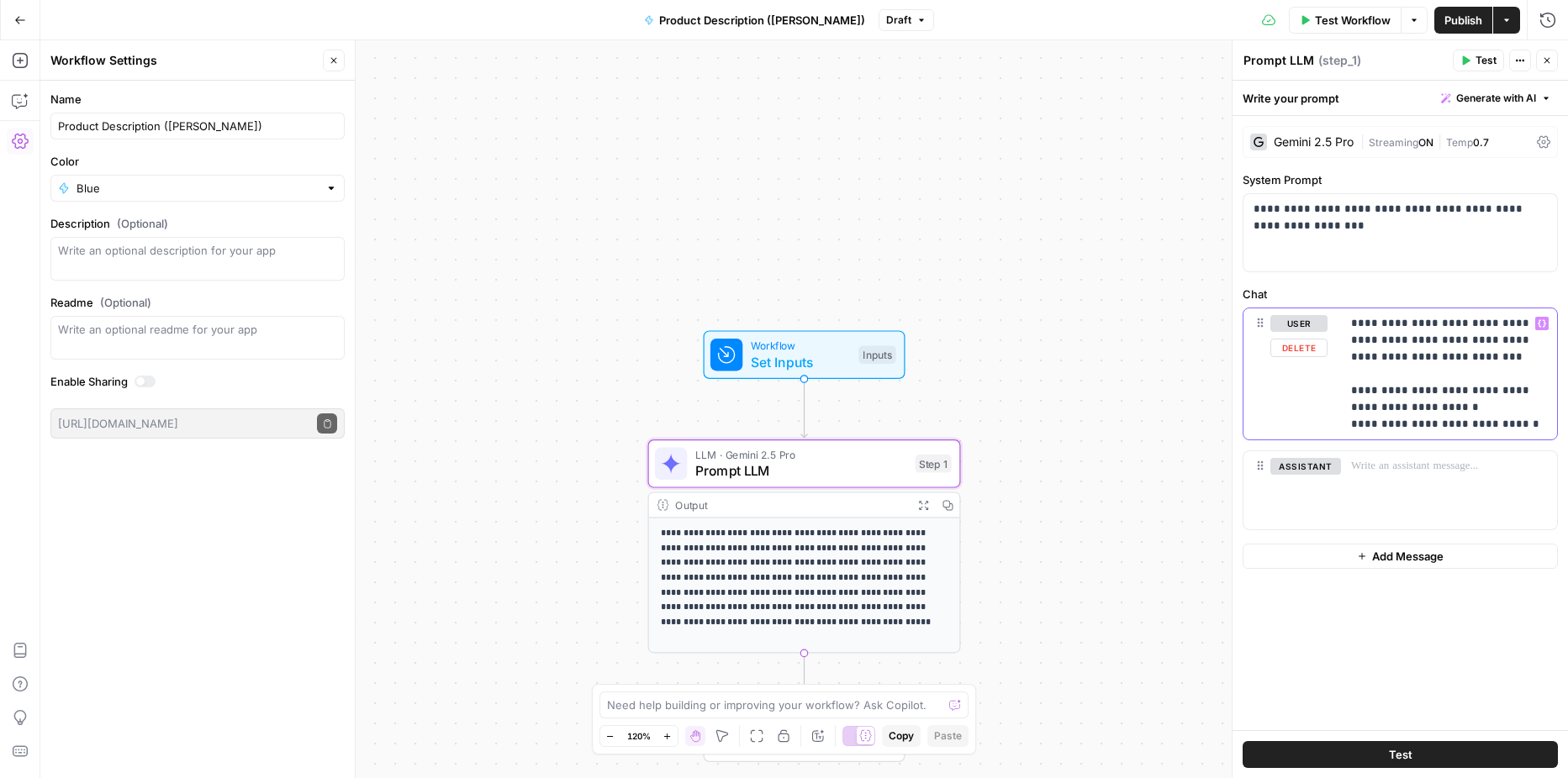
click at [1523, 424] on p "**********" at bounding box center [1449, 374] width 196 height 118
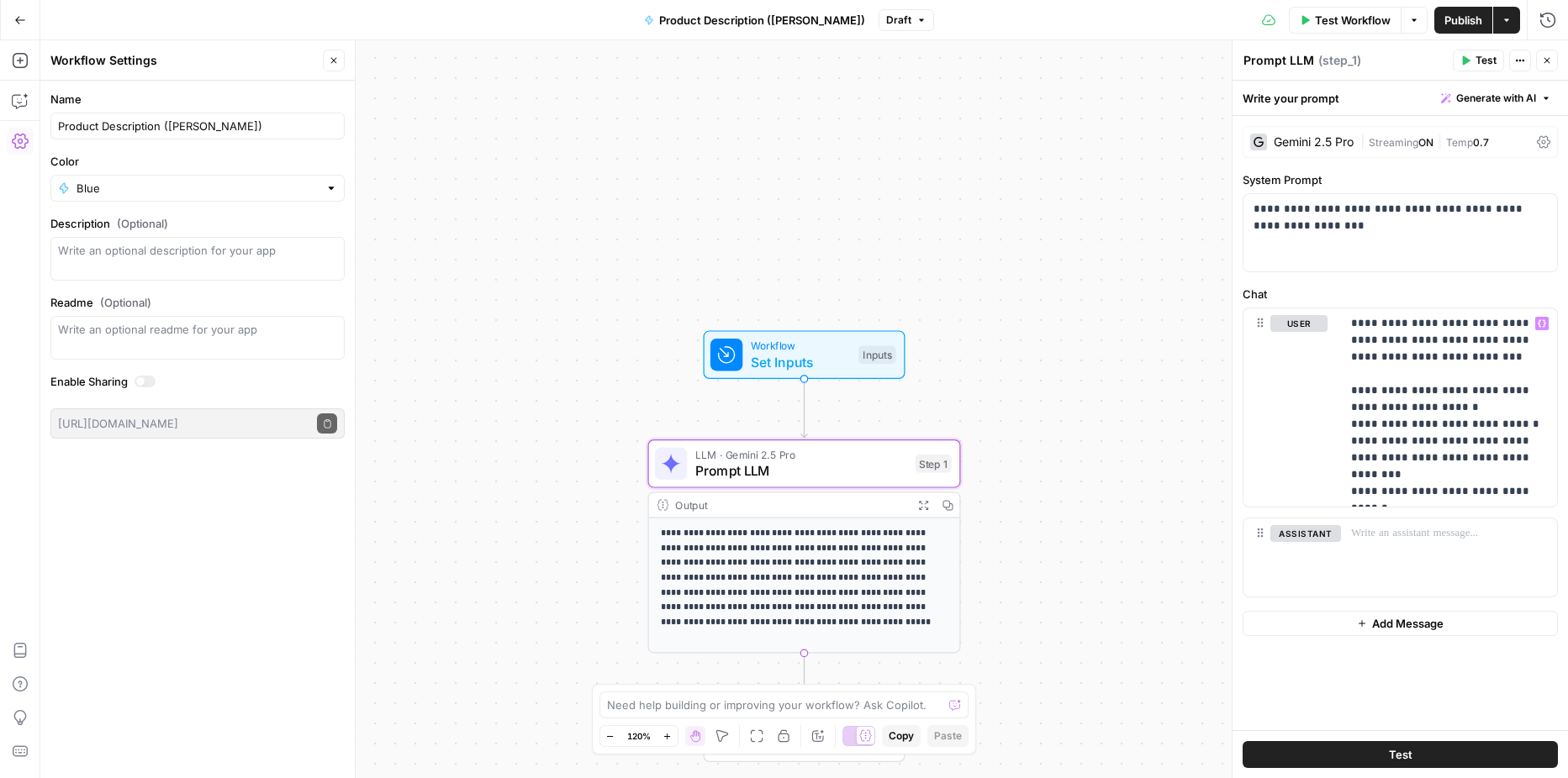
click at [1364, 753] on button "Test" at bounding box center [1400, 755] width 316 height 27
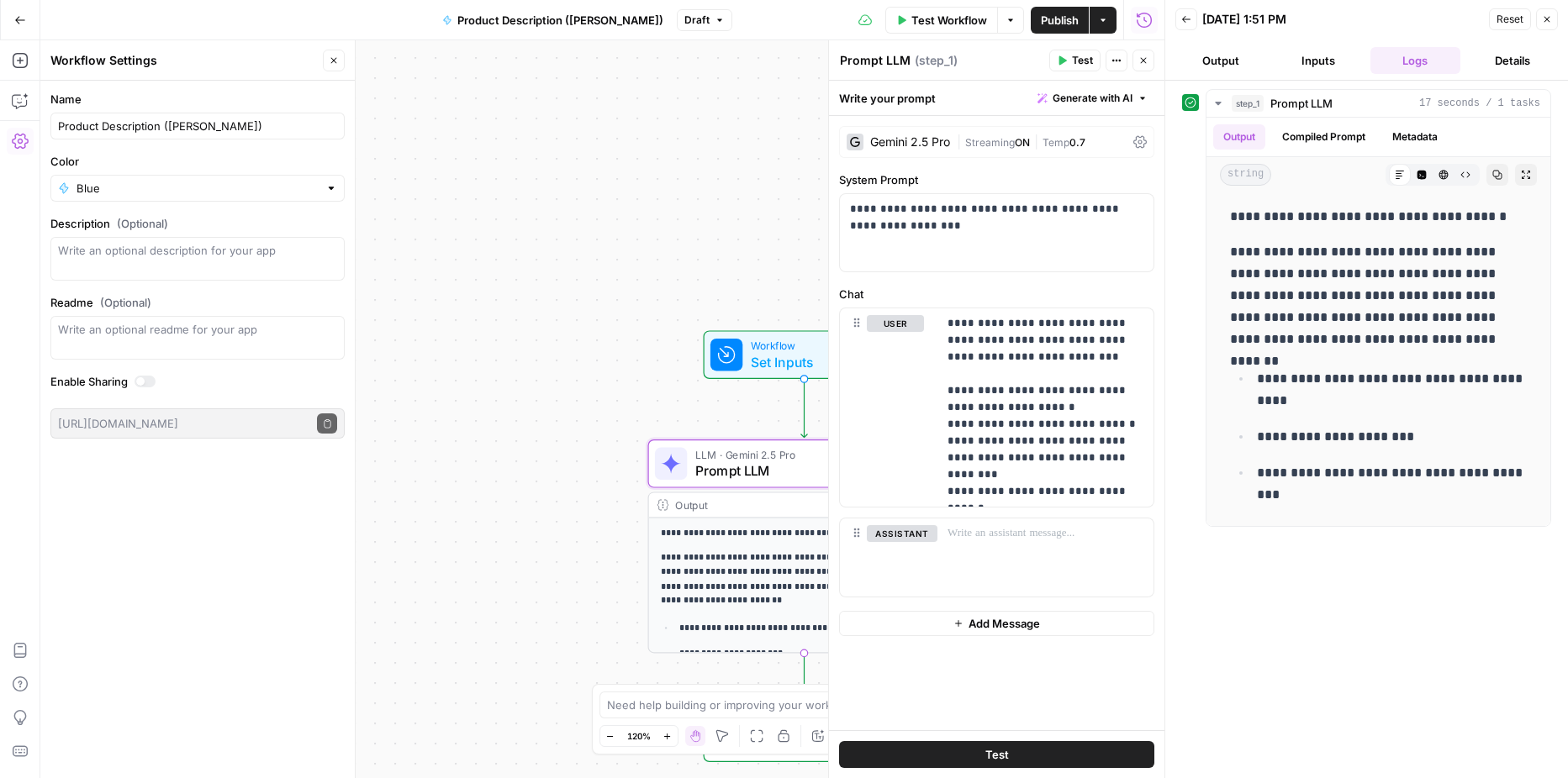
click at [1025, 758] on button "Test" at bounding box center [997, 755] width 316 height 27
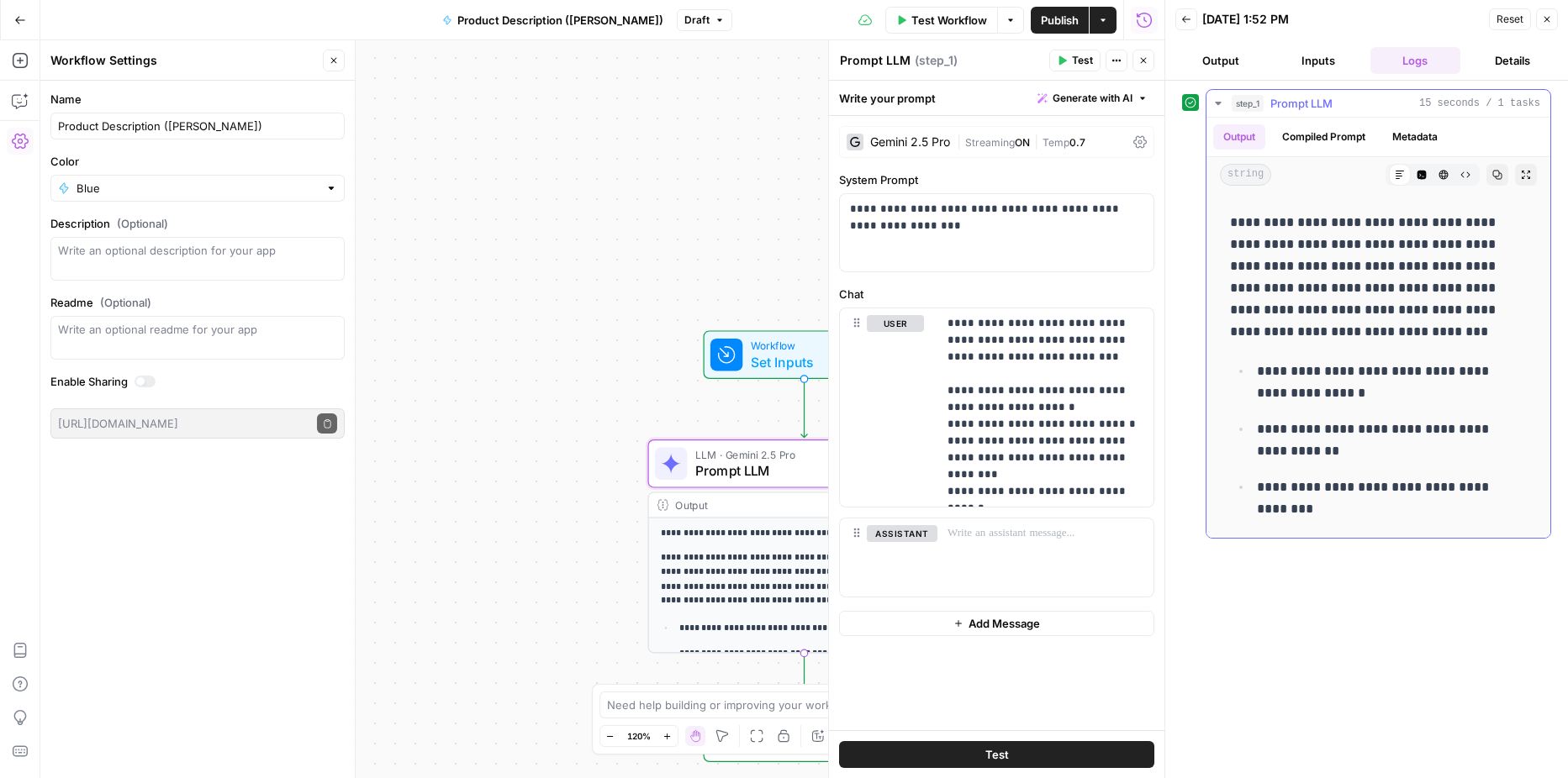
scroll to position [52, 0]
click at [1033, 578] on div at bounding box center [1045, 557] width 216 height 77
click at [1140, 60] on icon "button" at bounding box center [1143, 60] width 10 height 10
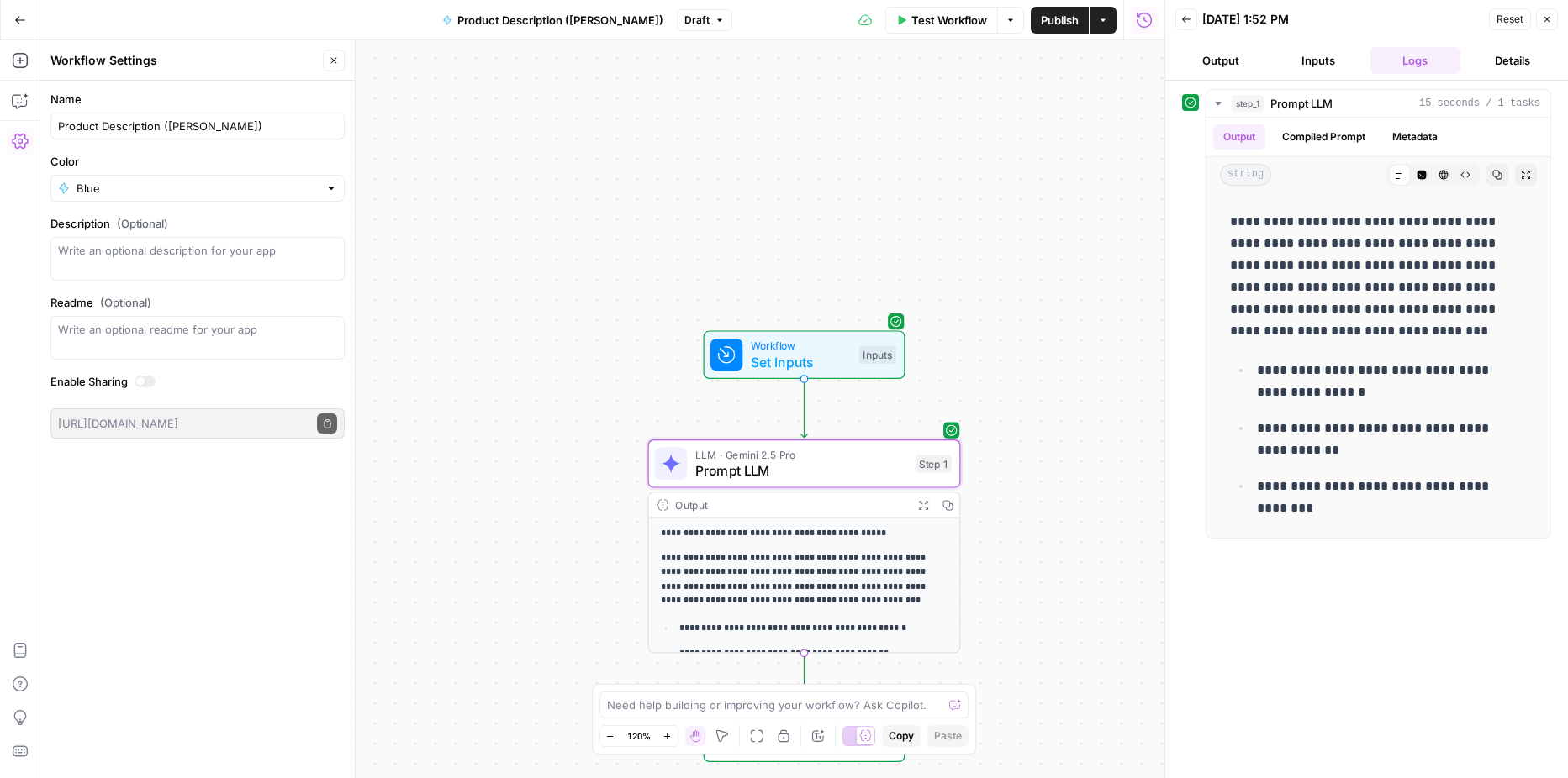
click at [1549, 21] on icon "button" at bounding box center [1548, 19] width 6 height 6
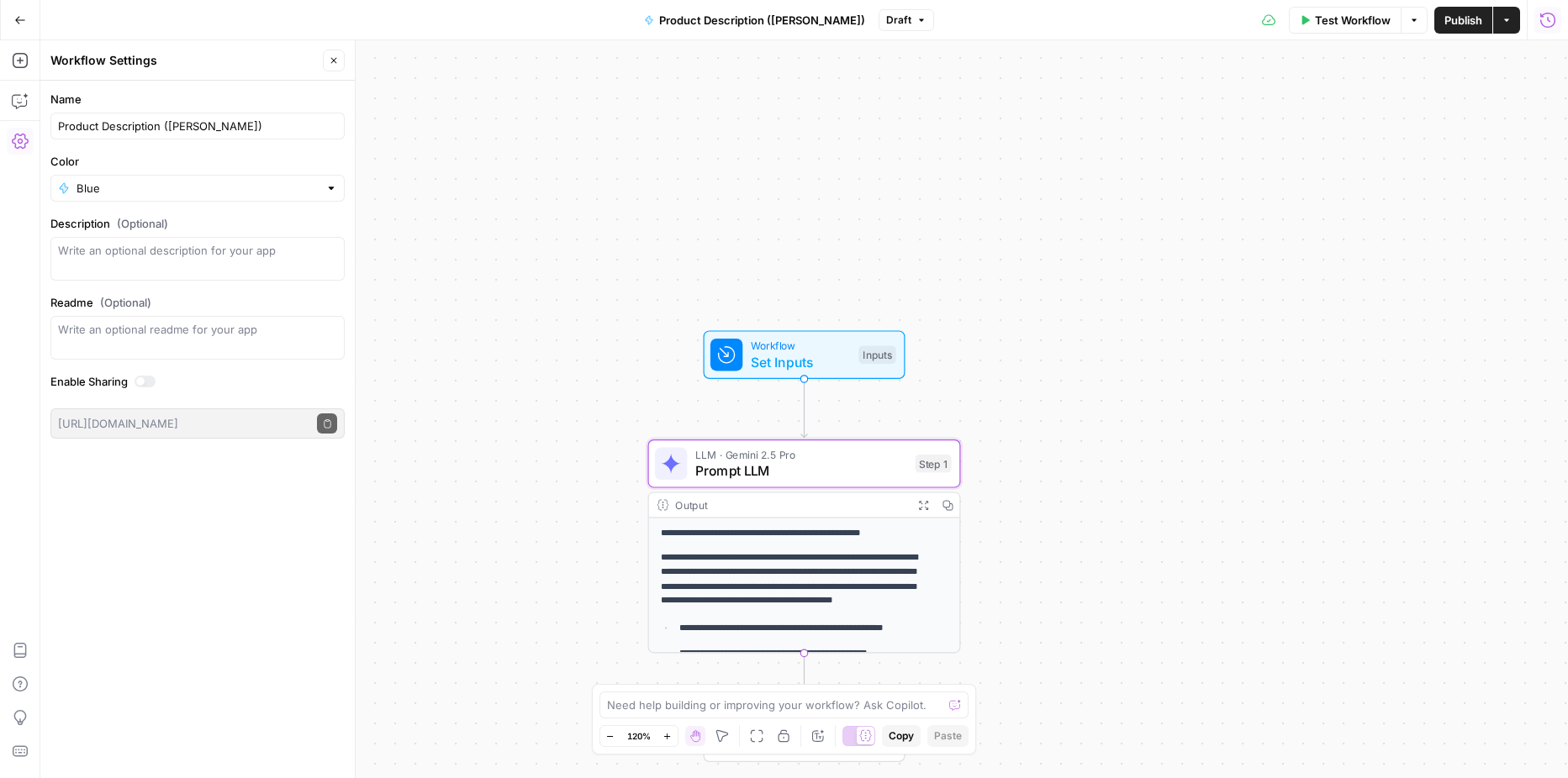
click at [1550, 20] on icon "button" at bounding box center [1548, 19] width 17 height 17
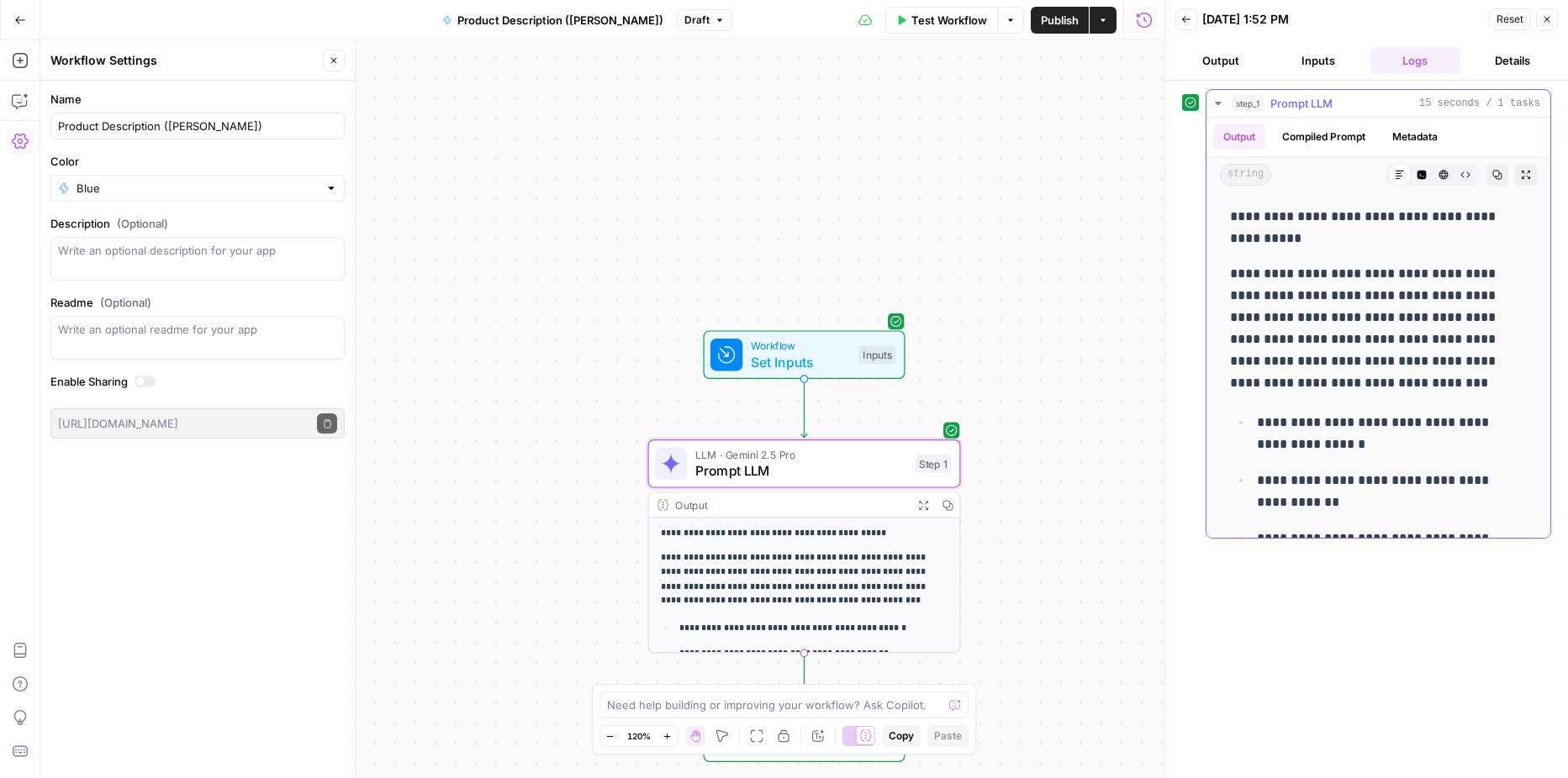
click at [1243, 144] on button "Output" at bounding box center [1239, 137] width 52 height 26
click at [1418, 176] on icon "button" at bounding box center [1422, 175] width 9 height 9
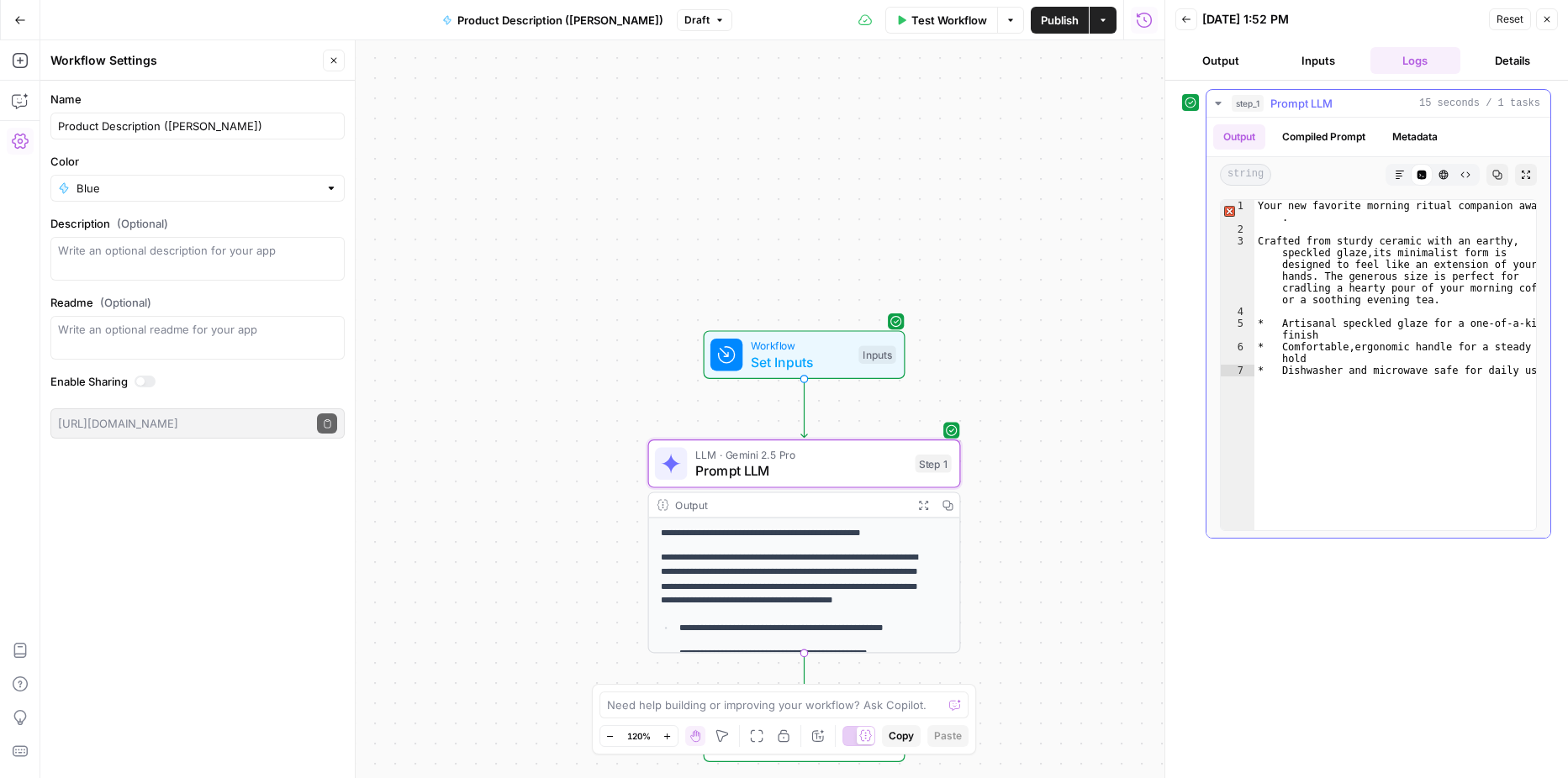
click at [1499, 170] on icon "button" at bounding box center [1497, 174] width 10 height 10
click at [1185, 21] on icon "button" at bounding box center [1187, 19] width 9 height 7
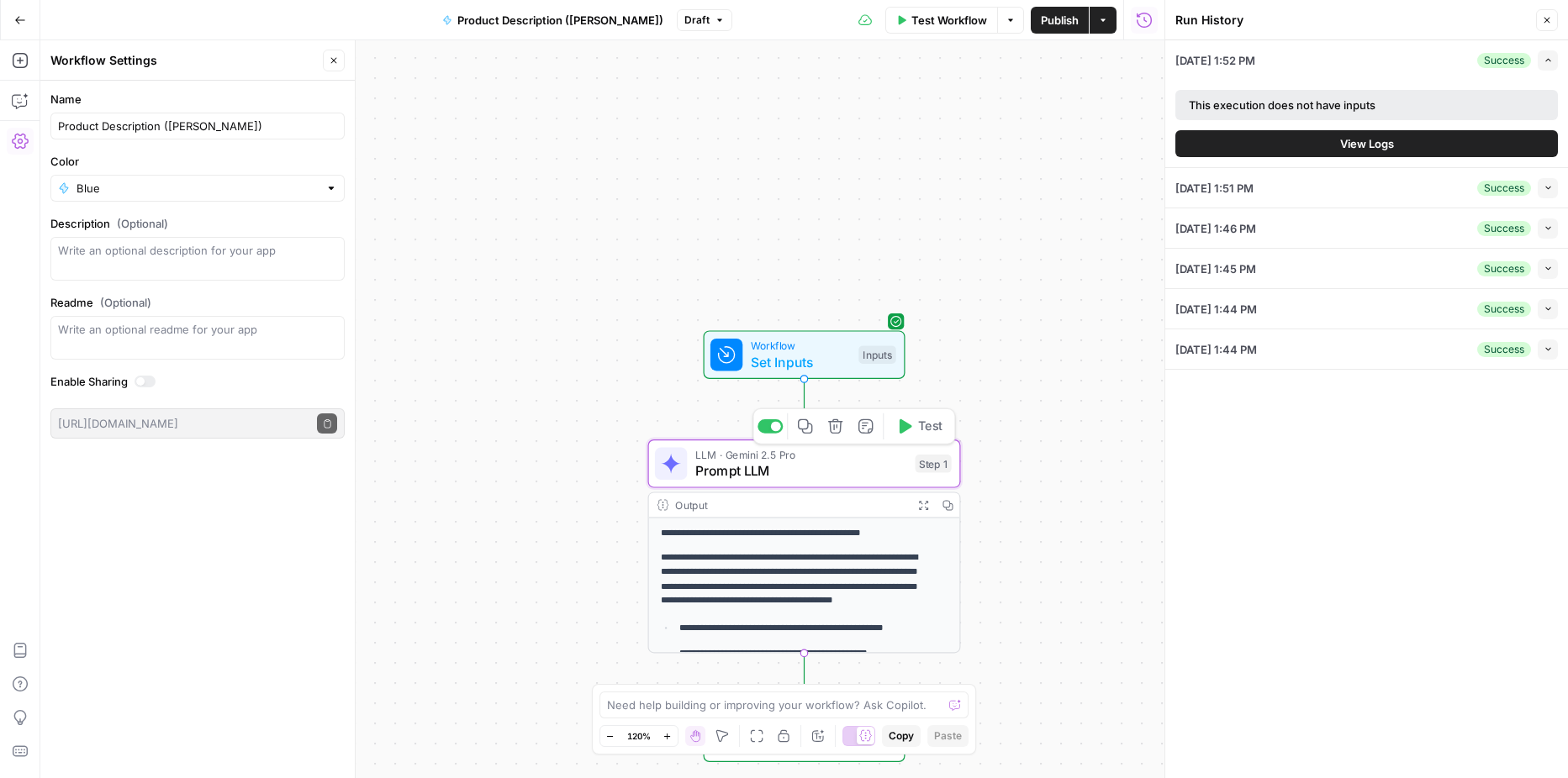
click at [869, 472] on span "Prompt LLM" at bounding box center [801, 470] width 212 height 20
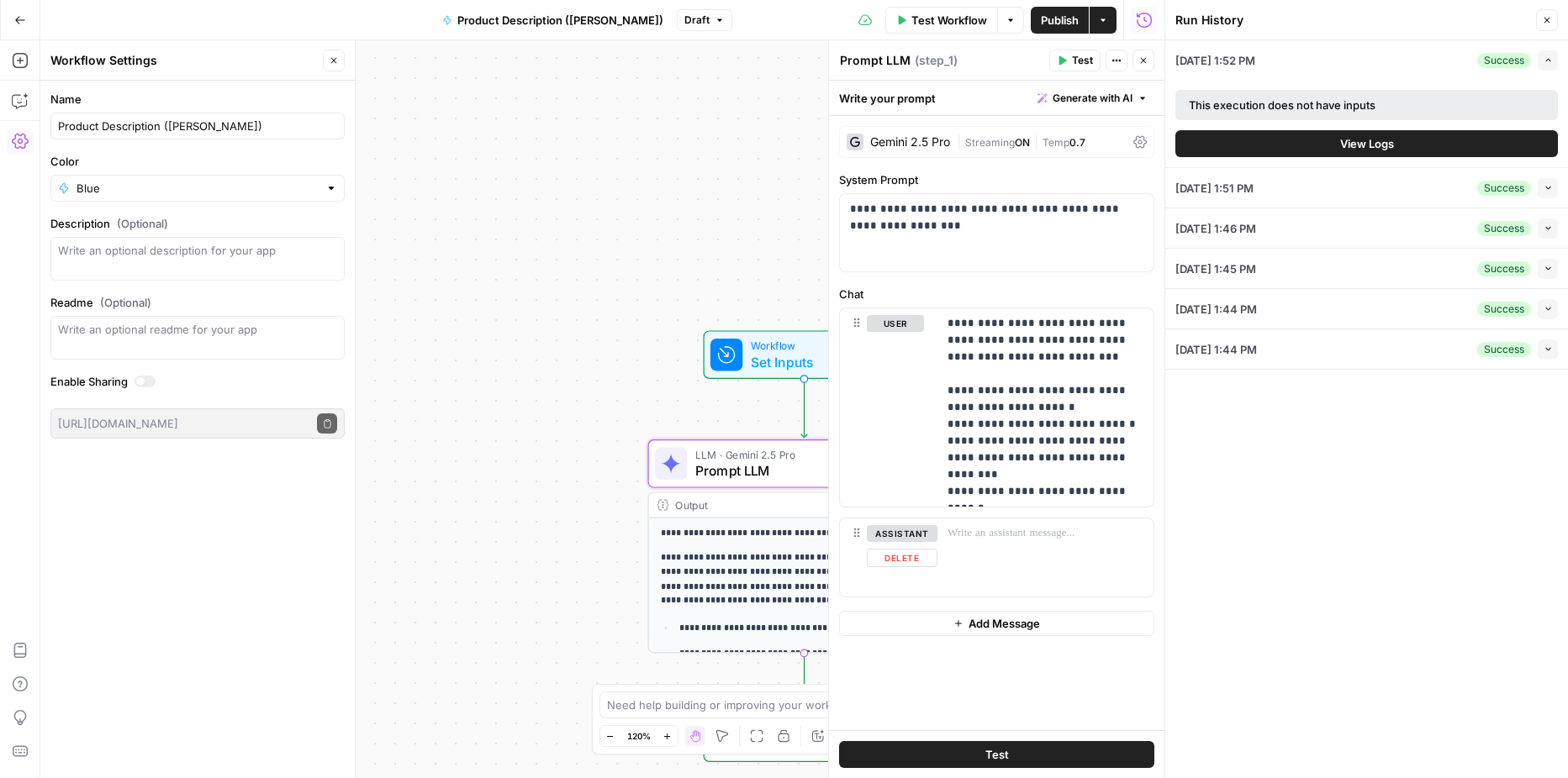
click at [914, 570] on div "assistant Delete" at bounding box center [902, 557] width 71 height 64
click at [991, 554] on div at bounding box center [1045, 557] width 216 height 77
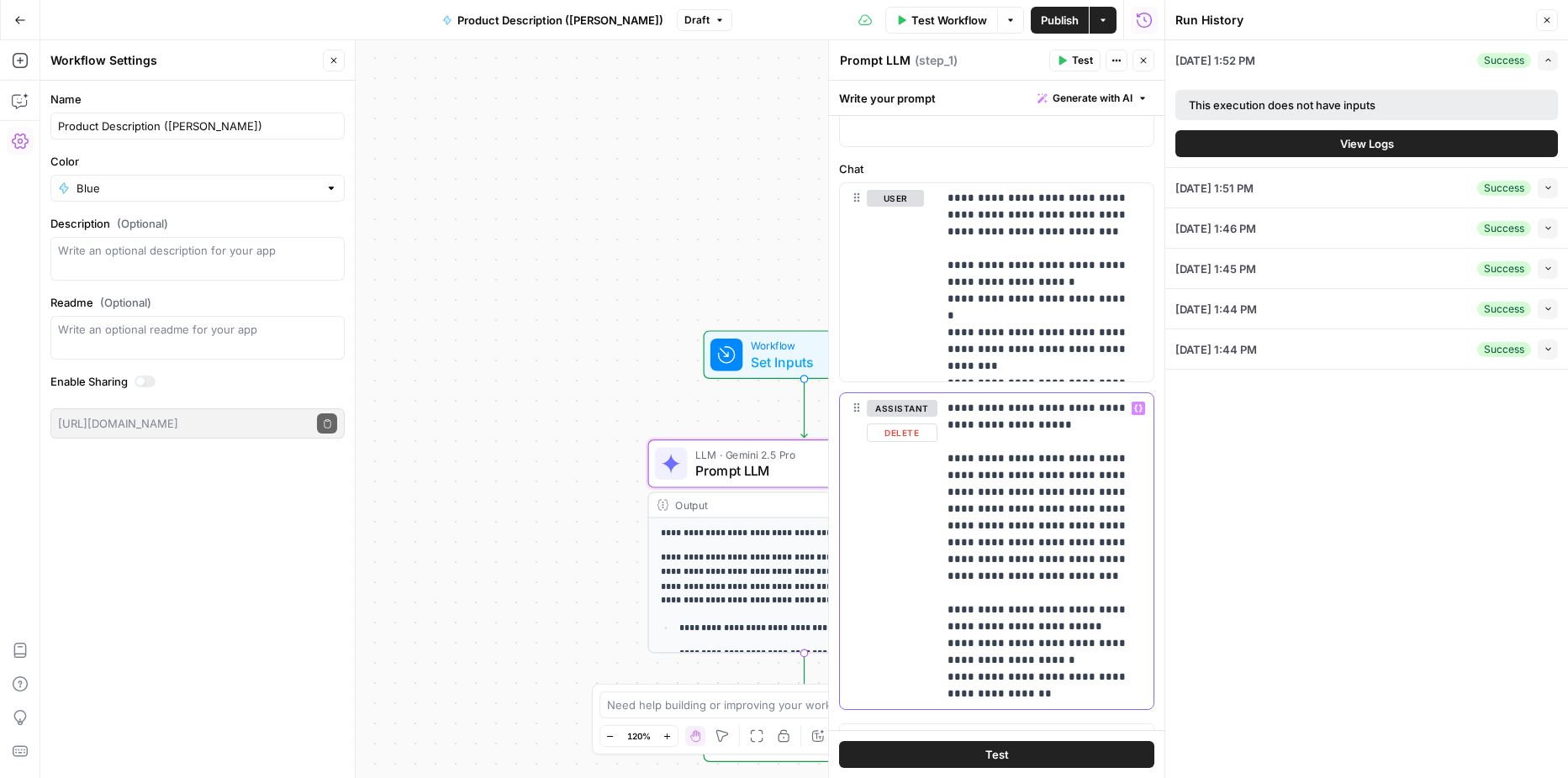
scroll to position [154, 0]
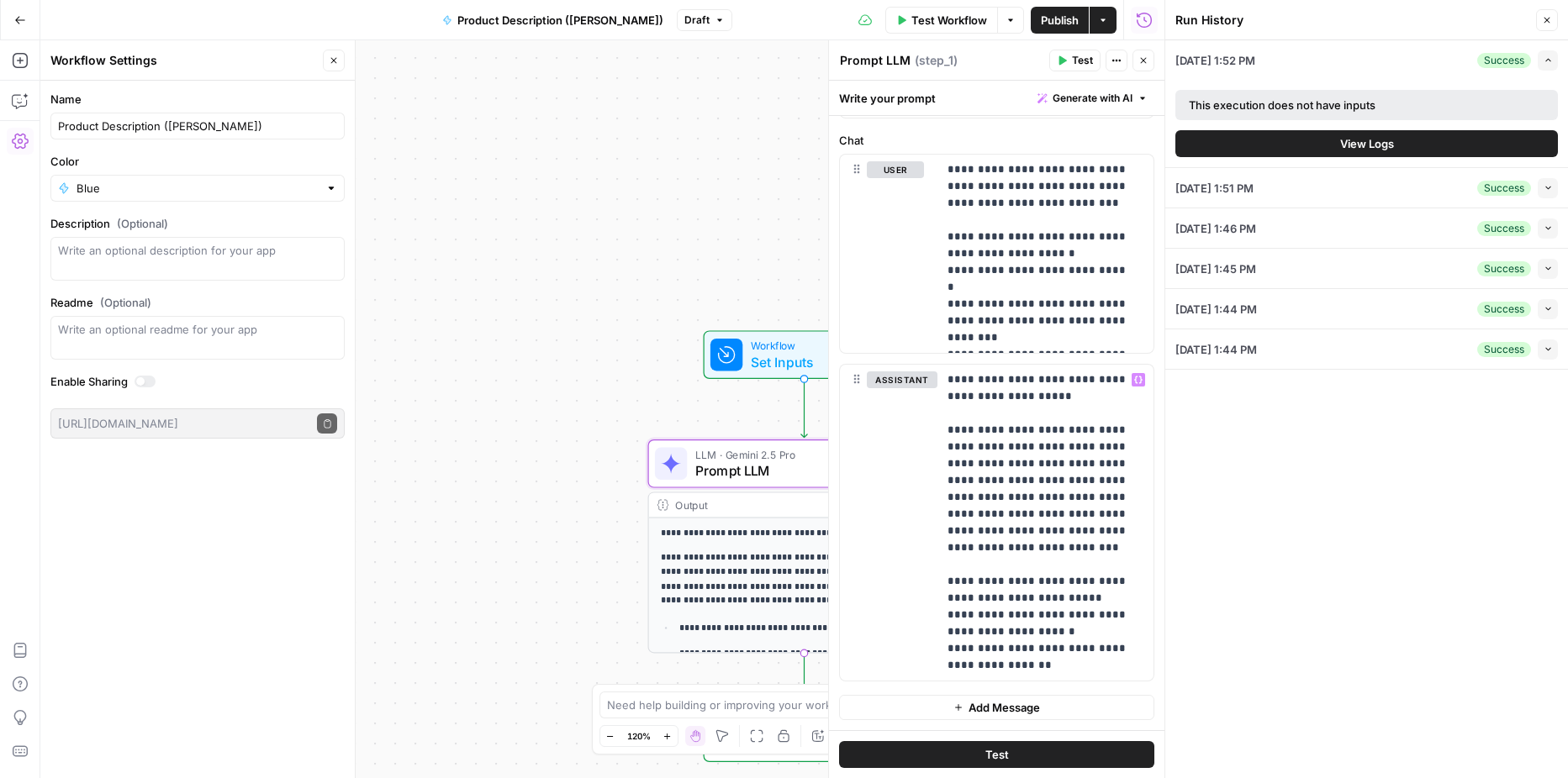
click at [993, 706] on span "Add Message" at bounding box center [1004, 707] width 72 height 17
click at [993, 706] on p at bounding box center [1046, 707] width 196 height 17
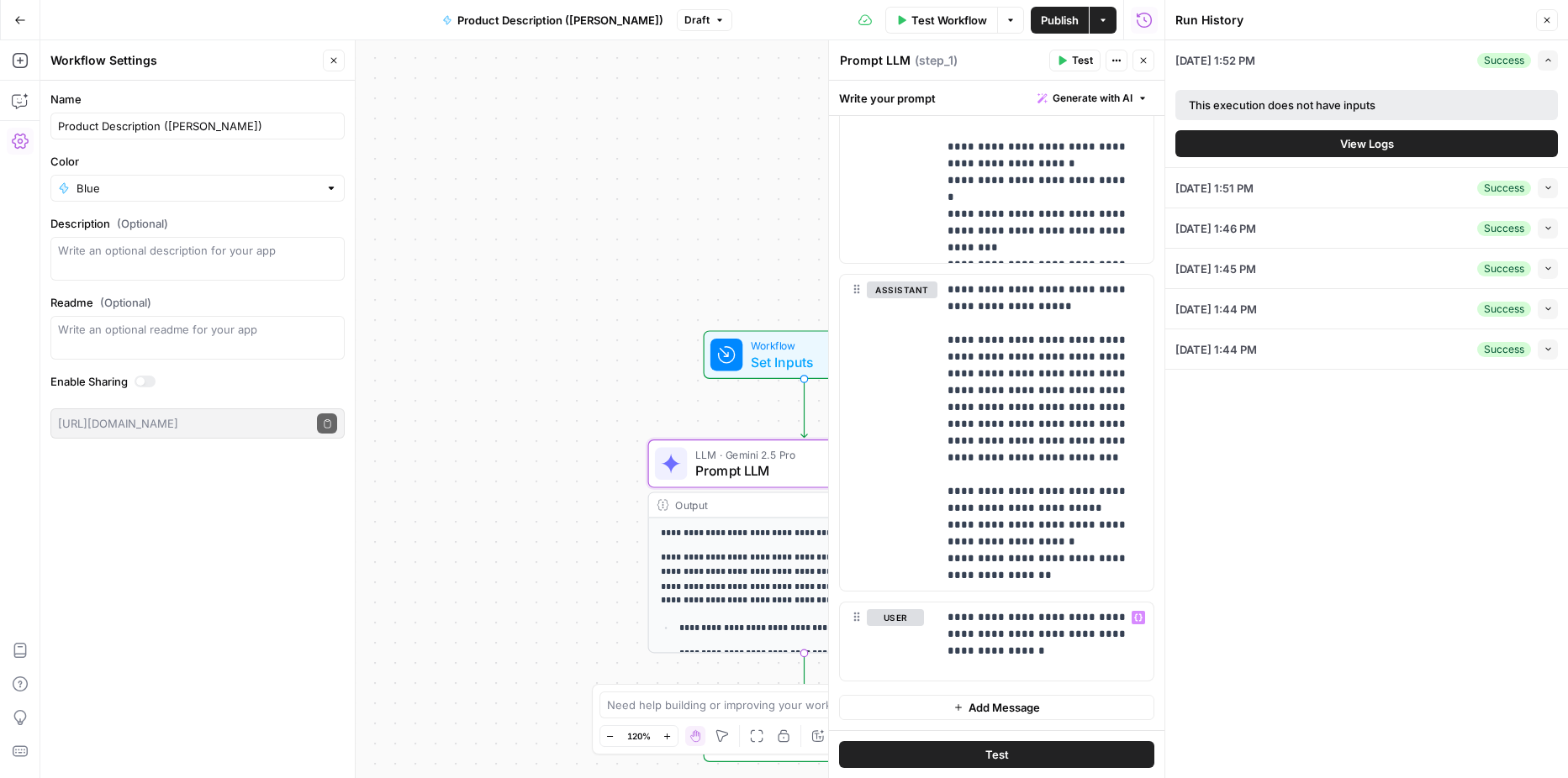
click at [991, 752] on span "Test" at bounding box center [997, 754] width 24 height 17
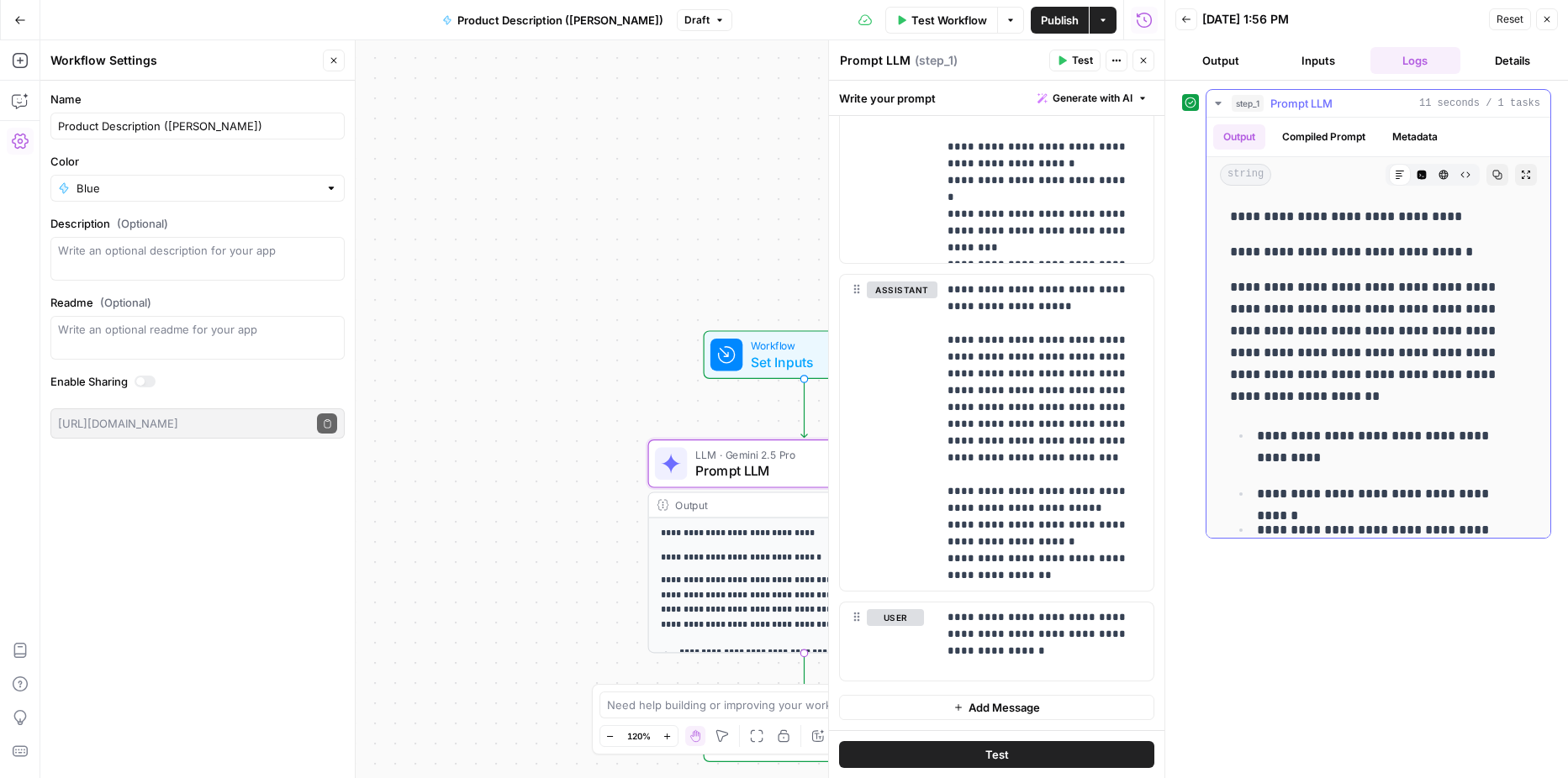
click at [1258, 250] on p "**********" at bounding box center [1372, 252] width 284 height 22
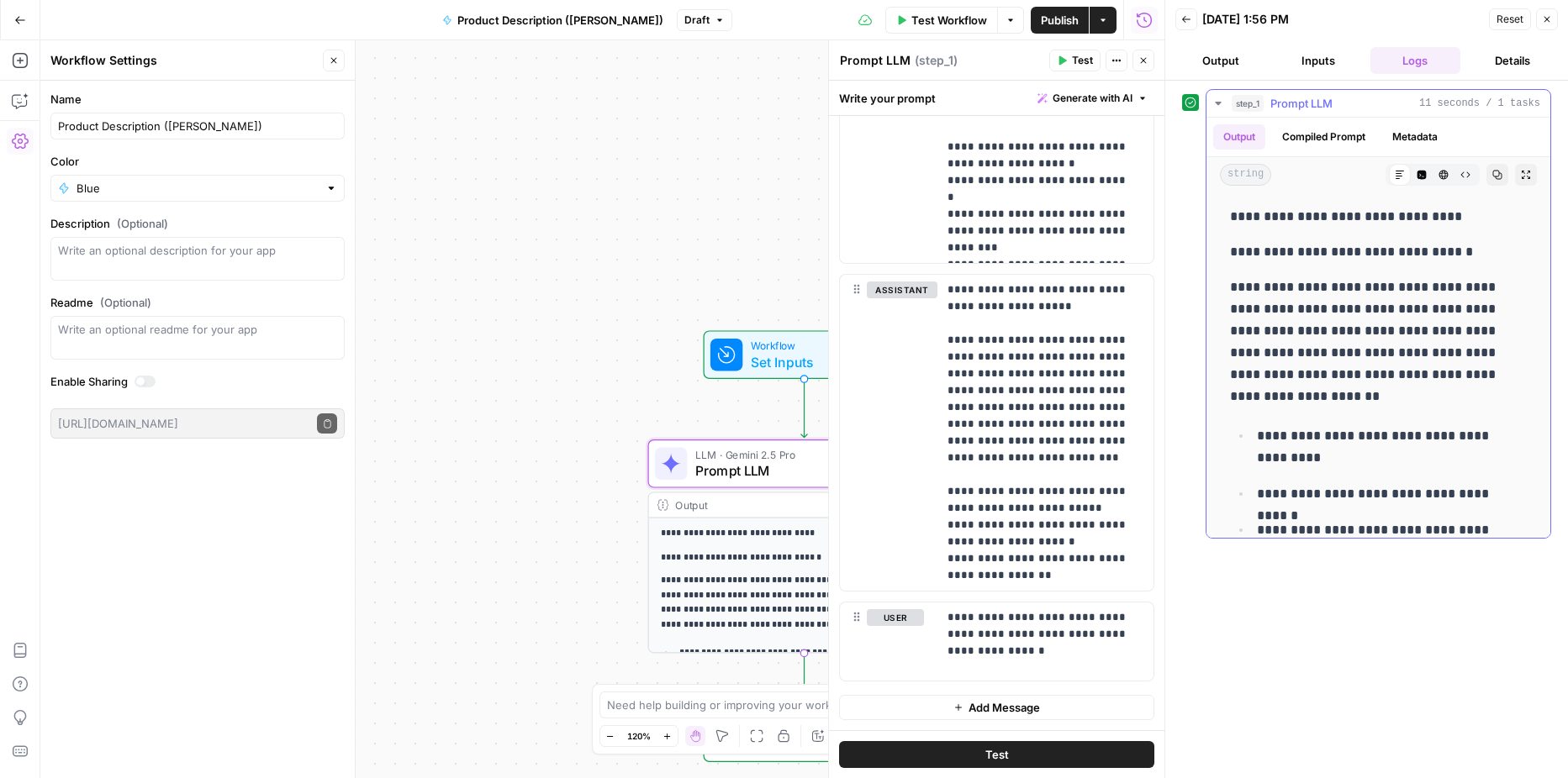
drag, startPoint x: 1258, startPoint y: 250, endPoint x: 1360, endPoint y: 267, distance: 103.4
click at [1360, 267] on div "**********" at bounding box center [1379, 387] width 317 height 378
click at [1050, 660] on p "**********" at bounding box center [1039, 634] width 183 height 50
click at [972, 708] on p "**********" at bounding box center [1039, 660] width 183 height 101
click at [963, 756] on button "Test" at bounding box center [997, 755] width 316 height 27
